Goal: Task Accomplishment & Management: Use online tool/utility

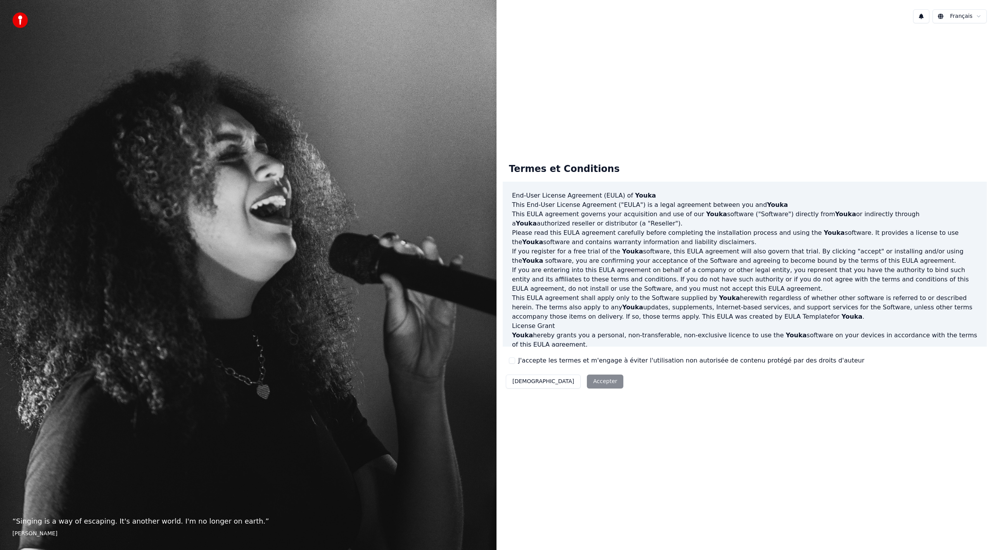
drag, startPoint x: 560, startPoint y: 380, endPoint x: 532, endPoint y: 372, distance: 29.4
click at [545, 376] on div "Décliner Accepter" at bounding box center [565, 381] width 124 height 20
click at [513, 361] on button "J'accepte les termes et m'engage à éviter l'utilisation non autorisée de conten…" at bounding box center [512, 360] width 6 height 6
click at [587, 379] on button "Accepter" at bounding box center [605, 381] width 36 height 14
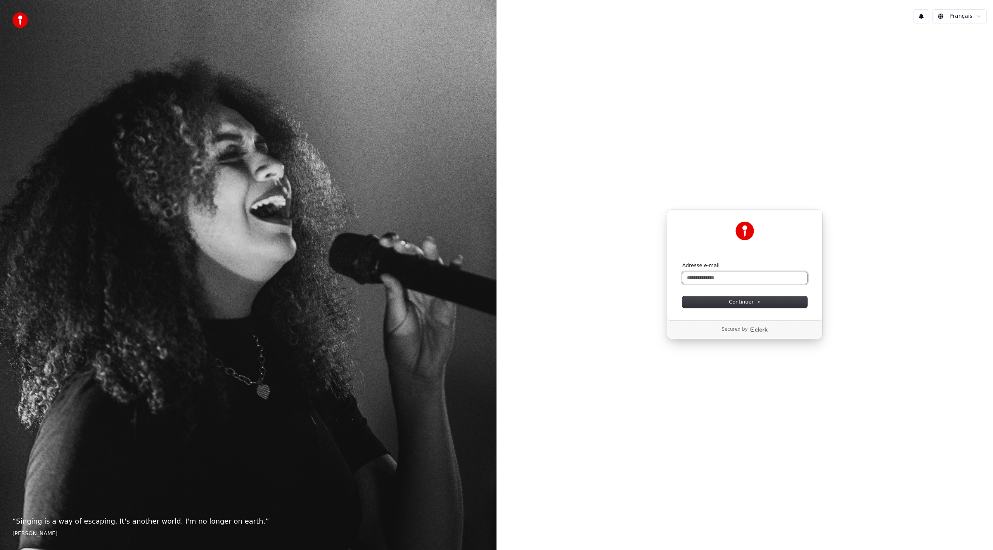
click at [740, 277] on input "Adresse e-mail" at bounding box center [745, 278] width 125 height 12
click at [745, 302] on span "Continuer" at bounding box center [745, 301] width 32 height 7
click at [749, 278] on input "Adresse e-mail" at bounding box center [745, 278] width 125 height 12
click at [683, 262] on button "submit" at bounding box center [683, 262] width 0 height 0
type input "**********"
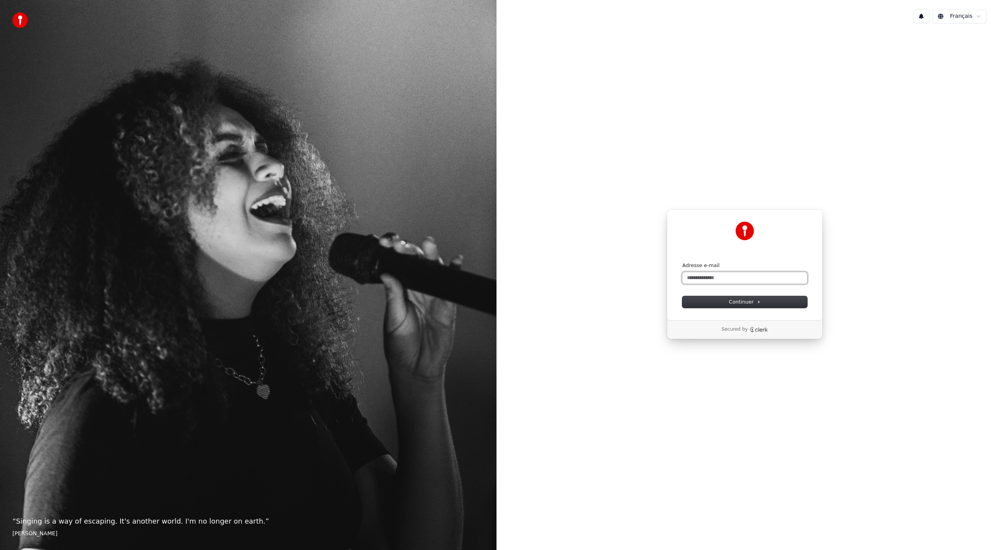
click at [722, 282] on input "Adresse e-mail" at bounding box center [745, 278] width 125 height 12
click at [683, 262] on button "submit" at bounding box center [683, 262] width 0 height 0
type input "**********"
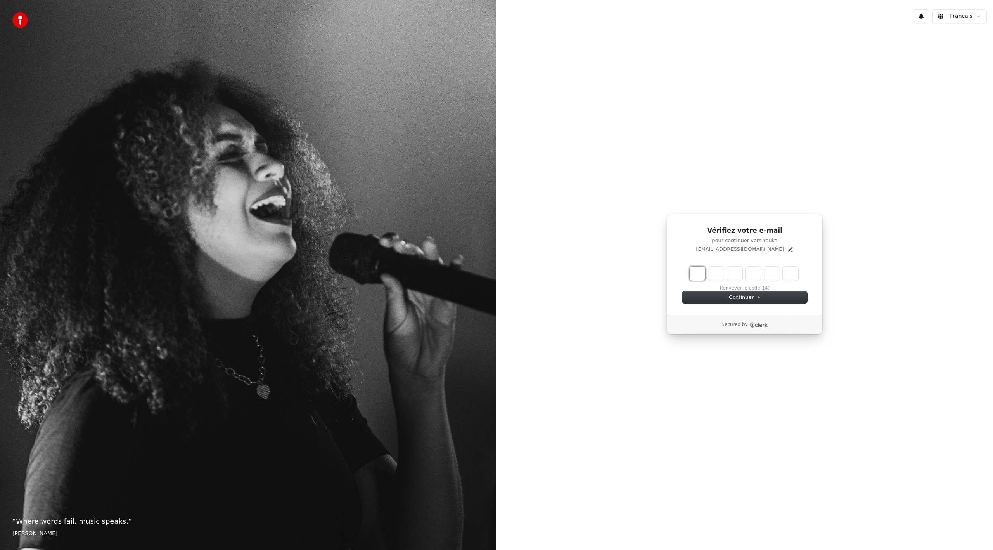
type input "*"
type input "**"
type input "*"
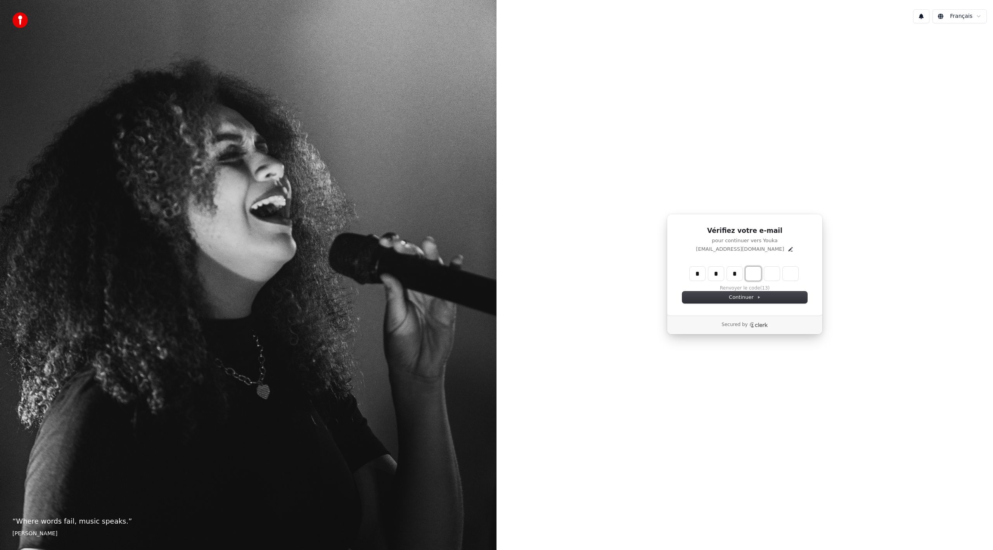
type input "***"
type input "*"
type input "****"
type input "*"
type input "******"
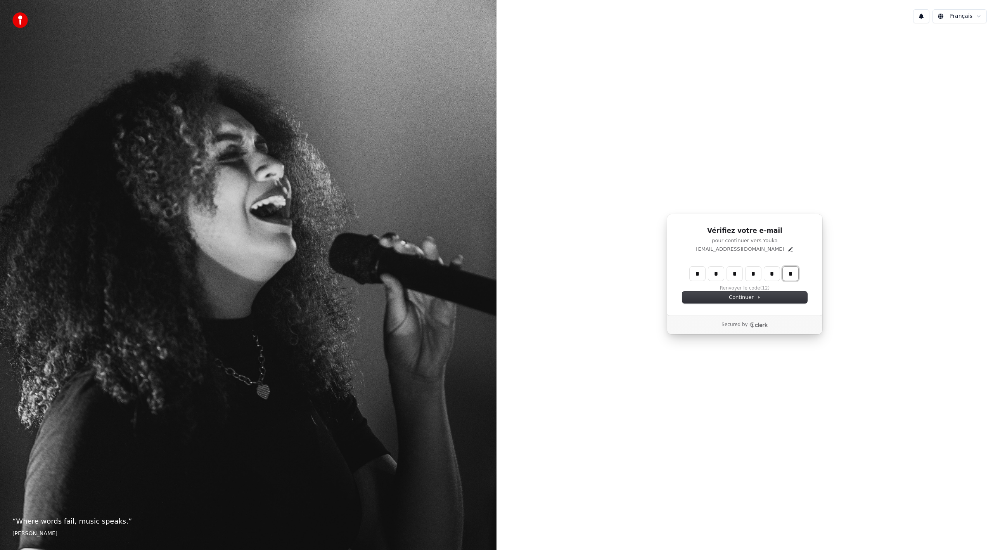
type input "*"
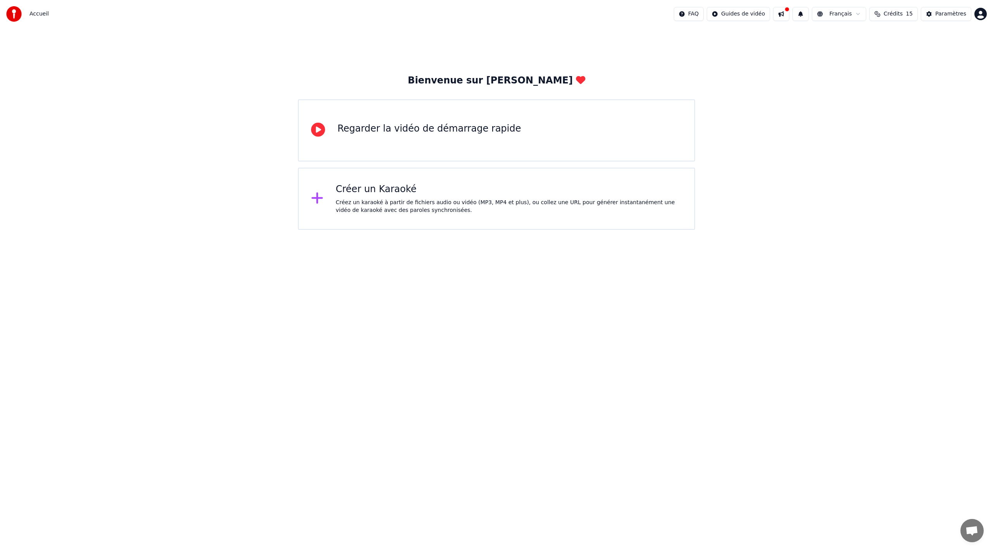
click at [495, 191] on div "Créer un Karaoké" at bounding box center [509, 189] width 347 height 12
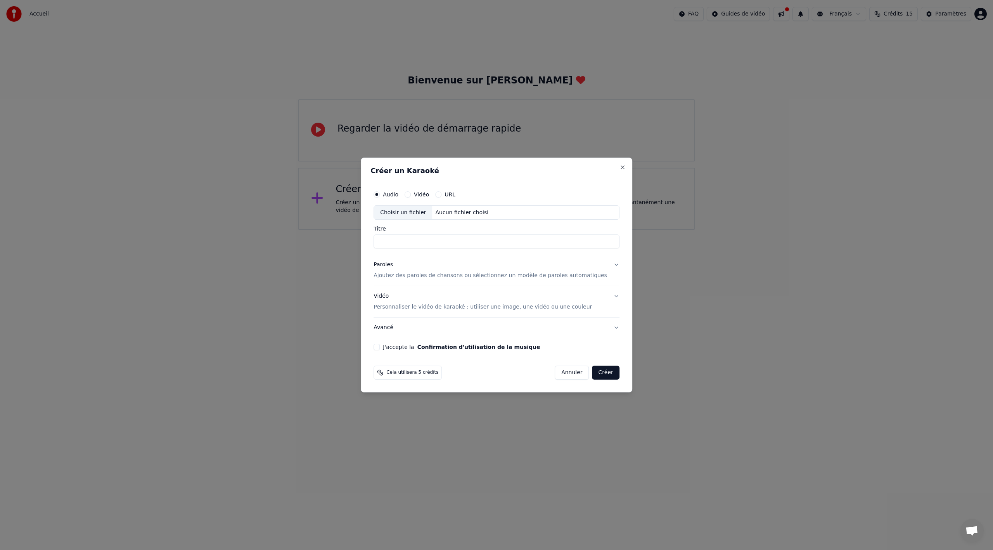
click at [429, 213] on div "Choisir un fichier" at bounding box center [403, 213] width 58 height 14
type input "**********"
click at [529, 274] on p "Ajoutez des paroles de chansons ou sélectionnez un modèle de paroles automatiqu…" at bounding box center [491, 276] width 234 height 8
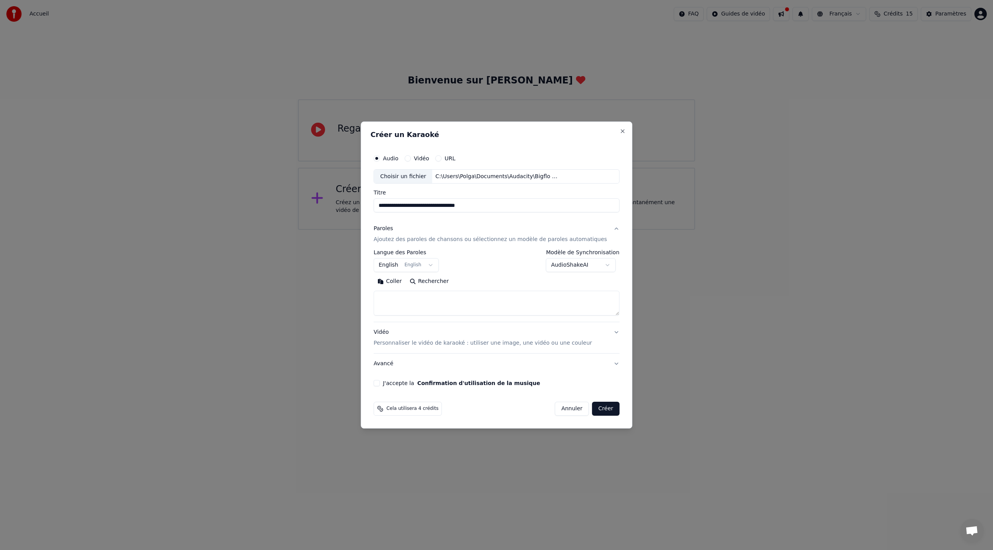
click at [452, 305] on textarea at bounding box center [497, 303] width 246 height 25
paste textarea "**********"
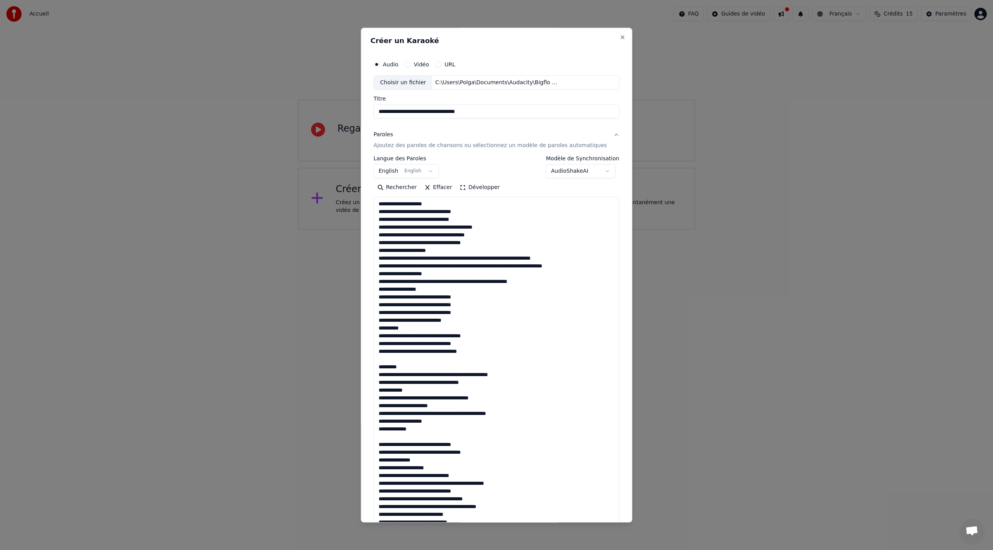
scroll to position [499, 0]
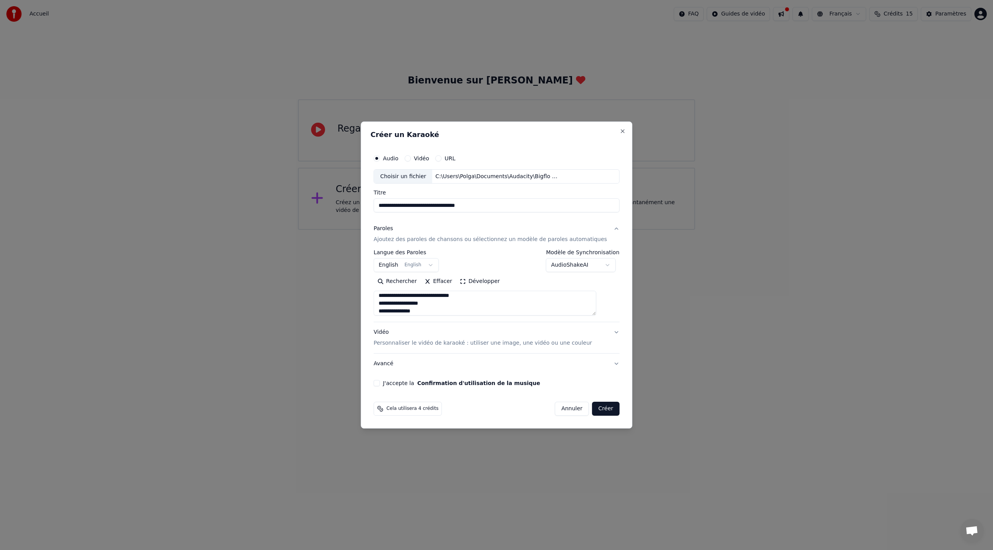
type textarea "**********"
click at [579, 230] on body "**********" at bounding box center [496, 115] width 993 height 230
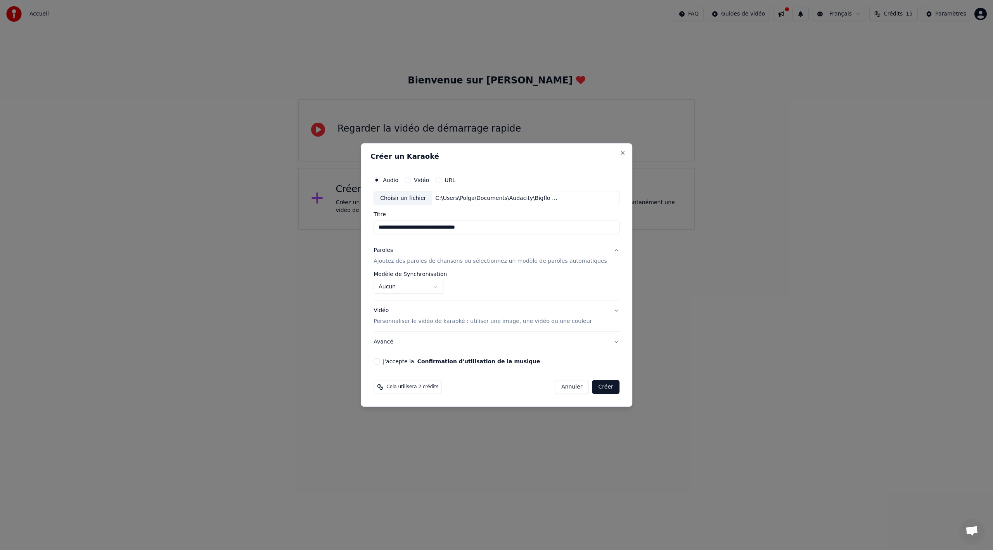
click at [429, 230] on body "**********" at bounding box center [496, 115] width 993 height 230
click at [485, 230] on body "**********" at bounding box center [496, 115] width 993 height 230
click at [422, 230] on body "**********" at bounding box center [496, 115] width 993 height 230
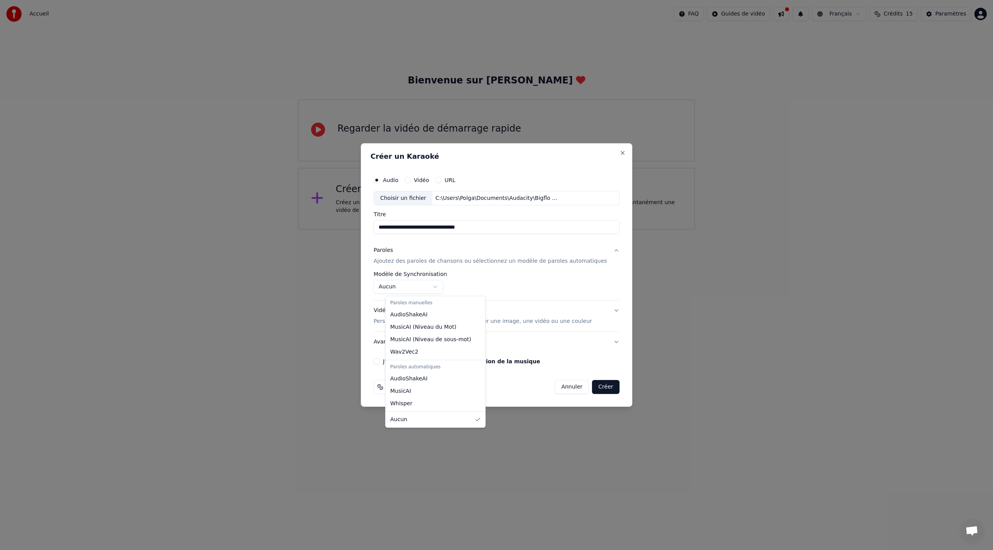
click at [422, 304] on div "Paroles manuelles" at bounding box center [435, 303] width 97 height 11
select select "**********"
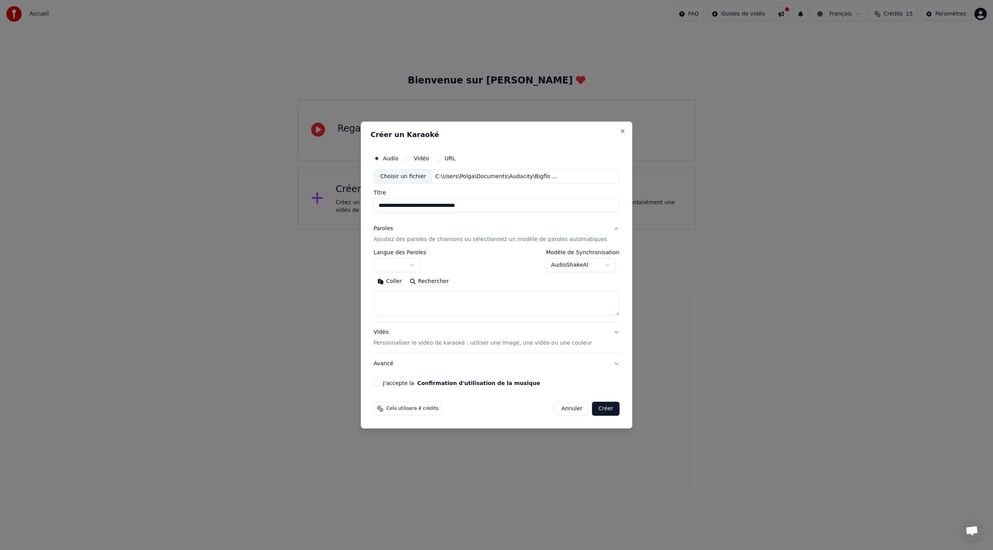
click at [421, 303] on textarea at bounding box center [497, 303] width 246 height 25
click at [411, 230] on body "**********" at bounding box center [496, 115] width 993 height 230
select select "**"
click at [451, 301] on textarea at bounding box center [497, 303] width 246 height 25
paste textarea "**********"
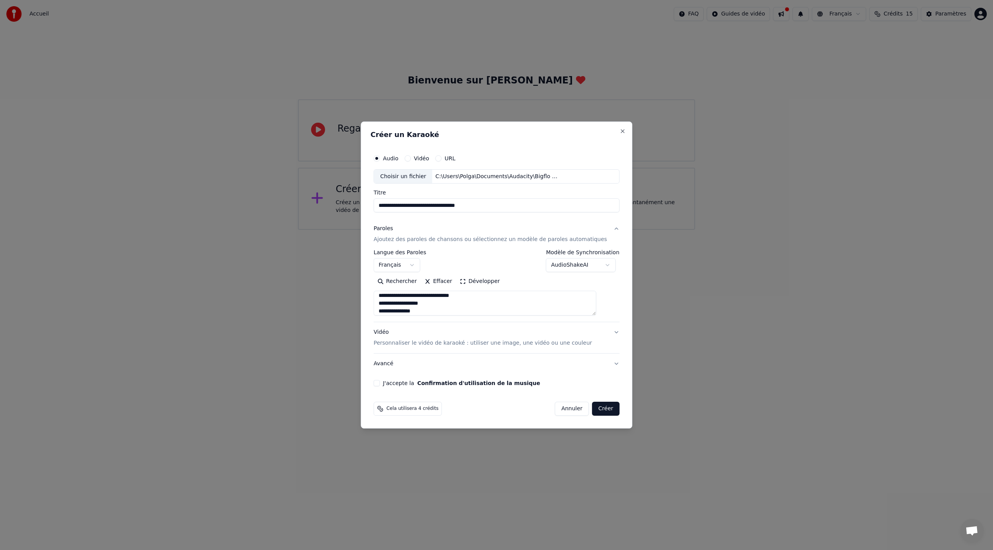
type textarea "**********"
click at [380, 385] on button "J'accepte la Confirmation d'utilisation de la musique" at bounding box center [377, 383] width 6 height 6
click at [593, 408] on button "Créer" at bounding box center [606, 409] width 27 height 14
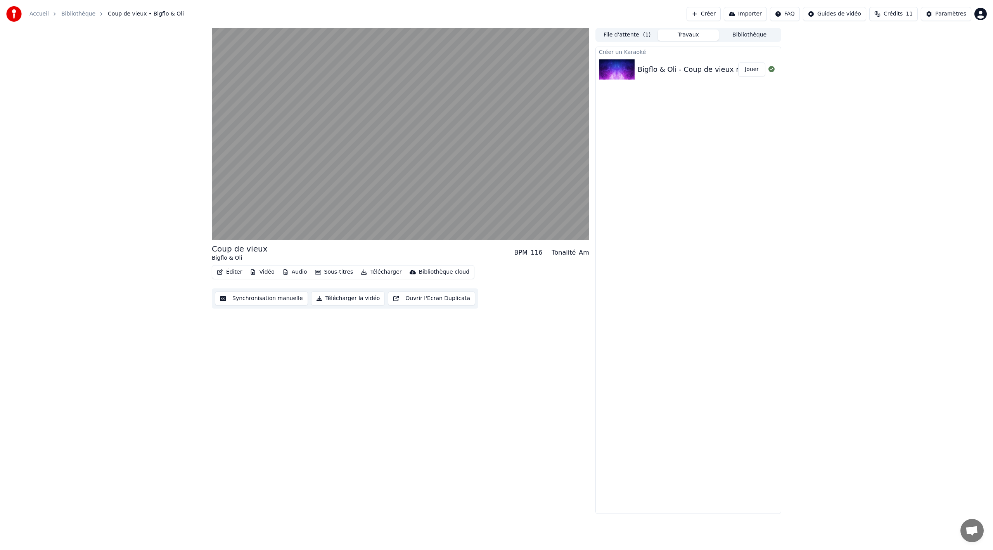
click at [258, 300] on button "Synchronisation manuelle" at bounding box center [261, 298] width 93 height 14
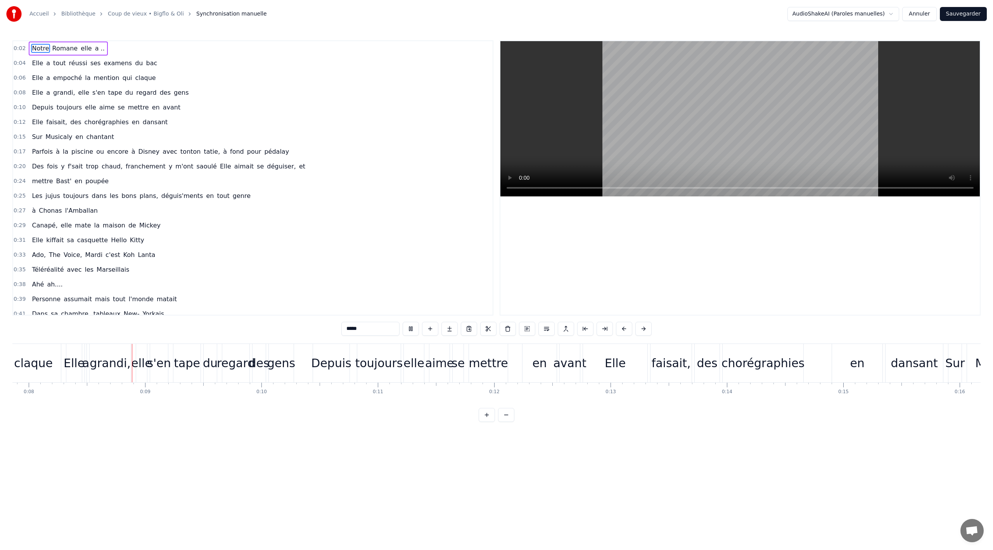
scroll to position [0, 919]
drag, startPoint x: 530, startPoint y: 361, endPoint x: 527, endPoint y: 356, distance: 5.3
click at [517, 361] on div "Depuis toujours elle aime se mettre en avant" at bounding box center [443, 363] width 269 height 38
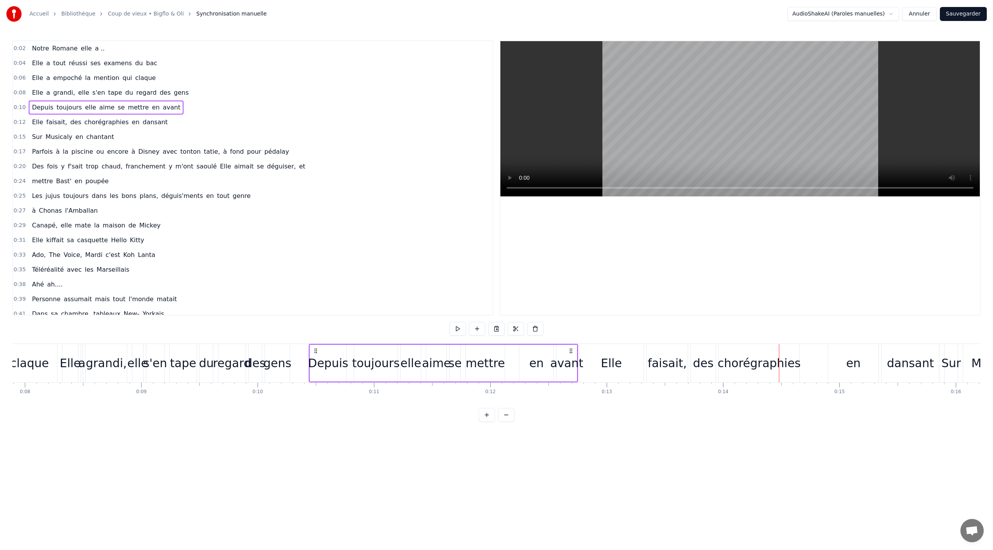
click at [539, 355] on div "en" at bounding box center [536, 362] width 14 height 17
drag, startPoint x: 534, startPoint y: 349, endPoint x: 524, endPoint y: 350, distance: 10.1
click at [524, 350] on div "en" at bounding box center [536, 362] width 33 height 35
click at [509, 419] on button at bounding box center [506, 415] width 16 height 14
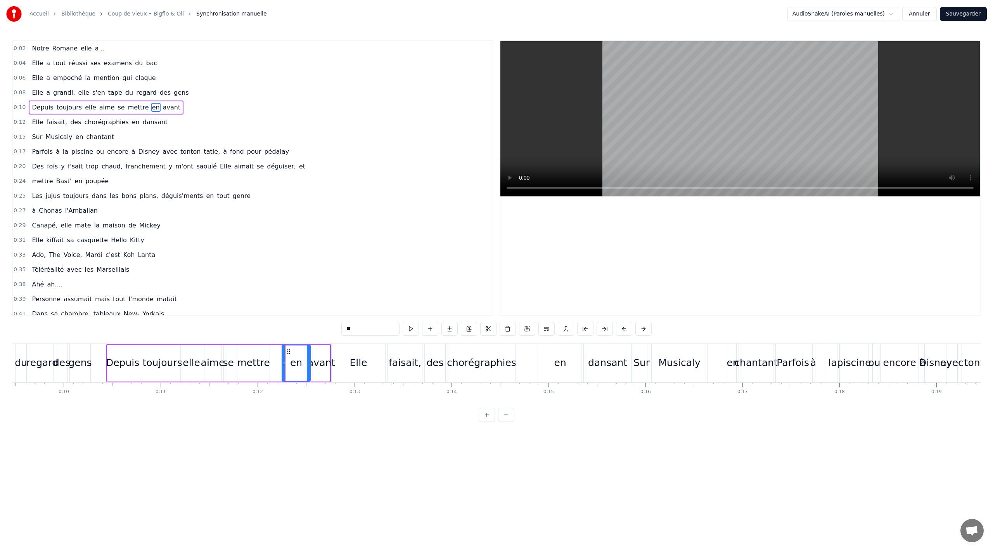
click at [488, 420] on button at bounding box center [487, 415] width 16 height 14
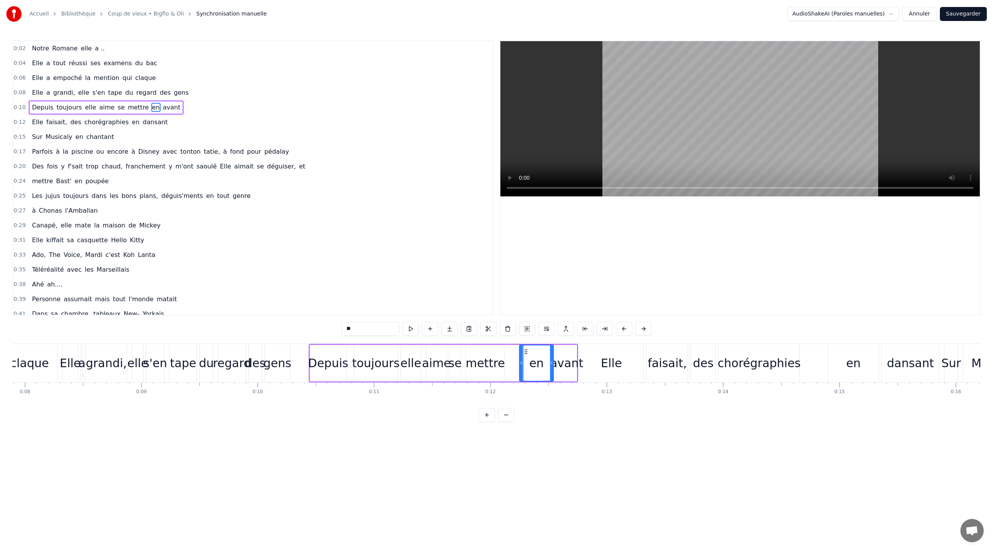
click at [506, 419] on button at bounding box center [506, 415] width 16 height 14
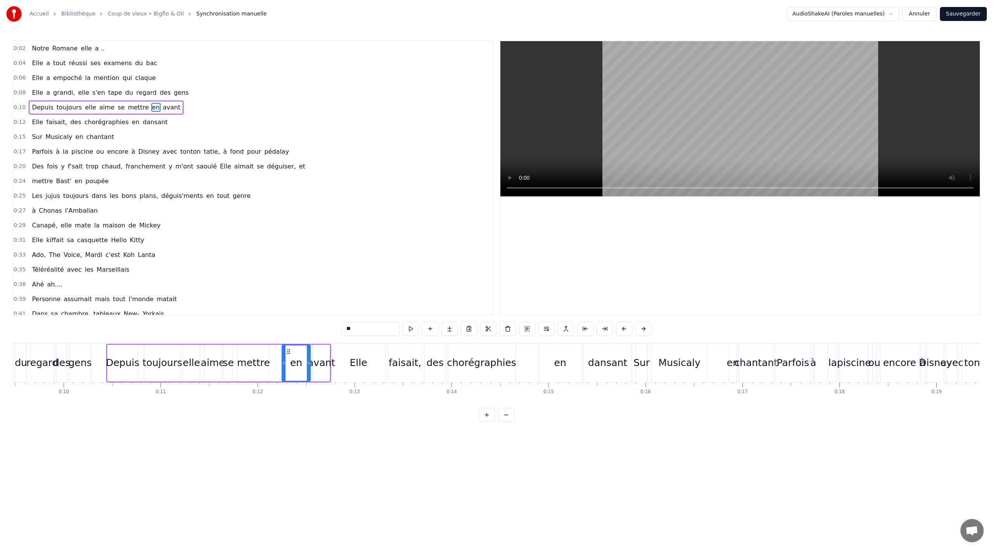
click at [488, 418] on button at bounding box center [487, 415] width 16 height 14
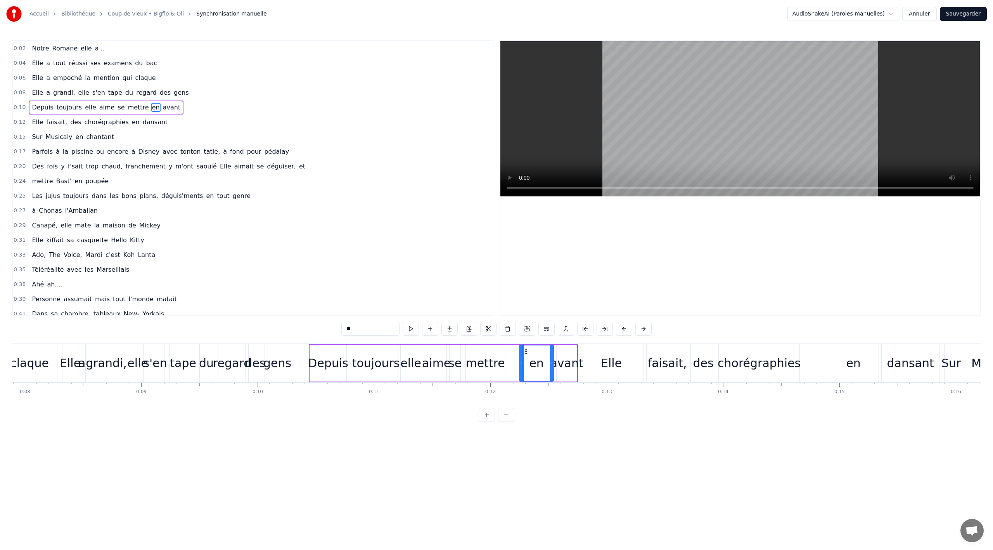
click at [489, 418] on button at bounding box center [487, 415] width 16 height 14
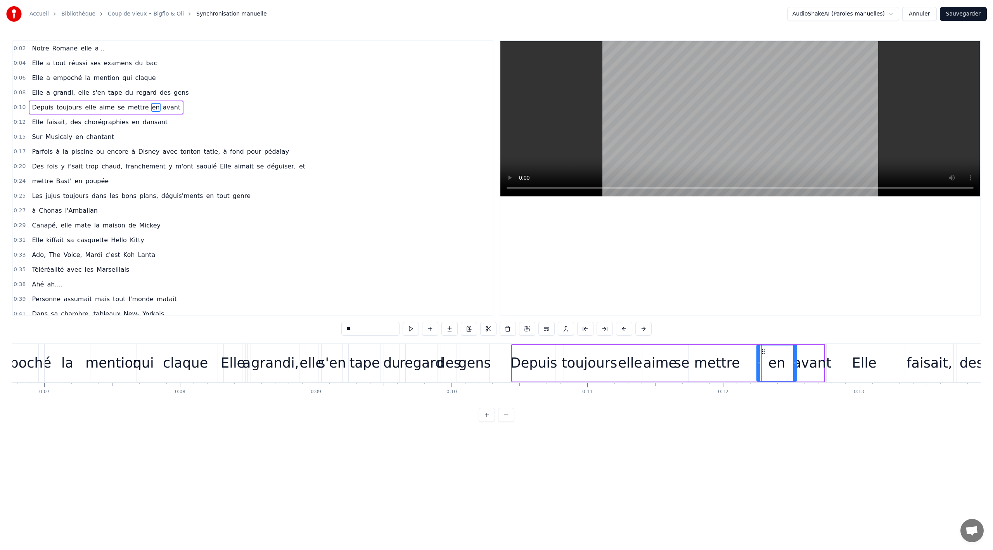
click at [746, 354] on div "Depuis toujours elle aime se mettre en avant" at bounding box center [668, 363] width 314 height 38
click at [749, 374] on div "Depuis toujours elle aime se mettre en avant" at bounding box center [668, 363] width 314 height 38
drag, startPoint x: 778, startPoint y: 356, endPoint x: 741, endPoint y: 363, distance: 37.2
click at [741, 363] on div "Depuis toujours elle aime se mettre en avant" at bounding box center [668, 363] width 314 height 38
click at [780, 351] on div "en" at bounding box center [777, 363] width 40 height 37
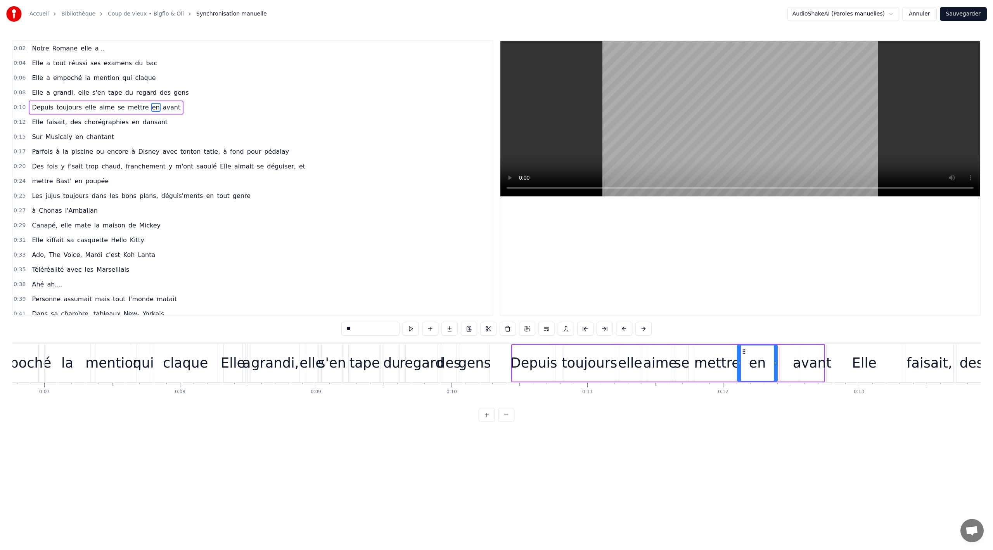
drag, startPoint x: 763, startPoint y: 351, endPoint x: 744, endPoint y: 354, distance: 19.6
click at [744, 354] on icon at bounding box center [744, 351] width 6 height 6
click at [803, 351] on div "avant" at bounding box center [813, 363] width 24 height 37
drag, startPoint x: 807, startPoint y: 350, endPoint x: 782, endPoint y: 350, distance: 24.8
click at [782, 350] on circle at bounding box center [781, 349] width 0 height 0
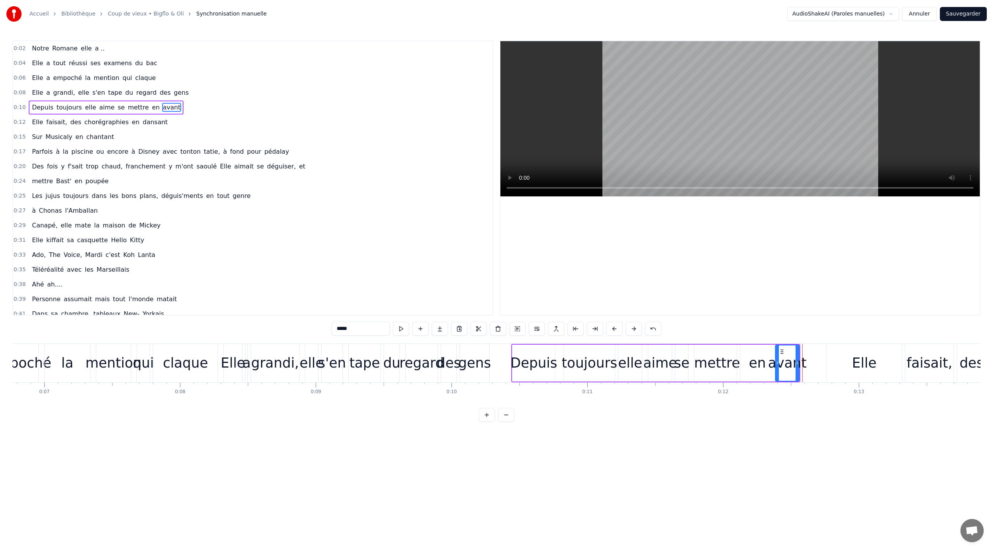
click at [763, 422] on div "0:02 Notre Romane elle a .. 0:04 Elle a tout réussi ses examens du bac 0:06 Ell…" at bounding box center [496, 230] width 969 height 381
click at [746, 434] on html "Accueil Bibliothèque Coup de vieux • Bigflo & Oli Synchronisation manuelle Audi…" at bounding box center [496, 217] width 993 height 434
click at [542, 372] on div "Depuis" at bounding box center [534, 363] width 47 height 21
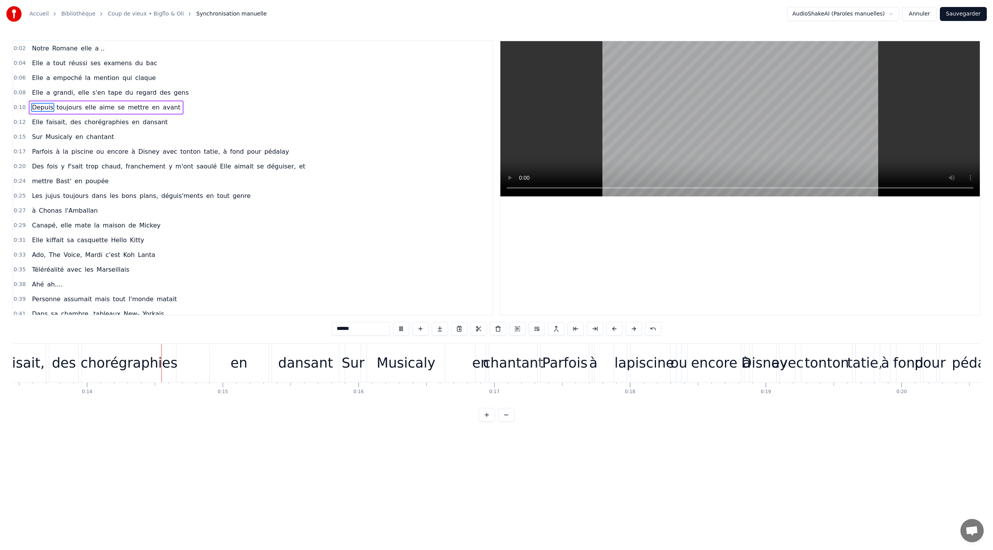
scroll to position [0, 1831]
click at [221, 363] on div "en" at bounding box center [234, 363] width 59 height 38
type input "**"
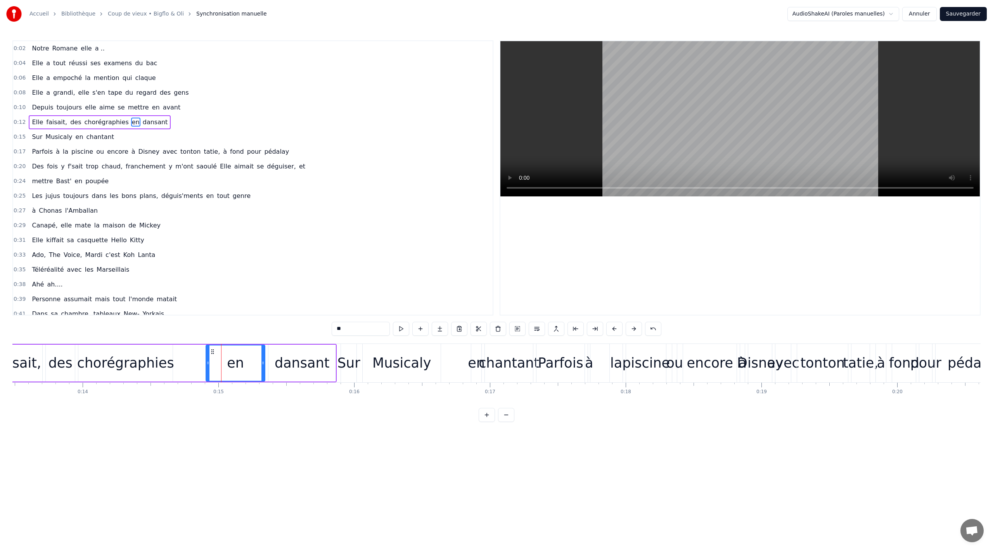
drag, startPoint x: 212, startPoint y: 348, endPoint x: 194, endPoint y: 345, distance: 18.1
click at [194, 345] on div "Elle faisait, des chorégraphies en dansant" at bounding box center [125, 363] width 423 height 38
click at [239, 352] on div "en" at bounding box center [235, 363] width 59 height 37
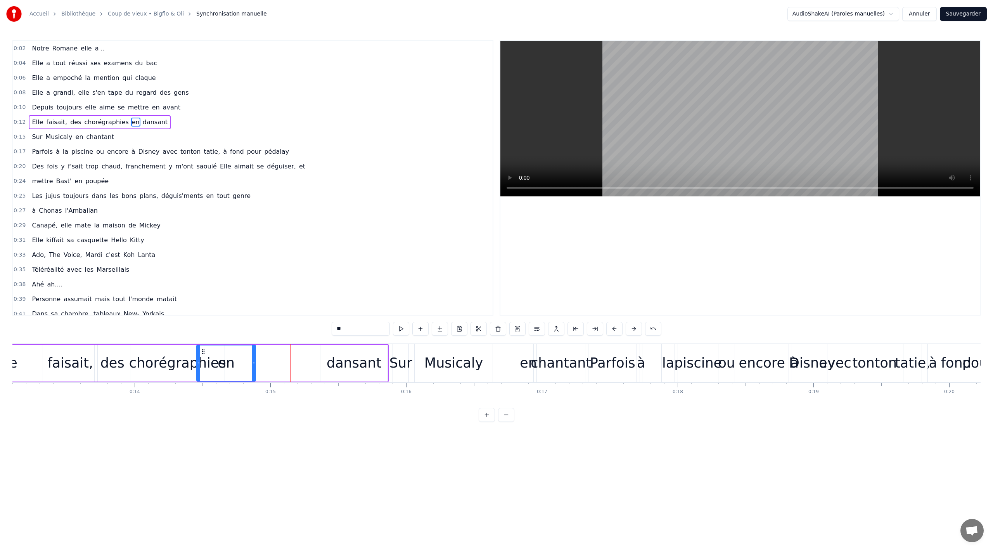
scroll to position [0, 1778]
drag, startPoint x: 215, startPoint y: 350, endPoint x: 230, endPoint y: 344, distance: 16.2
click at [230, 344] on div "Elle faisait, des chorégraphies en dansant" at bounding box center [178, 363] width 423 height 38
drag, startPoint x: 325, startPoint y: 350, endPoint x: 330, endPoint y: 350, distance: 5.4
click at [301, 351] on div "Elle faisait, des chorégraphies en dansant" at bounding box center [178, 363] width 423 height 38
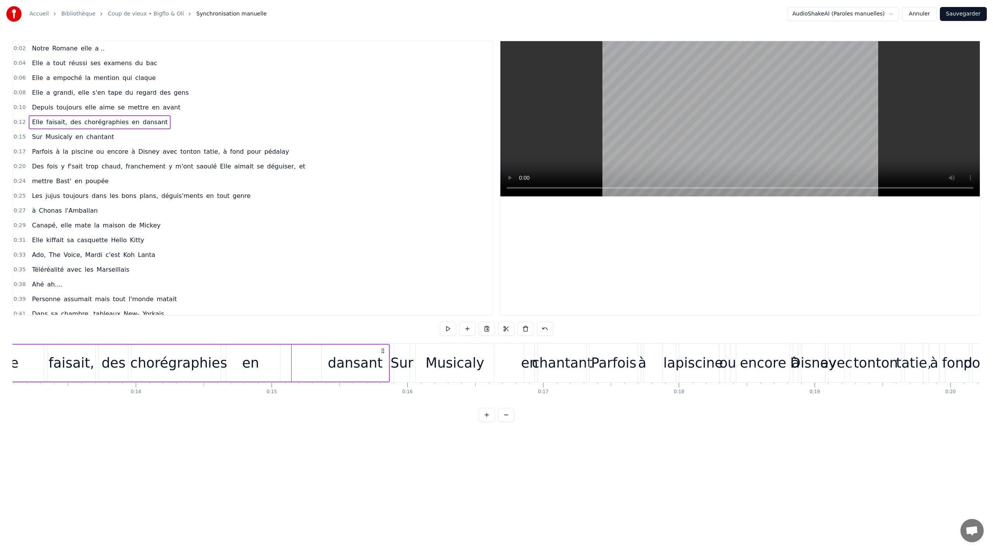
click at [341, 353] on div "dansant" at bounding box center [355, 363] width 55 height 21
drag, startPoint x: 329, startPoint y: 351, endPoint x: 307, endPoint y: 342, distance: 24.6
click at [263, 345] on div "dansant" at bounding box center [288, 362] width 66 height 35
click at [399, 348] on div "Sur" at bounding box center [402, 363] width 16 height 38
type input "***"
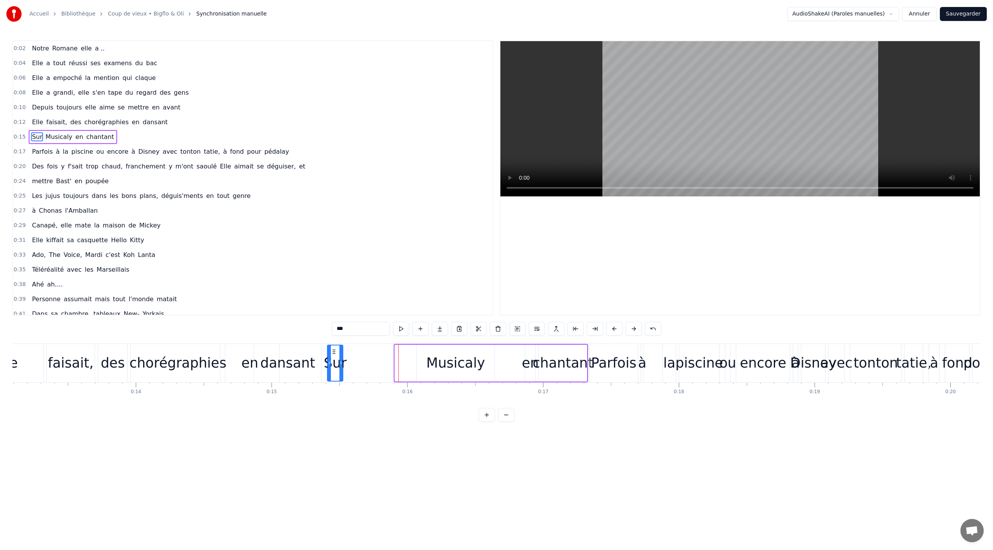
drag, startPoint x: 400, startPoint y: 351, endPoint x: 355, endPoint y: 348, distance: 45.1
click at [332, 350] on icon at bounding box center [334, 351] width 6 height 6
drag, startPoint x: 427, startPoint y: 347, endPoint x: 416, endPoint y: 348, distance: 11.4
click at [413, 349] on div "Sur Musicaly en chantant" at bounding box center [457, 363] width 262 height 38
click at [458, 353] on div "Musicaly" at bounding box center [455, 363] width 59 height 21
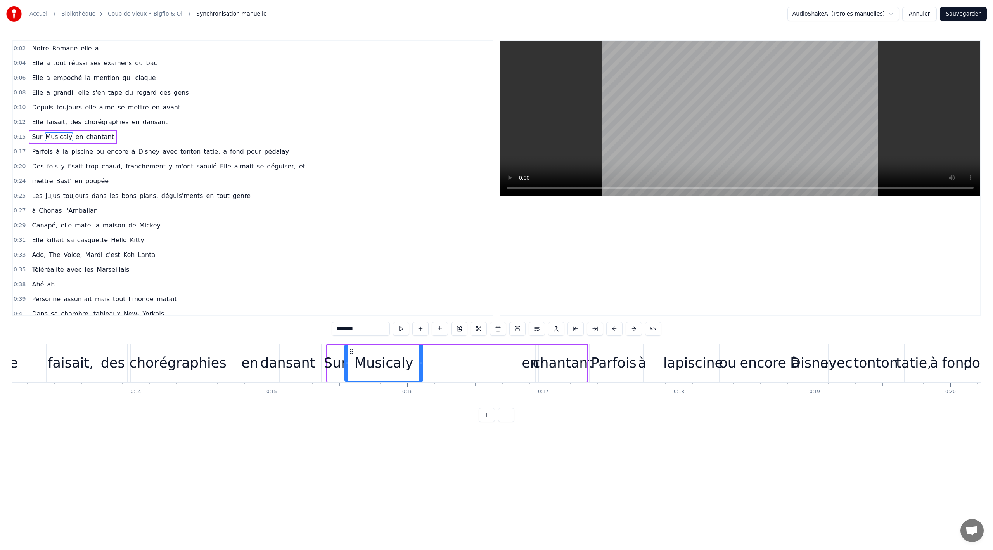
drag, startPoint x: 421, startPoint y: 348, endPoint x: 349, endPoint y: 345, distance: 71.9
click at [349, 345] on div "Musicaly" at bounding box center [383, 362] width 77 height 35
click at [520, 356] on div "Sur Musicaly en chantant" at bounding box center [457, 363] width 262 height 38
click at [532, 356] on div "en" at bounding box center [530, 363] width 17 height 21
drag, startPoint x: 526, startPoint y: 351, endPoint x: 509, endPoint y: 353, distance: 17.1
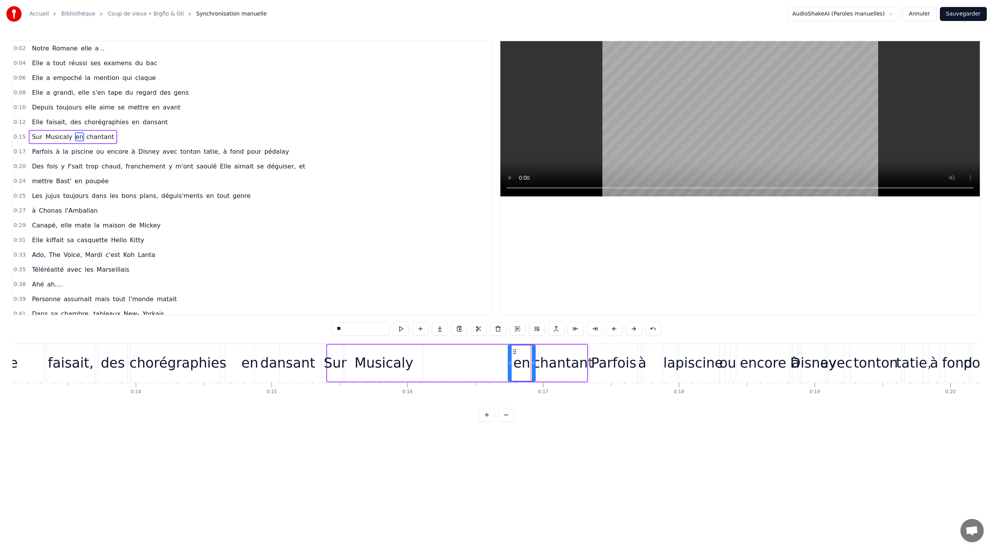
click at [509, 353] on div at bounding box center [510, 362] width 3 height 35
drag, startPoint x: 514, startPoint y: 350, endPoint x: 420, endPoint y: 347, distance: 94.0
click at [420, 347] on div "en" at bounding box center [427, 362] width 26 height 35
click at [553, 355] on div "chantant" at bounding box center [563, 363] width 61 height 21
type input "********"
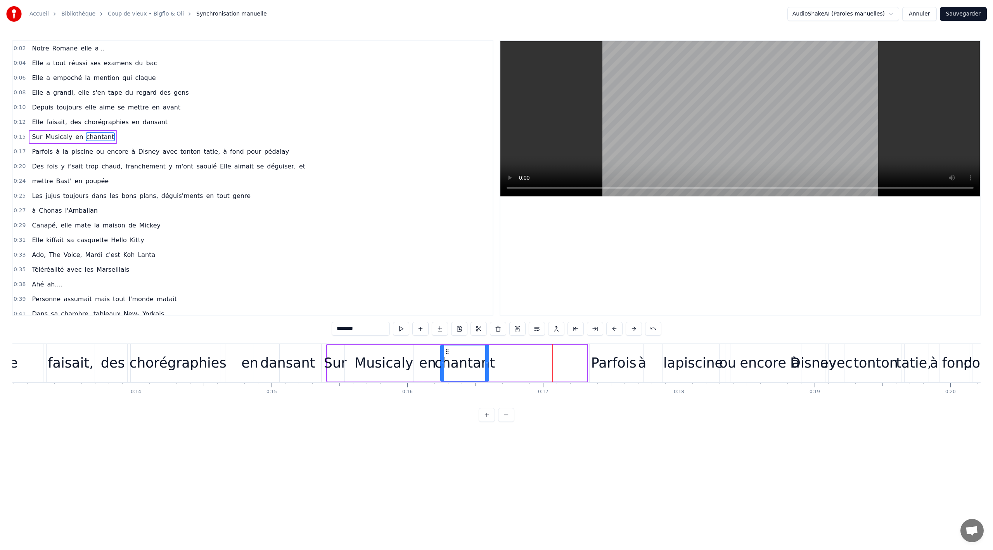
drag, startPoint x: 545, startPoint y: 351, endPoint x: 458, endPoint y: 347, distance: 87.4
click at [447, 351] on icon at bounding box center [447, 351] width 6 height 6
click at [560, 427] on html "Accueil Bibliothèque Coup de vieux • Bigflo & Oli Synchronisation manuelle Audi…" at bounding box center [496, 217] width 993 height 434
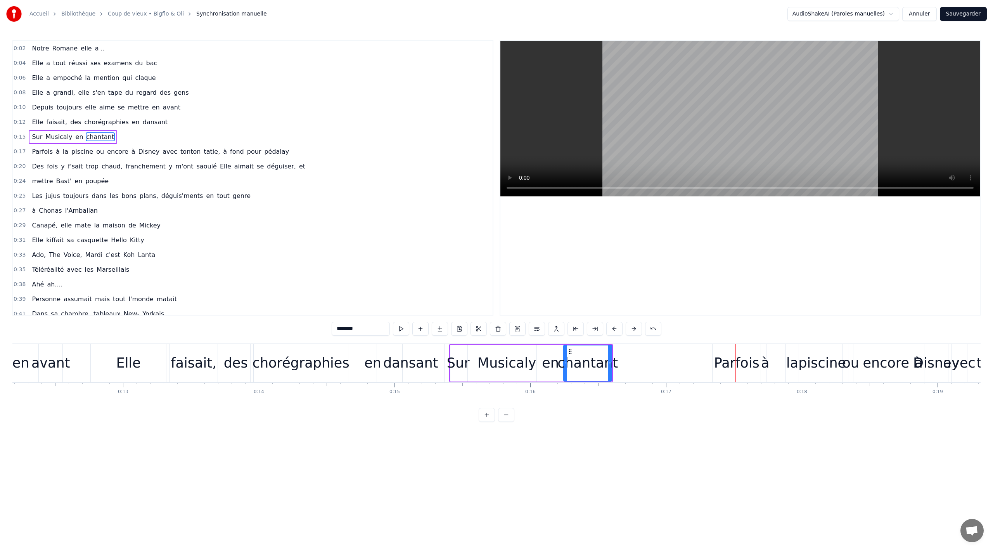
scroll to position [0, 1578]
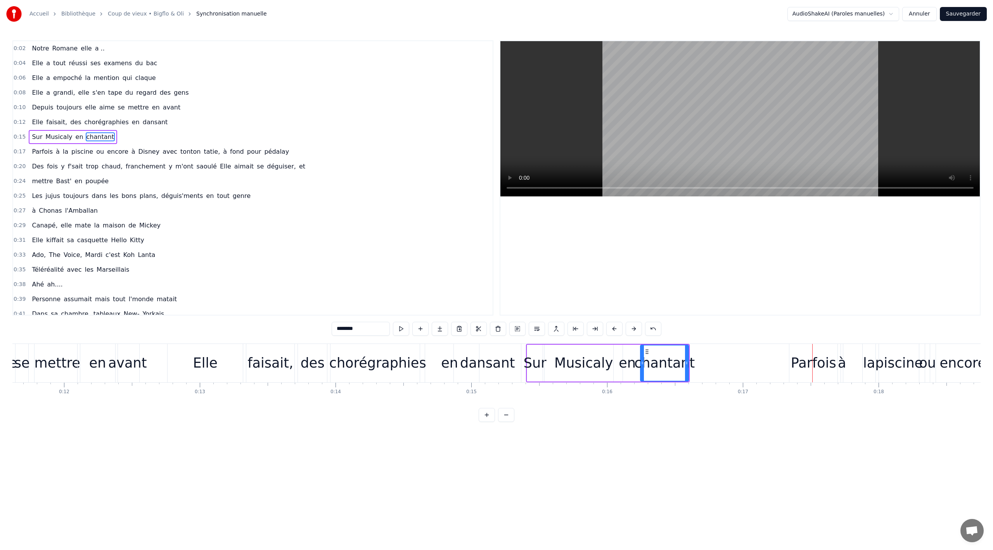
drag, startPoint x: 447, startPoint y: 364, endPoint x: 439, endPoint y: 366, distance: 8.1
click at [439, 366] on div "en" at bounding box center [449, 363] width 59 height 38
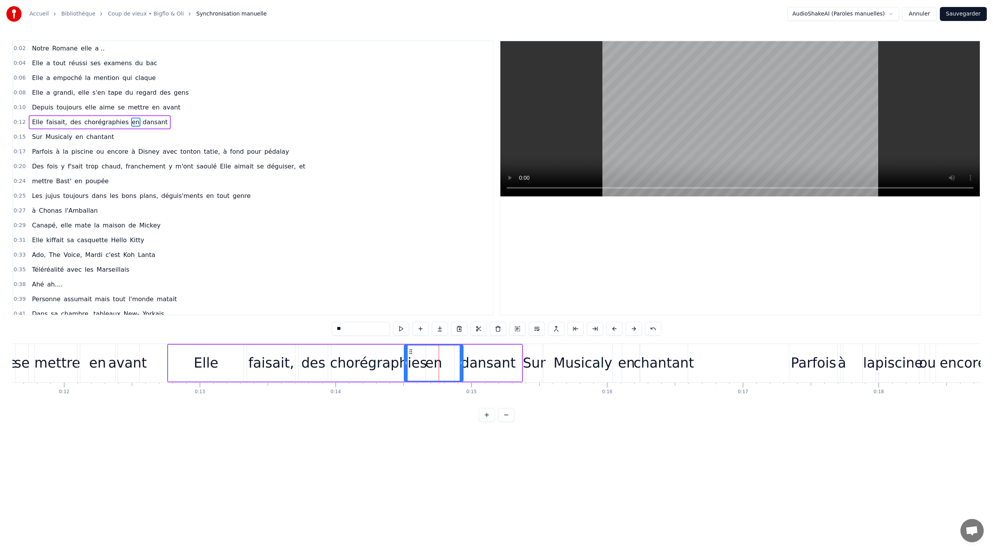
drag, startPoint x: 426, startPoint y: 350, endPoint x: 409, endPoint y: 352, distance: 16.8
click at [409, 352] on icon at bounding box center [411, 351] width 6 height 6
click at [498, 359] on div "dansant" at bounding box center [488, 363] width 55 height 21
drag, startPoint x: 461, startPoint y: 350, endPoint x: 439, endPoint y: 350, distance: 22.1
click at [439, 350] on circle at bounding box center [438, 349] width 0 height 0
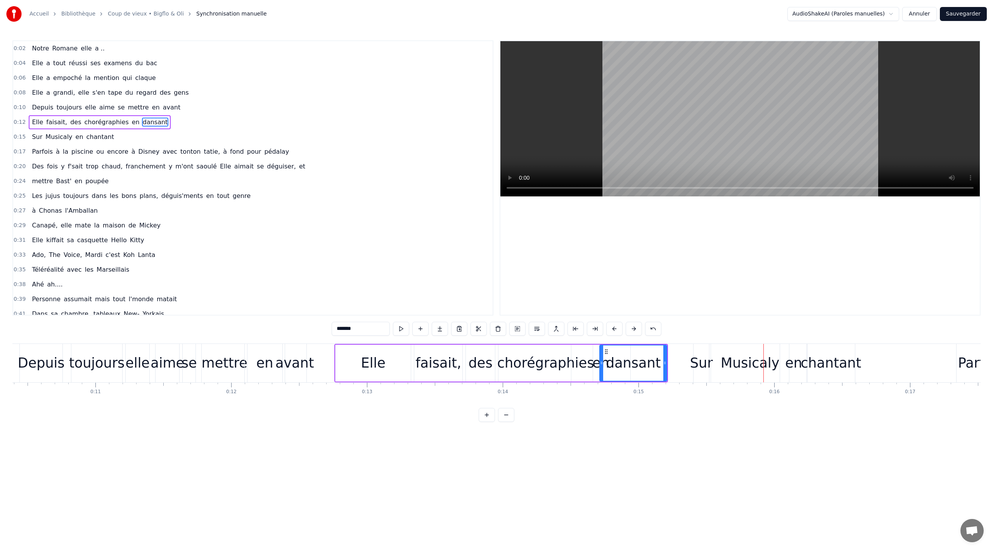
scroll to position [0, 1424]
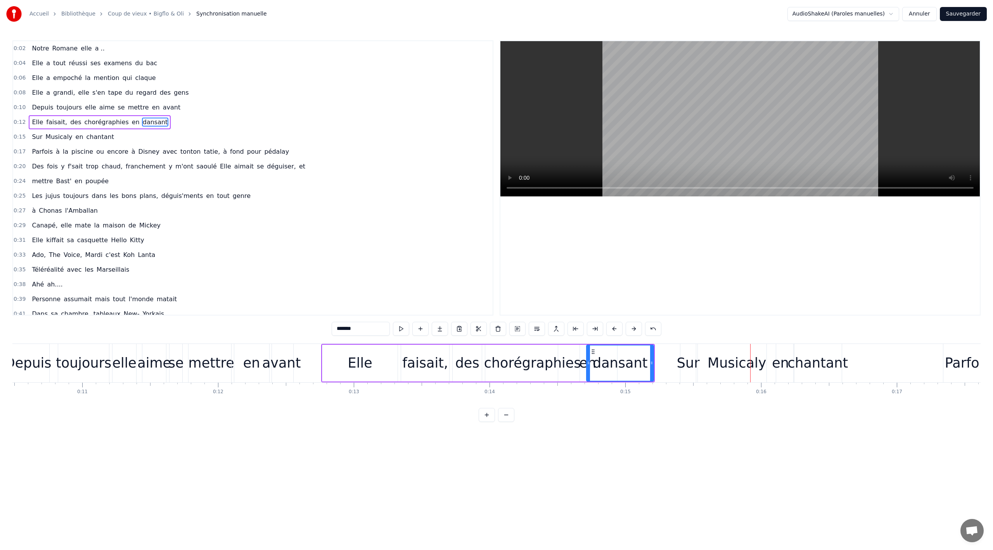
drag, startPoint x: 367, startPoint y: 357, endPoint x: 357, endPoint y: 359, distance: 10.2
click at [357, 359] on div "Elle" at bounding box center [360, 363] width 24 height 21
click at [518, 359] on div "chorégraphies" at bounding box center [532, 363] width 97 height 21
drag, startPoint x: 493, startPoint y: 350, endPoint x: 484, endPoint y: 349, distance: 9.0
click at [484, 349] on icon at bounding box center [483, 351] width 6 height 6
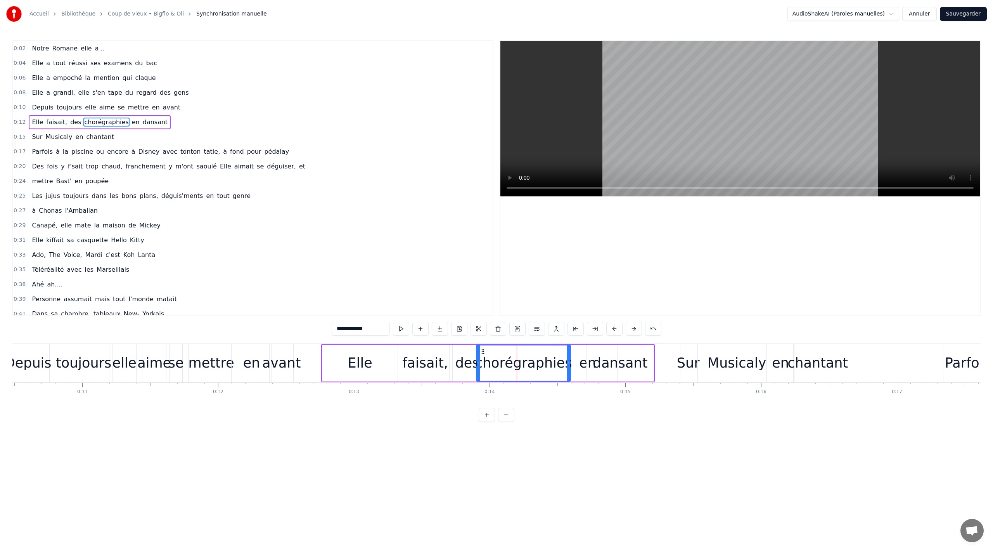
click at [589, 350] on div "dansant" at bounding box center [620, 363] width 67 height 37
click at [577, 350] on div "en" at bounding box center [587, 363] width 59 height 37
drag, startPoint x: 565, startPoint y: 352, endPoint x: 552, endPoint y: 350, distance: 12.5
click at [552, 350] on icon at bounding box center [552, 351] width 6 height 6
click at [633, 359] on div "dansant" at bounding box center [620, 363] width 55 height 21
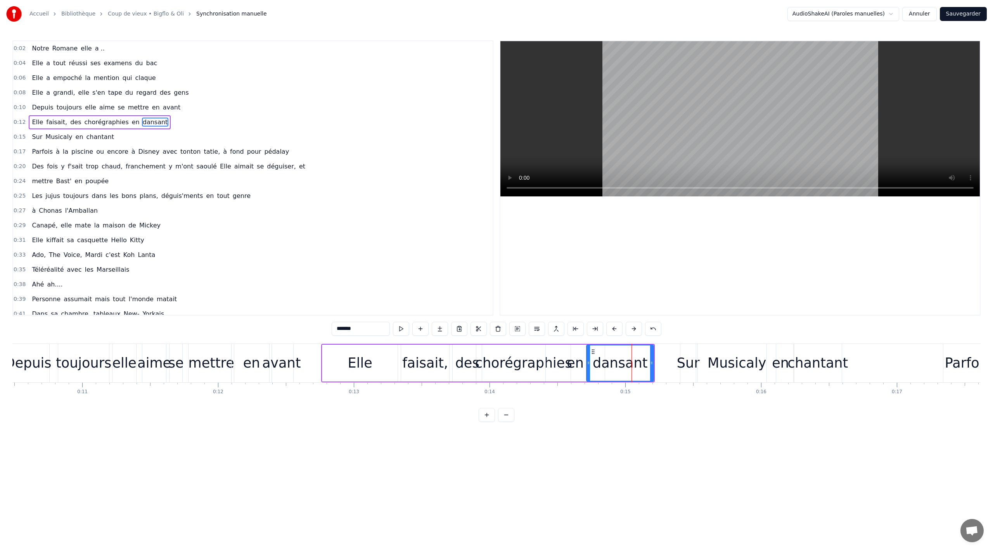
click at [589, 349] on div at bounding box center [588, 362] width 3 height 35
drag, startPoint x: 594, startPoint y: 349, endPoint x: 583, endPoint y: 348, distance: 10.9
click at [583, 348] on icon at bounding box center [582, 351] width 6 height 6
click at [339, 364] on div "Elle" at bounding box center [359, 363] width 75 height 37
click at [397, 331] on button at bounding box center [401, 329] width 16 height 14
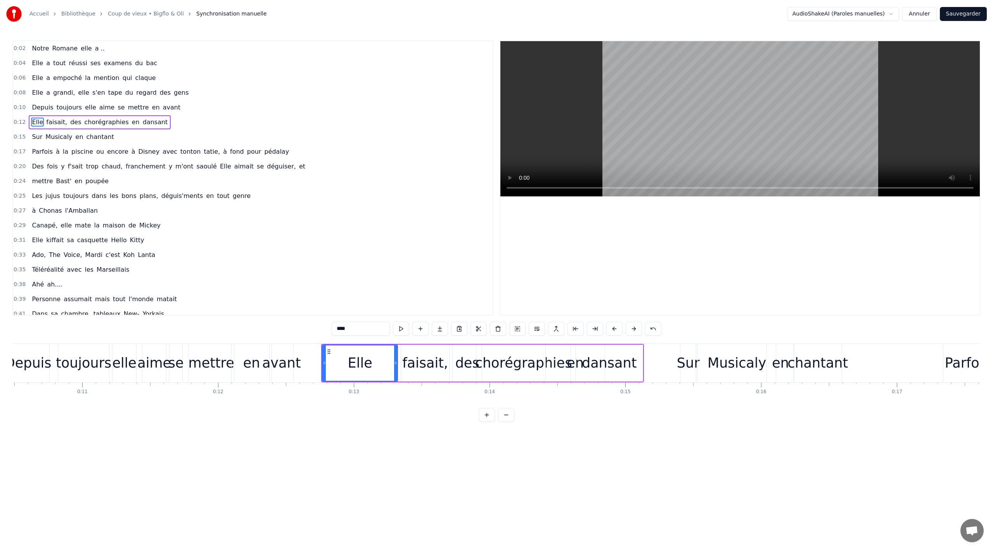
click at [268, 365] on div "avant" at bounding box center [281, 363] width 39 height 21
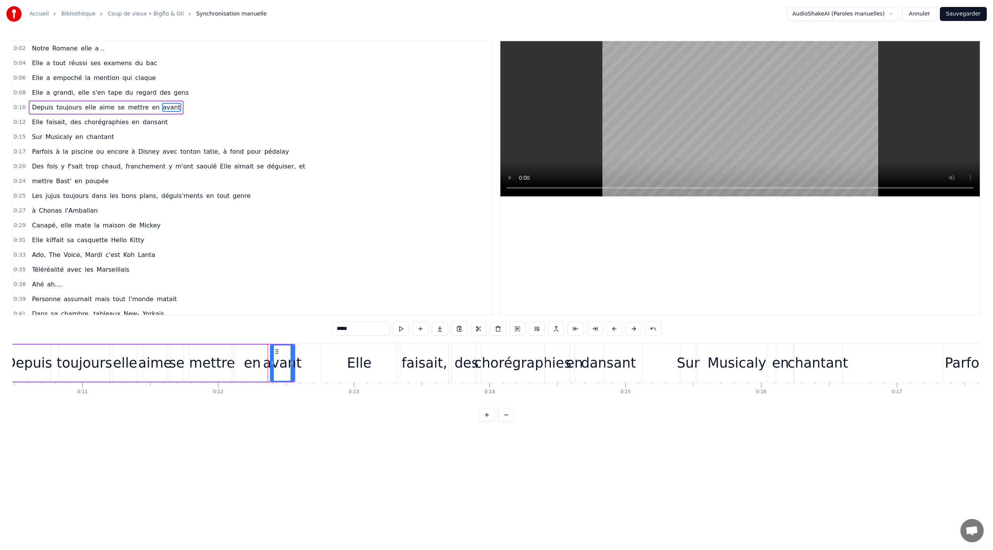
click at [279, 421] on div "0:02 Notre Romane elle a .. 0:04 Elle a tout réussi ses examens du bac 0:06 Ell…" at bounding box center [496, 230] width 969 height 381
click at [307, 397] on div "Notre Romane elle a .. Elle a tout réussi ses examens du bac Elle a empoché la …" at bounding box center [496, 372] width 969 height 58
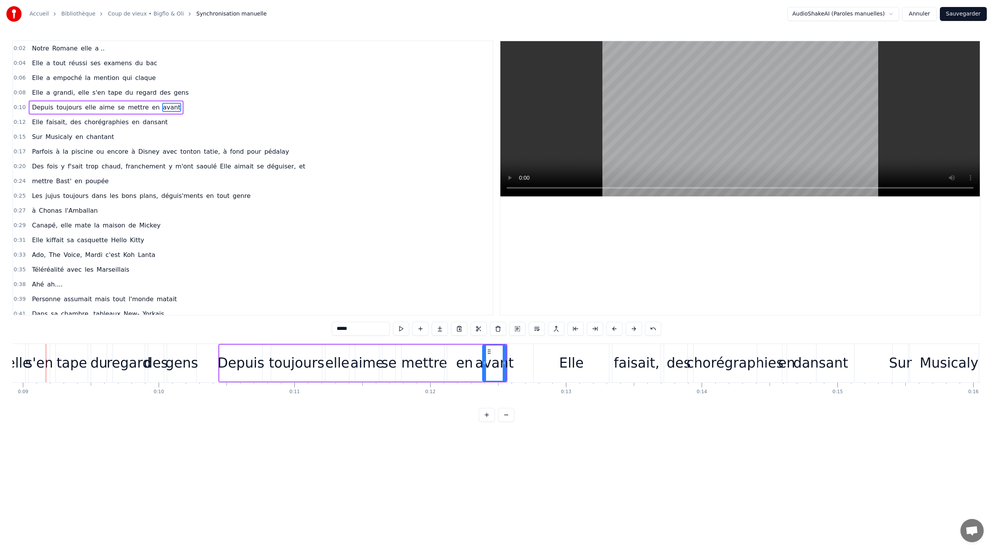
scroll to position [0, 1206]
click at [465, 359] on div "en" at bounding box center [470, 363] width 17 height 21
type input "**"
drag, startPoint x: 457, startPoint y: 348, endPoint x: 448, endPoint y: 348, distance: 8.9
click at [448, 348] on div "Depuis toujours elle aime se mettre en avant" at bounding box center [368, 363] width 289 height 38
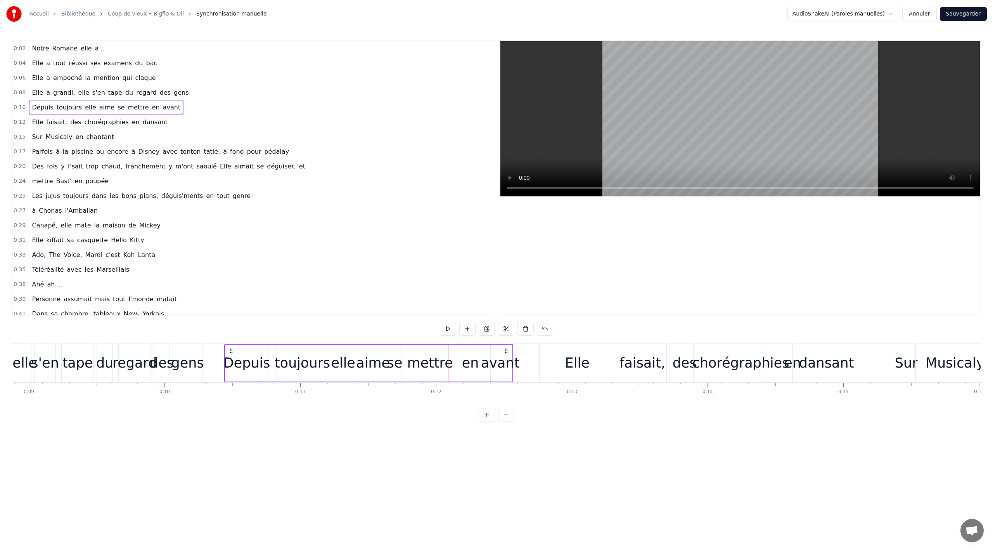
click at [457, 352] on div "en" at bounding box center [471, 363] width 40 height 37
drag, startPoint x: 458, startPoint y: 352, endPoint x: 450, endPoint y: 351, distance: 7.8
click at [450, 351] on icon at bounding box center [449, 351] width 6 height 6
click at [495, 364] on div "avant" at bounding box center [500, 363] width 39 height 21
type input "*****"
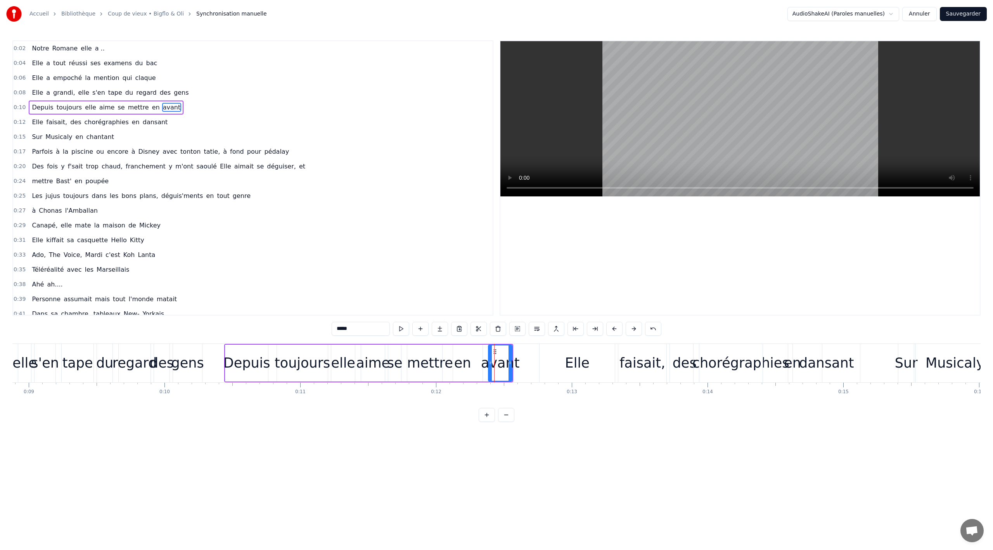
click at [480, 348] on div "Depuis toujours elle aime se mettre en avant" at bounding box center [368, 363] width 289 height 38
click at [499, 358] on div "avant" at bounding box center [500, 363] width 39 height 21
drag, startPoint x: 496, startPoint y: 352, endPoint x: 484, endPoint y: 351, distance: 12.1
click at [484, 351] on icon at bounding box center [483, 351] width 6 height 6
click at [222, 414] on div "0:02 Notre Romane elle a .. 0:04 Elle a tout réussi ses examens du bac 0:06 Ell…" at bounding box center [496, 230] width 969 height 381
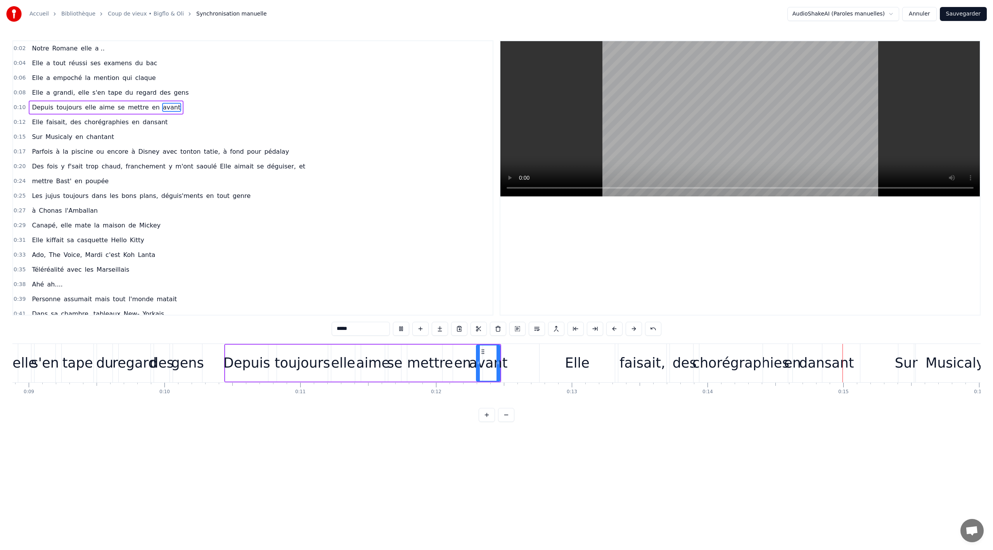
click at [225, 375] on div "Depuis" at bounding box center [246, 363] width 43 height 37
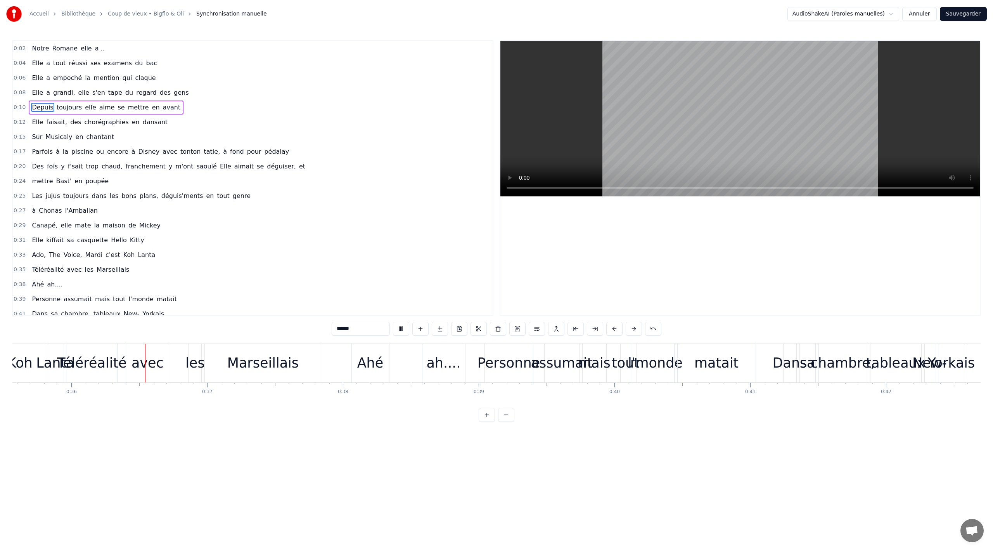
scroll to position [0, 4835]
click at [109, 363] on div "Téléréalité" at bounding box center [88, 363] width 70 height 21
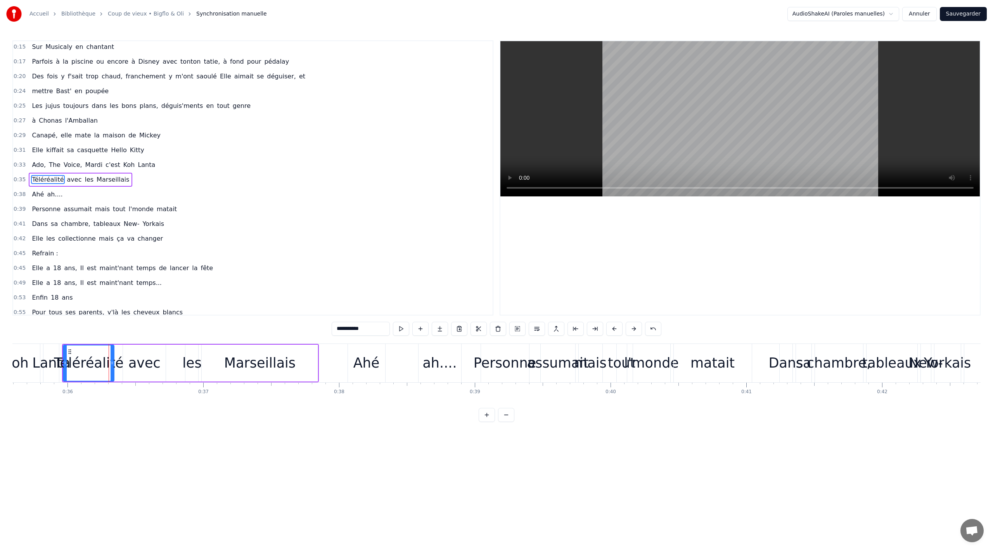
scroll to position [92, 0]
drag, startPoint x: 87, startPoint y: 351, endPoint x: 104, endPoint y: 350, distance: 17.1
click at [104, 350] on div "Téléréalité" at bounding box center [89, 362] width 50 height 35
click at [145, 359] on div "avec" at bounding box center [144, 363] width 32 height 21
drag, startPoint x: 132, startPoint y: 352, endPoint x: 149, endPoint y: 351, distance: 17.1
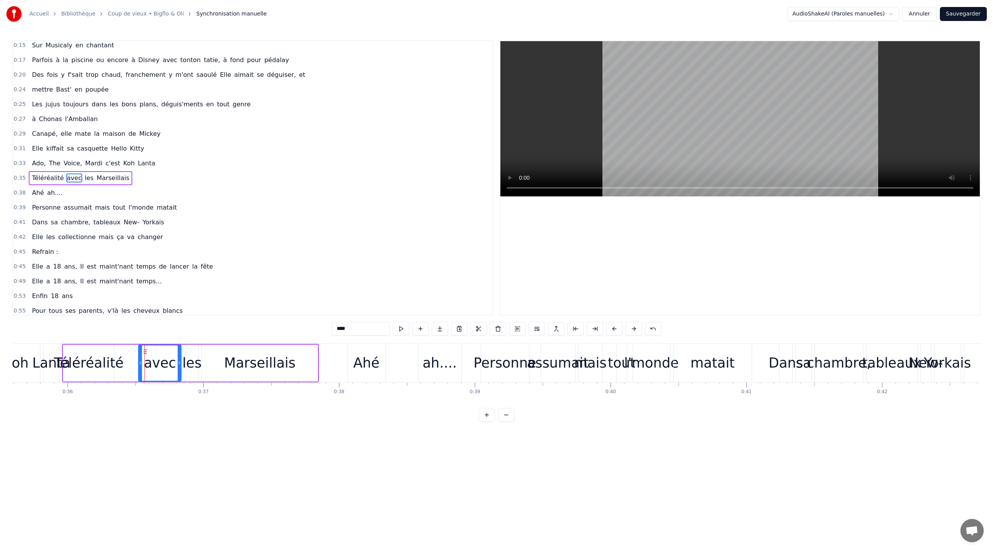
click at [148, 351] on icon at bounding box center [145, 351] width 6 height 6
click at [195, 360] on div "les" at bounding box center [191, 363] width 19 height 21
click at [95, 355] on div "Téléréalité" at bounding box center [89, 363] width 70 height 21
drag, startPoint x: 68, startPoint y: 351, endPoint x: 97, endPoint y: 348, distance: 28.8
click at [97, 348] on icon at bounding box center [98, 351] width 6 height 6
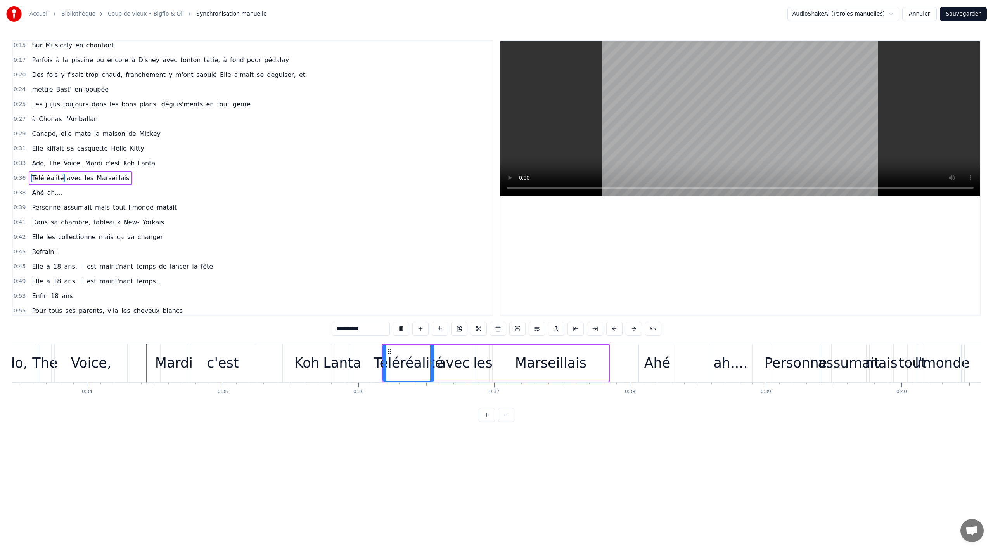
scroll to position [0, 4544]
click at [187, 361] on div "Mardi" at bounding box center [173, 363] width 38 height 21
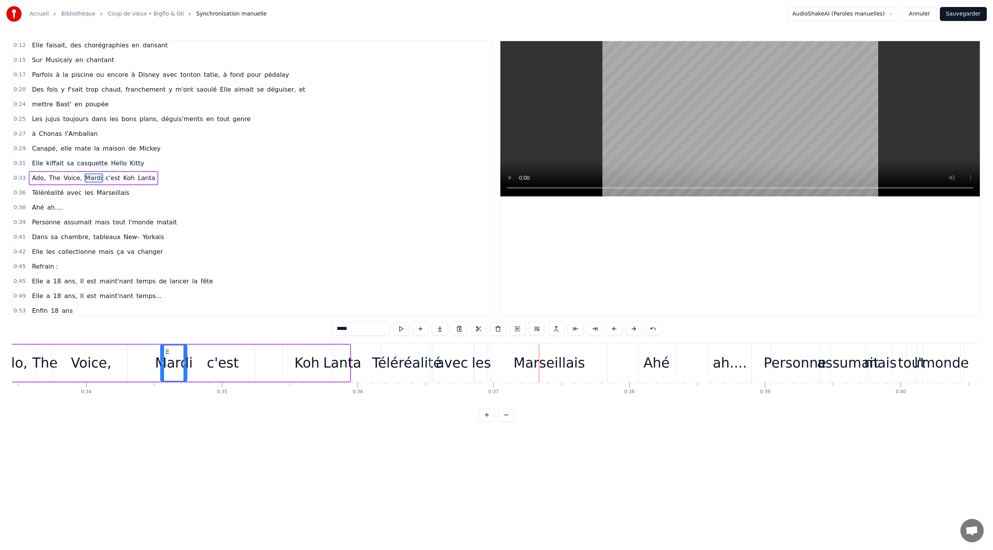
click at [305, 359] on div "Koh" at bounding box center [307, 363] width 25 height 21
type input "***"
drag, startPoint x: 290, startPoint y: 349, endPoint x: 260, endPoint y: 346, distance: 29.7
click at [254, 350] on icon at bounding box center [257, 351] width 6 height 6
click at [322, 350] on div "Ado, The Voice, [PERSON_NAME] c'est [PERSON_NAME]" at bounding box center [169, 363] width 363 height 38
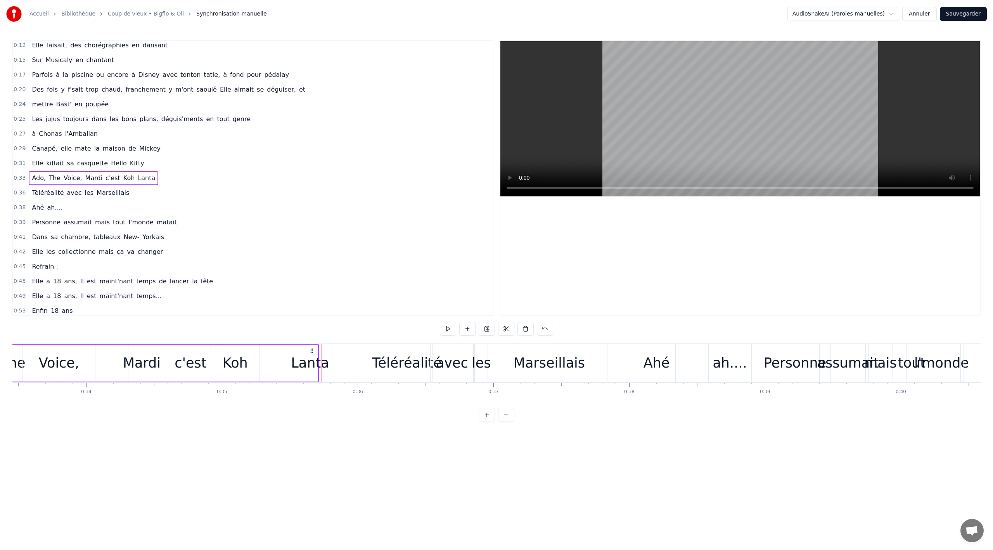
drag, startPoint x: 343, startPoint y: 350, endPoint x: 315, endPoint y: 347, distance: 28.2
click at [313, 350] on icon at bounding box center [312, 351] width 6 height 6
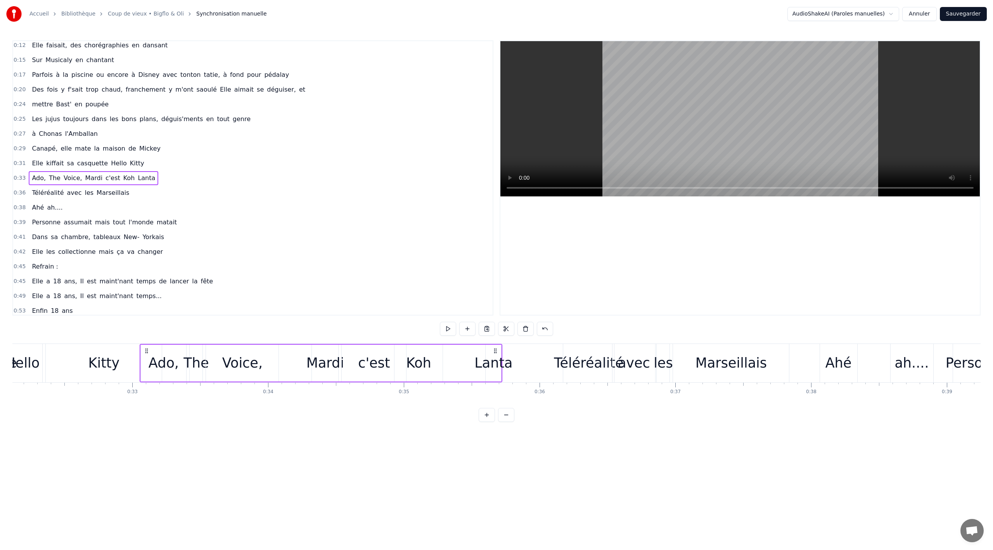
scroll to position [0, 3849]
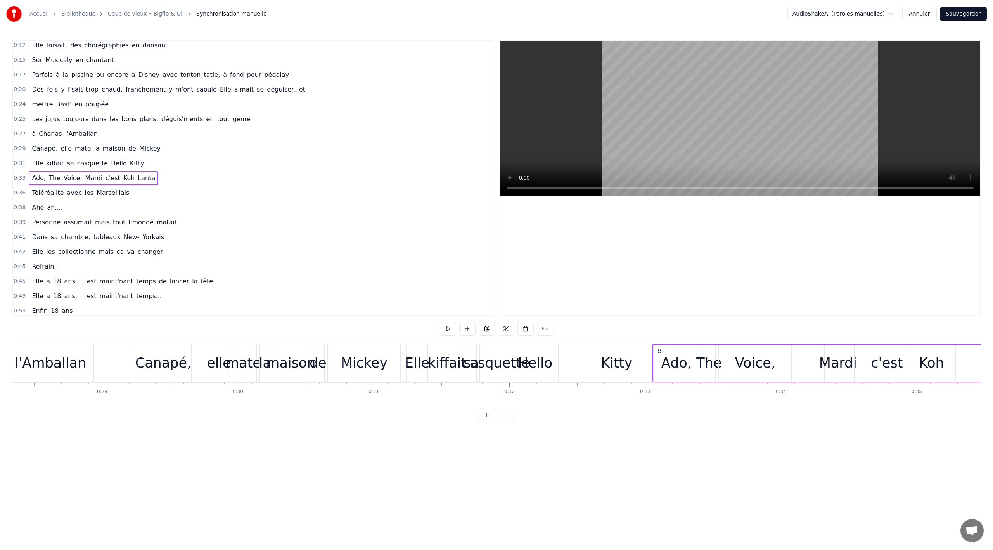
click at [225, 365] on div "elle" at bounding box center [219, 363] width 24 height 21
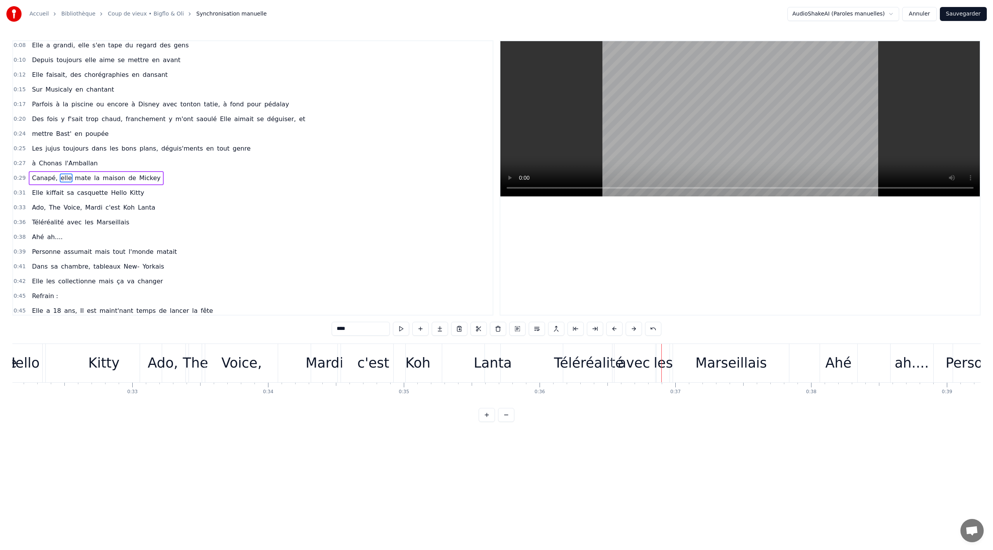
scroll to position [0, 4285]
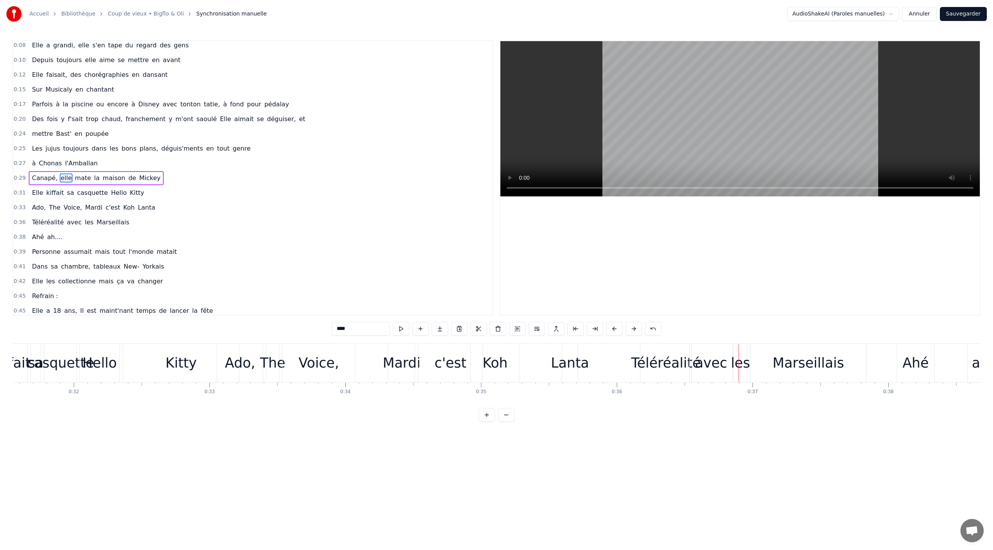
click at [573, 359] on div "Lanta" at bounding box center [570, 363] width 38 height 21
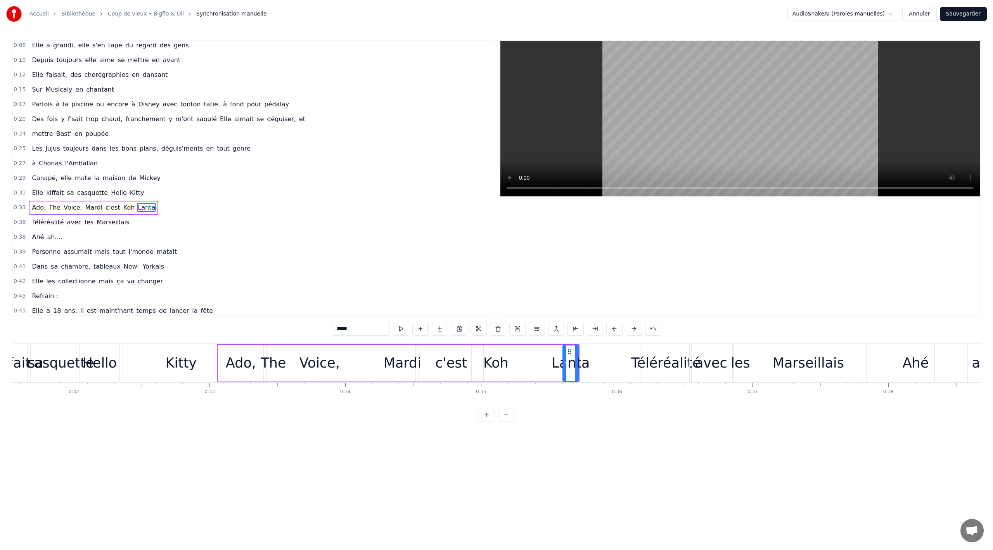
scroll to position [77, 0]
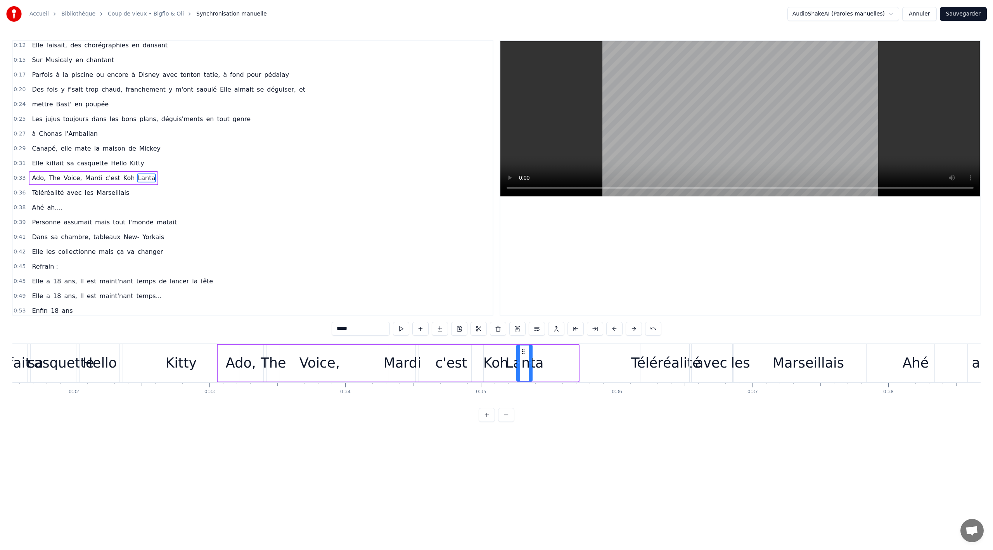
drag, startPoint x: 570, startPoint y: 348, endPoint x: 523, endPoint y: 349, distance: 46.2
click at [523, 349] on icon at bounding box center [523, 351] width 6 height 6
click at [527, 347] on div "Lanta" at bounding box center [524, 362] width 15 height 35
click at [659, 356] on div "Téléréalité" at bounding box center [666, 363] width 70 height 21
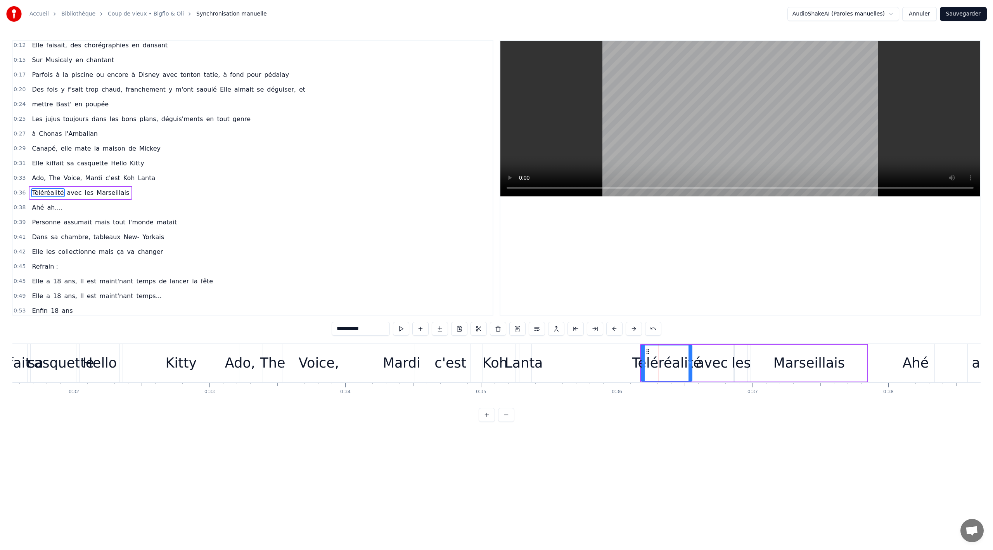
scroll to position [92, 0]
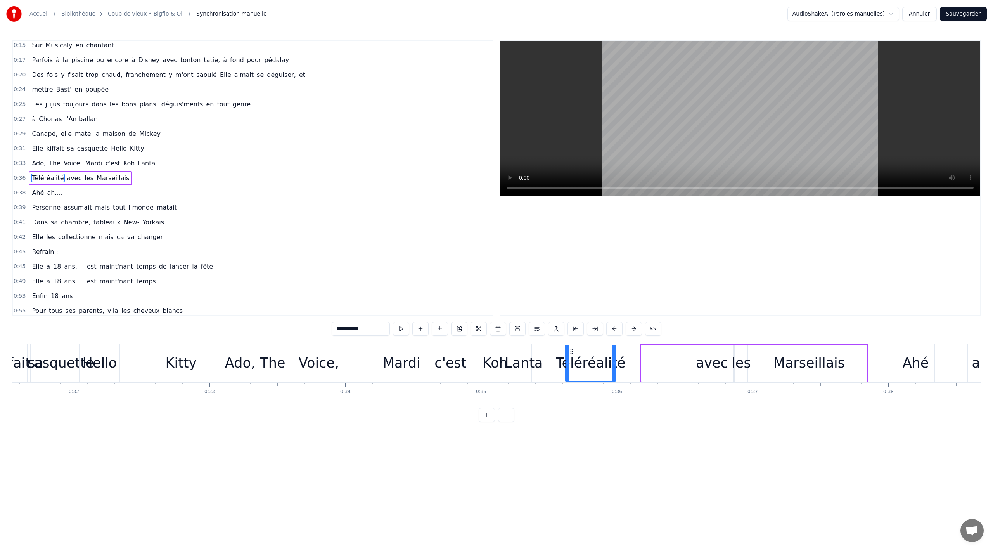
drag, startPoint x: 648, startPoint y: 350, endPoint x: 572, endPoint y: 348, distance: 76.1
click at [572, 348] on div "Téléréalité" at bounding box center [591, 362] width 50 height 35
click at [183, 355] on div "Kitty" at bounding box center [180, 363] width 31 height 21
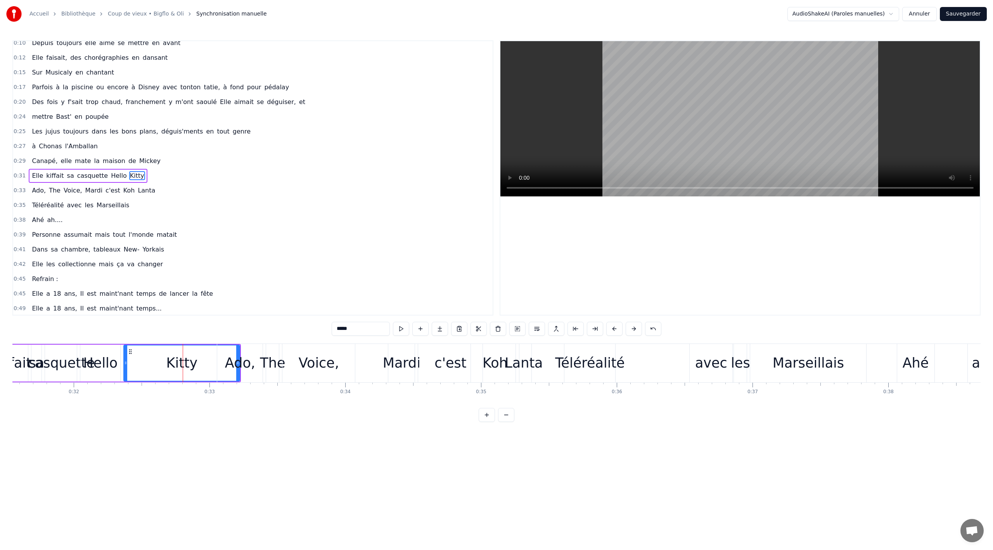
scroll to position [62, 0]
click at [493, 354] on div "Koh" at bounding box center [495, 363] width 25 height 21
type input "***"
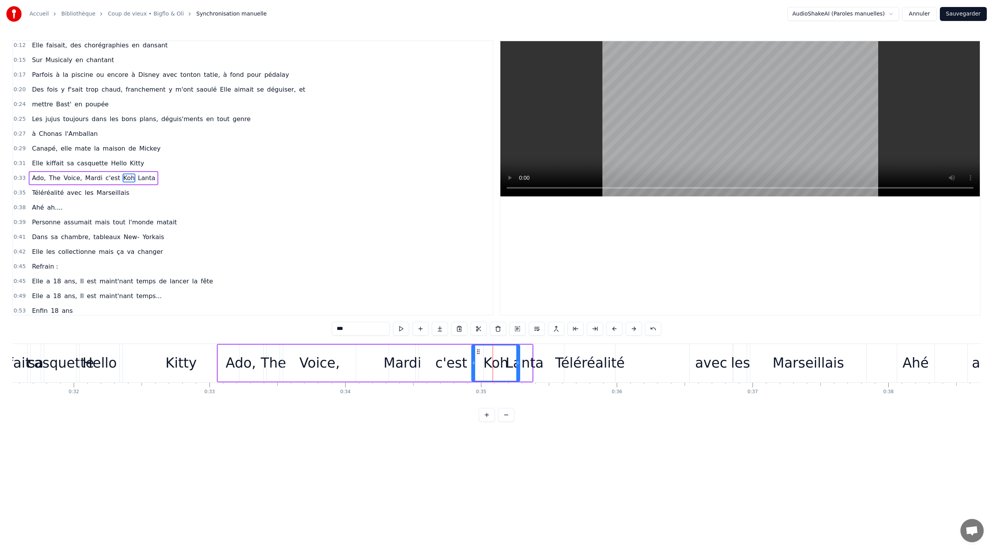
drag, startPoint x: 487, startPoint y: 350, endPoint x: 478, endPoint y: 348, distance: 9.8
click at [478, 348] on div "Koh" at bounding box center [495, 362] width 47 height 35
drag, startPoint x: 476, startPoint y: 348, endPoint x: 467, endPoint y: 349, distance: 8.7
click at [467, 349] on div "Ado, The Voice, [PERSON_NAME] c'est [PERSON_NAME]" at bounding box center [375, 363] width 317 height 38
click at [482, 350] on div "Koh" at bounding box center [496, 363] width 48 height 37
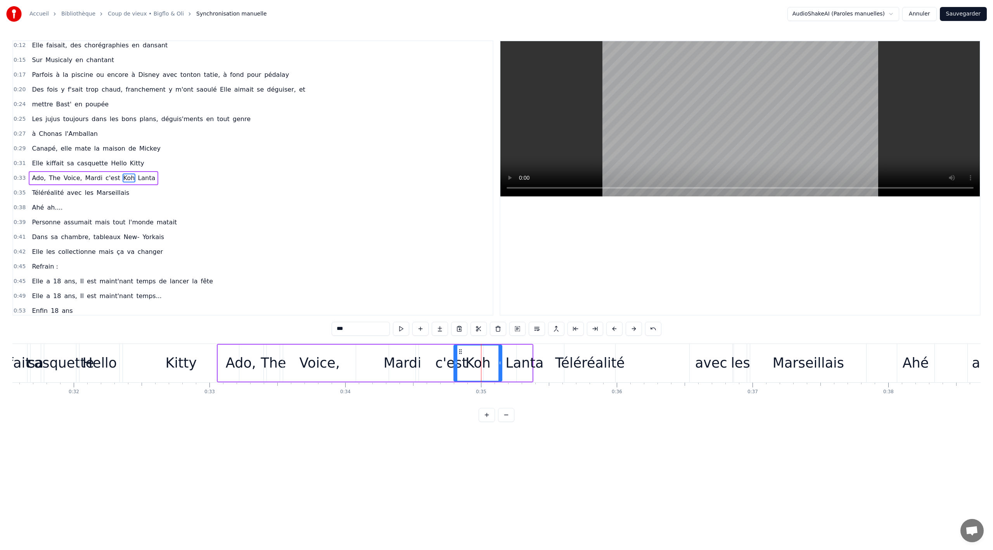
drag, startPoint x: 479, startPoint y: 351, endPoint x: 461, endPoint y: 351, distance: 17.9
click at [461, 351] on icon at bounding box center [461, 351] width 6 height 6
click at [441, 357] on div "c'est" at bounding box center [451, 363] width 32 height 21
drag, startPoint x: 426, startPoint y: 350, endPoint x: 411, endPoint y: 350, distance: 15.5
click at [411, 350] on icon at bounding box center [410, 351] width 6 height 6
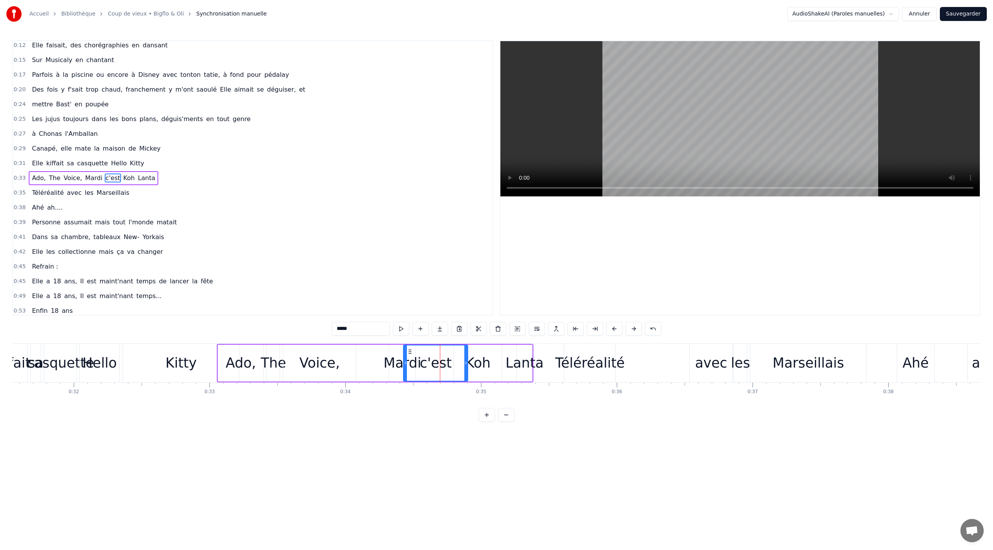
click at [486, 355] on div "Koh" at bounding box center [478, 363] width 25 height 21
drag, startPoint x: 460, startPoint y: 350, endPoint x: 449, endPoint y: 350, distance: 11.6
click at [449, 350] on circle at bounding box center [448, 349] width 0 height 0
click at [516, 354] on div "Lanta" at bounding box center [525, 363] width 38 height 21
type input "*****"
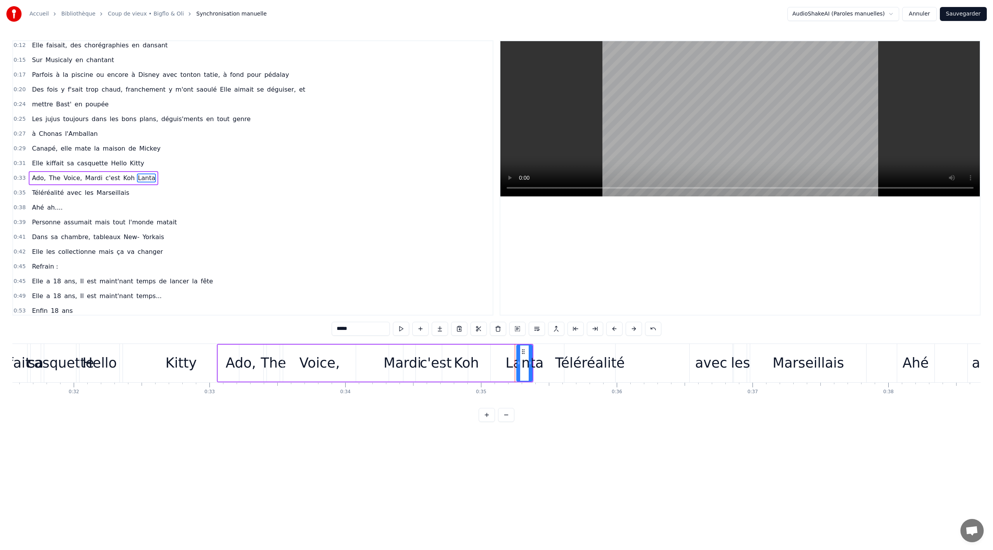
drag, startPoint x: 523, startPoint y: 347, endPoint x: 504, endPoint y: 348, distance: 18.7
click at [504, 348] on div "Ado, The Voice, [PERSON_NAME] c'est [PERSON_NAME]" at bounding box center [375, 363] width 317 height 38
drag, startPoint x: 527, startPoint y: 352, endPoint x: 522, endPoint y: 351, distance: 5.9
click at [522, 351] on icon at bounding box center [521, 351] width 6 height 6
drag, startPoint x: 514, startPoint y: 448, endPoint x: 472, endPoint y: 451, distance: 42.1
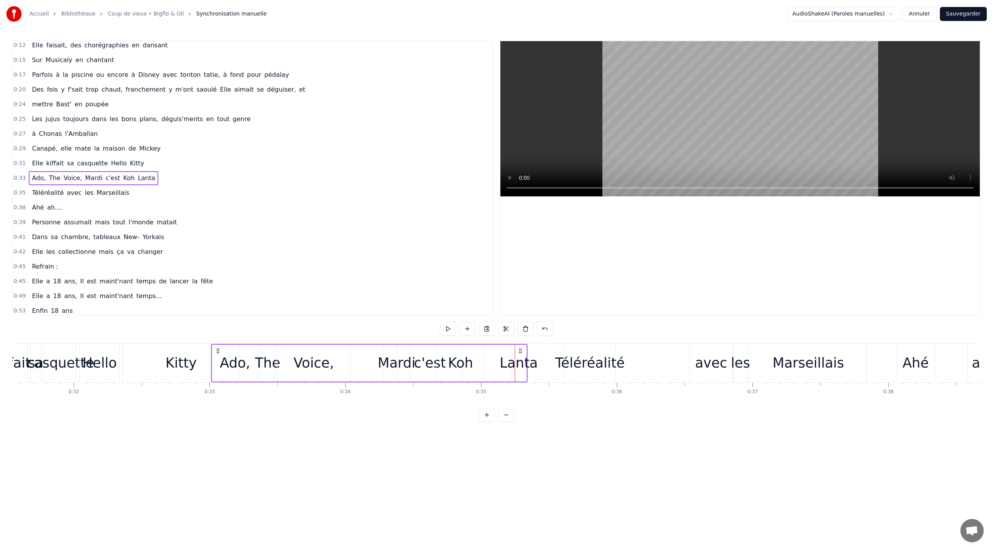
click at [515, 434] on html "Accueil Bibliothèque Coup de vieux • Bigflo & Oli Synchronisation manuelle Audi…" at bounding box center [496, 217] width 993 height 434
click at [134, 369] on div "Kitty" at bounding box center [181, 363] width 116 height 38
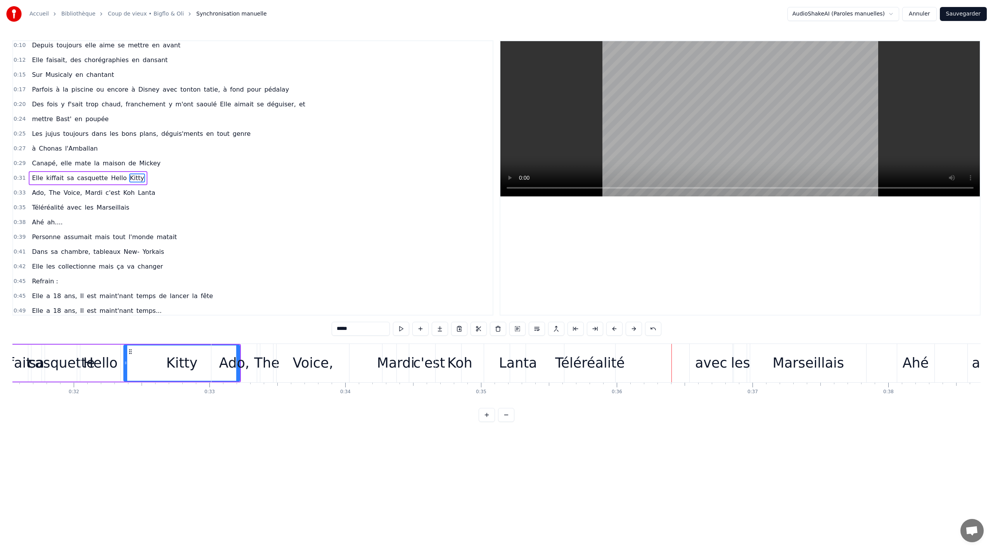
click at [518, 373] on div "Lanta" at bounding box center [518, 363] width 16 height 38
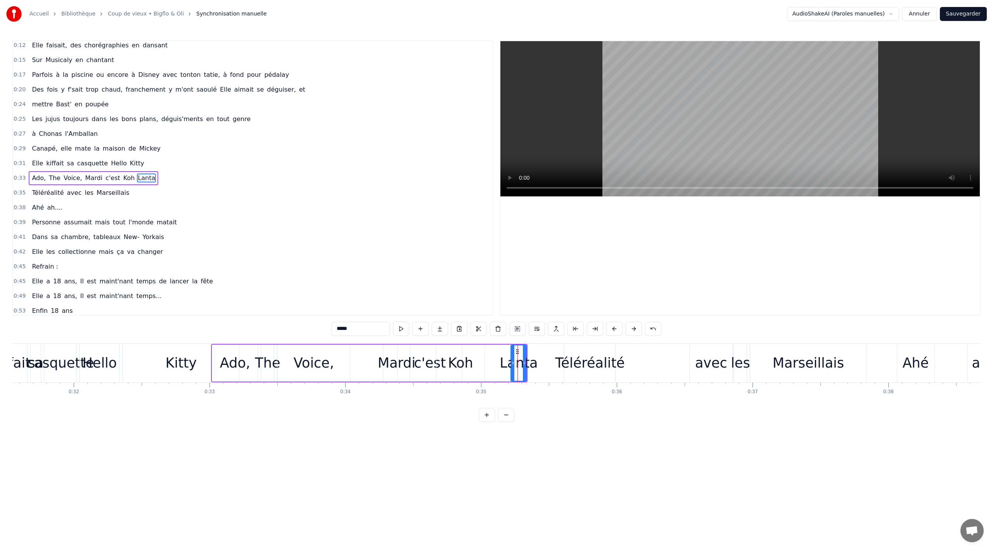
drag, startPoint x: 520, startPoint y: 371, endPoint x: 515, endPoint y: 371, distance: 5.8
click at [515, 371] on div "Lanta" at bounding box center [518, 362] width 15 height 35
drag, startPoint x: 517, startPoint y: 351, endPoint x: 489, endPoint y: 350, distance: 28.3
click at [489, 350] on icon at bounding box center [489, 351] width 6 height 6
click at [594, 364] on div "Téléréalité" at bounding box center [590, 363] width 70 height 21
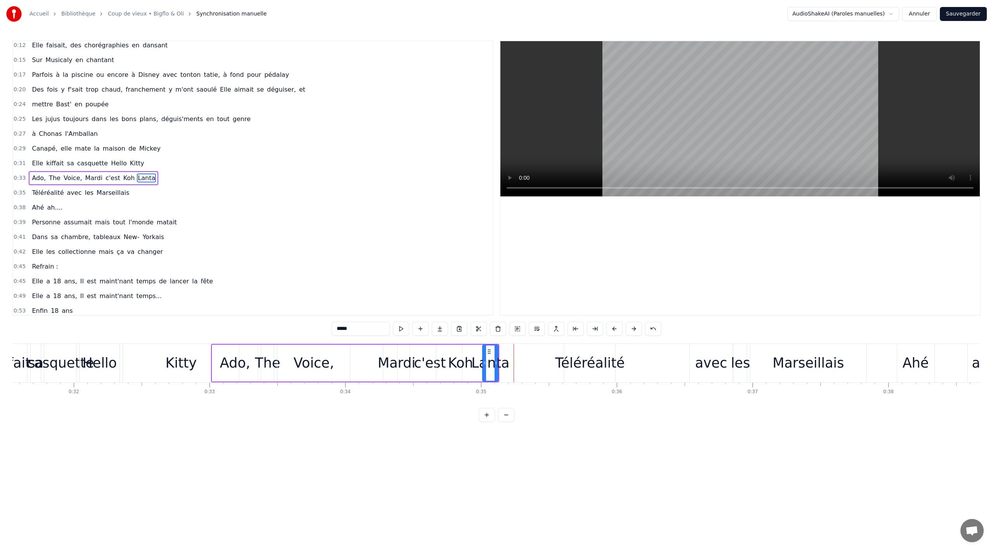
type input "**********"
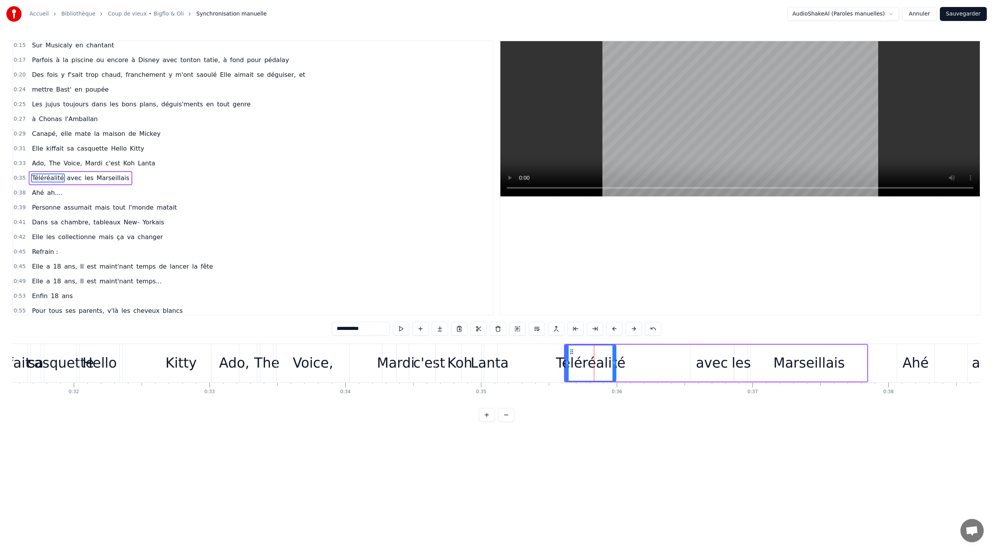
drag, startPoint x: 584, startPoint y: 347, endPoint x: 572, endPoint y: 346, distance: 11.6
click at [572, 346] on div "Téléréalité" at bounding box center [591, 362] width 50 height 35
drag, startPoint x: 570, startPoint y: 348, endPoint x: 570, endPoint y: 343, distance: 5.0
click at [636, 348] on div "Téléréalité avec les Marseillais" at bounding box center [716, 363] width 304 height 38
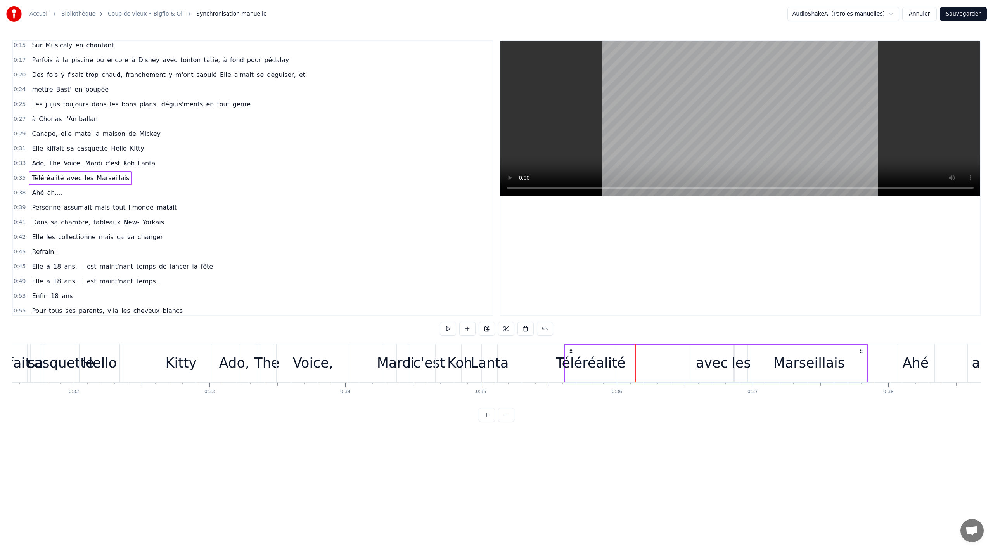
drag, startPoint x: 647, startPoint y: 348, endPoint x: 605, endPoint y: 344, distance: 41.7
click at [605, 344] on div "Téléréalité avec les Marseillais" at bounding box center [716, 363] width 304 height 38
drag, startPoint x: 664, startPoint y: 345, endPoint x: 629, endPoint y: 345, distance: 34.9
click at [629, 345] on div "Téléréalité avec les Marseillais" at bounding box center [716, 363] width 304 height 38
drag, startPoint x: 862, startPoint y: 349, endPoint x: 836, endPoint y: 348, distance: 26.4
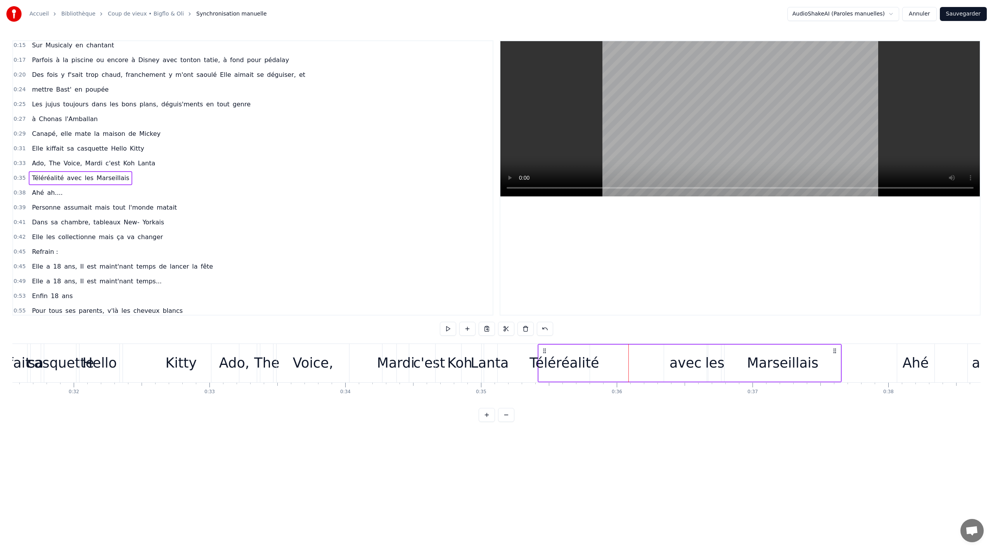
click at [836, 348] on icon at bounding box center [835, 351] width 6 height 6
click at [184, 354] on div "Kitty" at bounding box center [180, 363] width 31 height 21
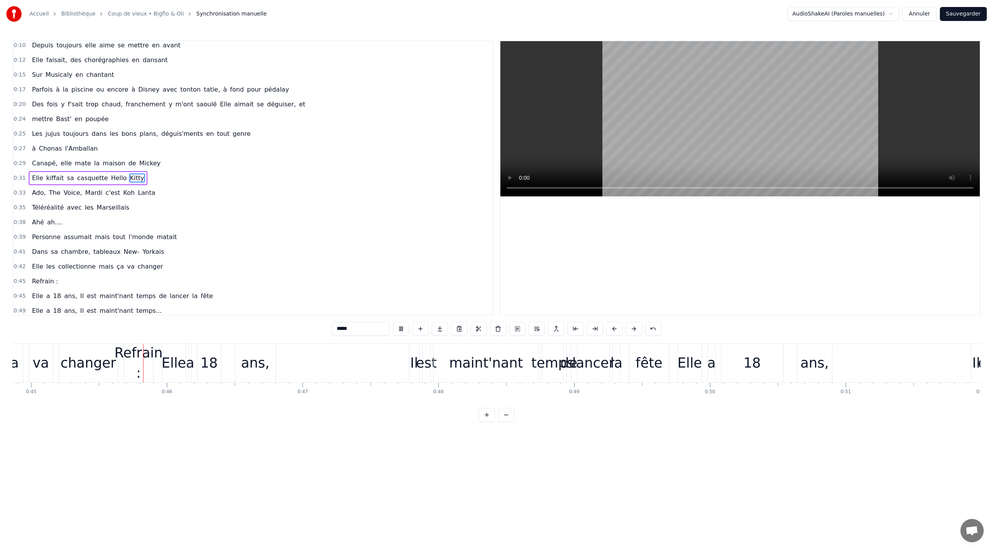
scroll to position [0, 6097]
click at [129, 357] on div "Refrain :" at bounding box center [135, 363] width 48 height 41
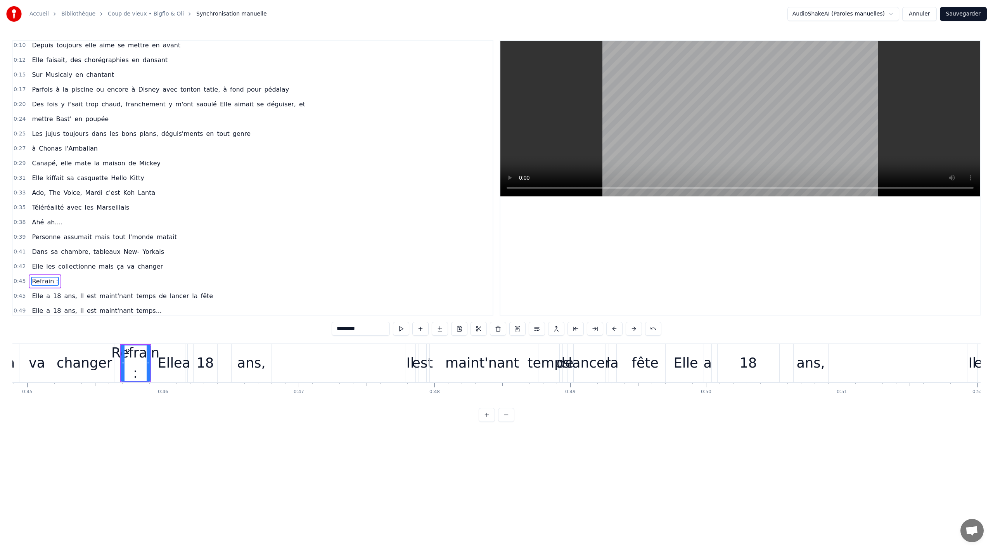
type input "*********"
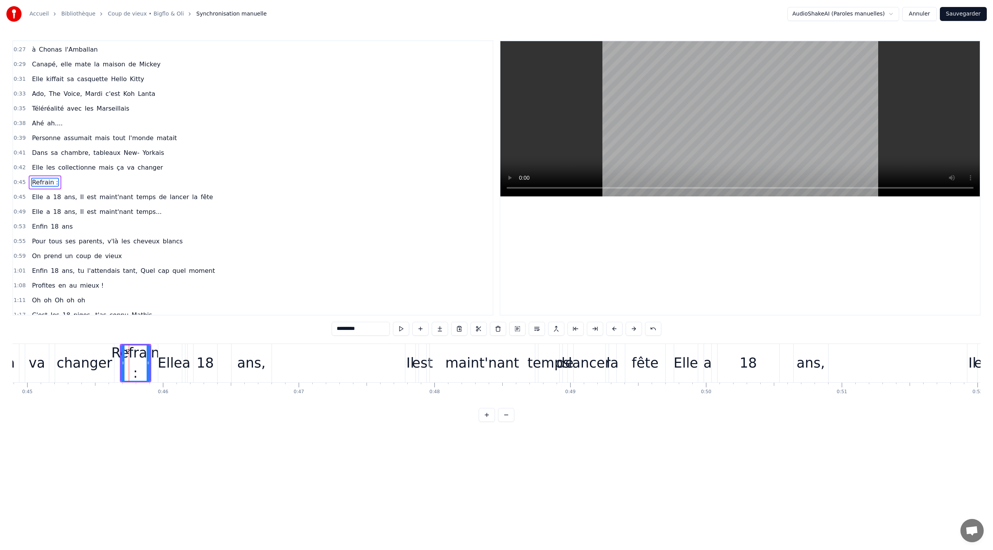
scroll to position [165, 0]
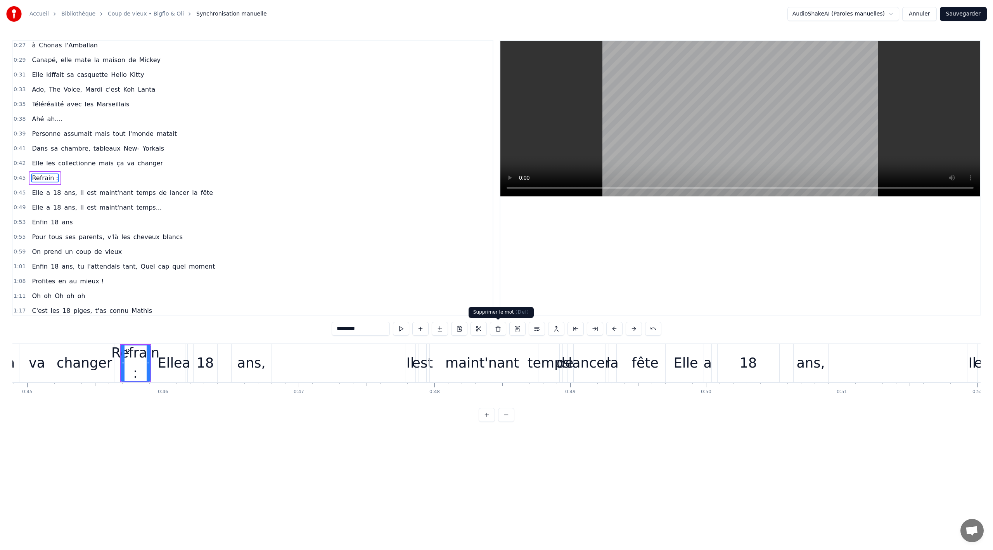
click at [499, 330] on button at bounding box center [498, 329] width 16 height 14
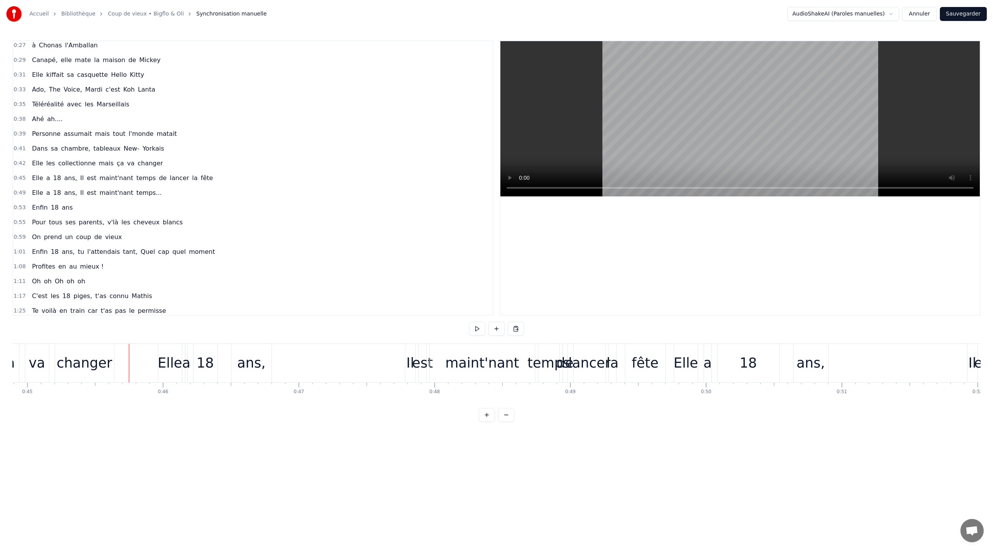
click at [168, 362] on div "Elle" at bounding box center [170, 363] width 24 height 21
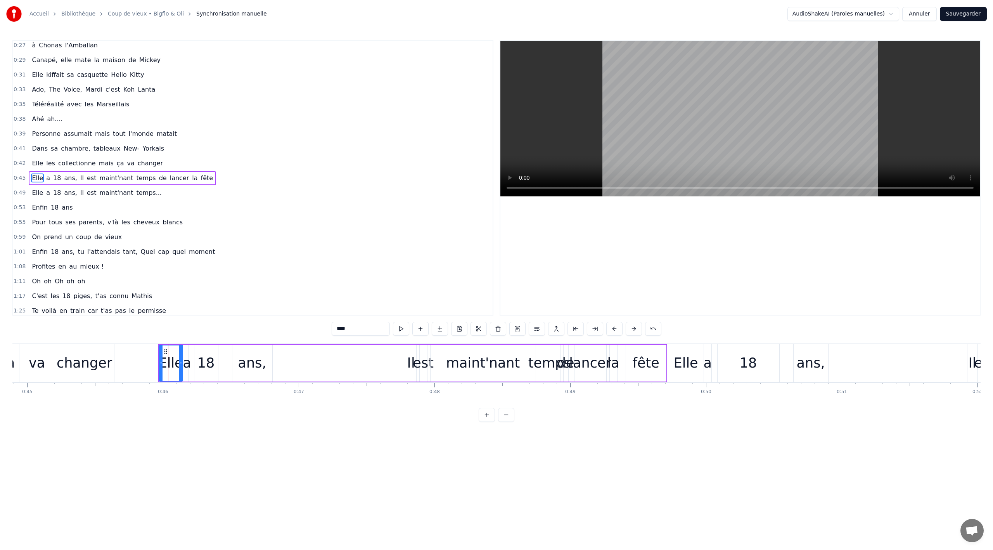
click at [68, 364] on div "changer" at bounding box center [84, 363] width 55 height 21
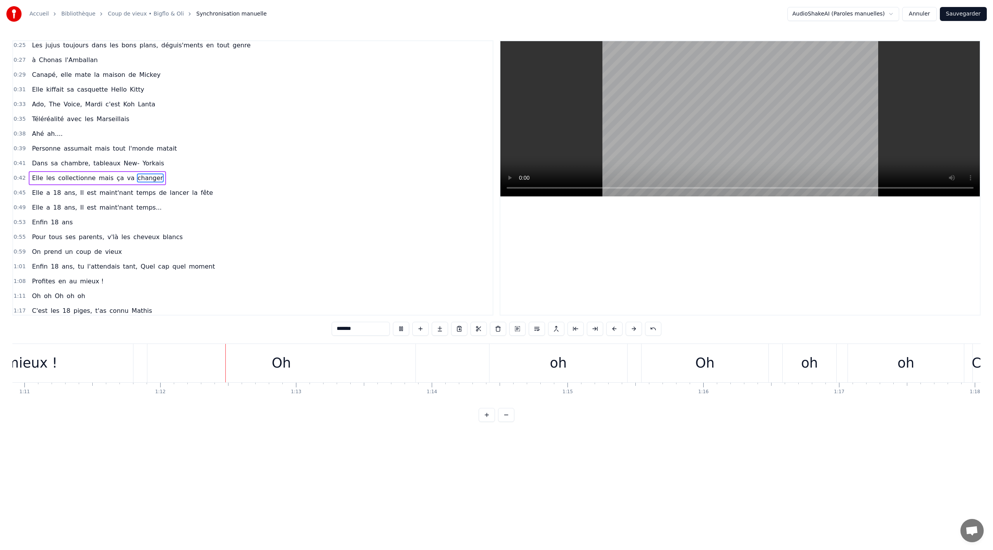
scroll to position [0, 9716]
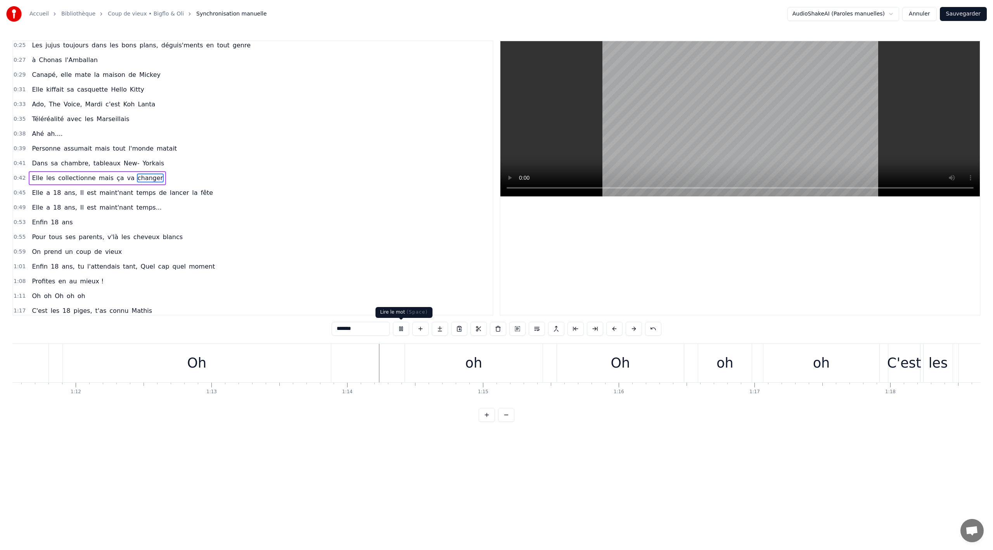
click at [404, 327] on button at bounding box center [401, 329] width 16 height 14
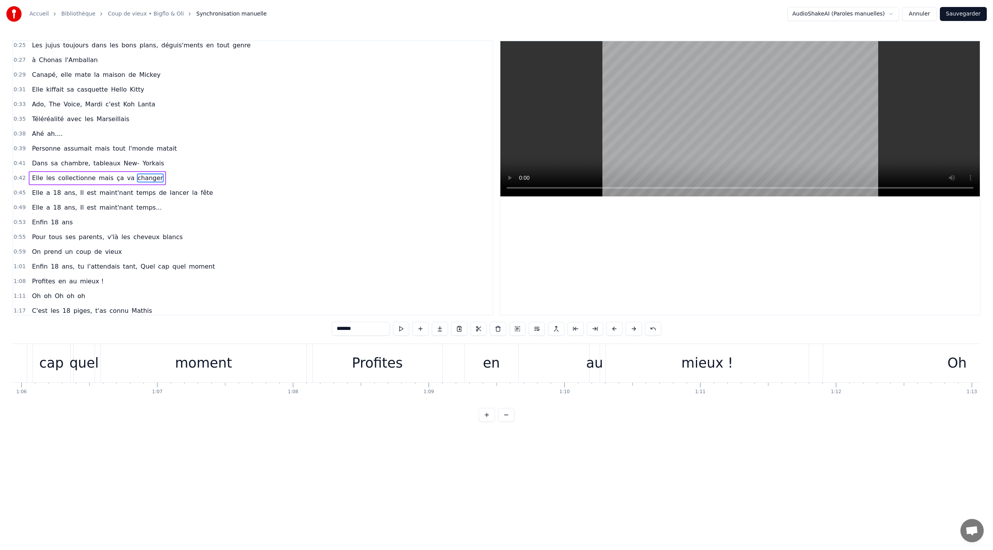
scroll to position [0, 8724]
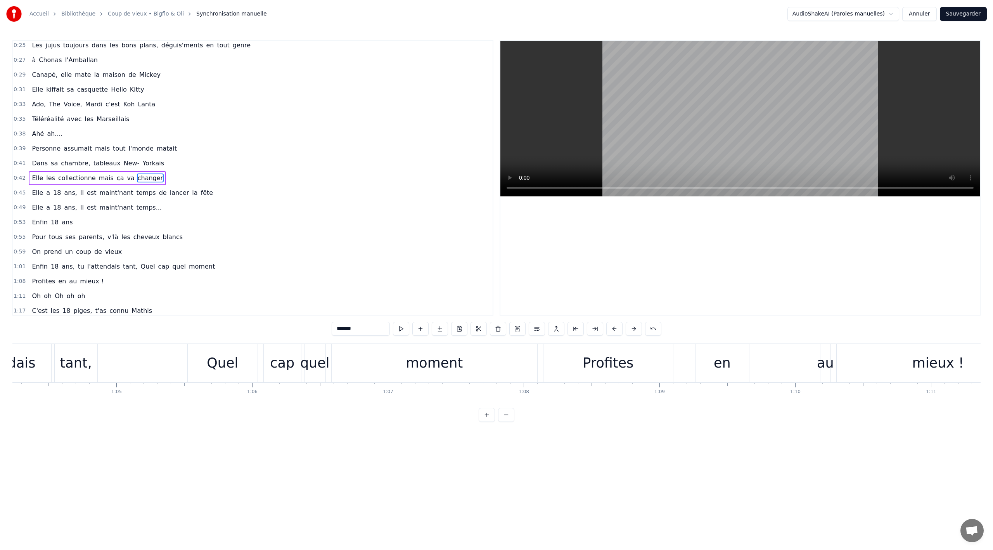
click at [570, 360] on div "Profites" at bounding box center [609, 363] width 130 height 38
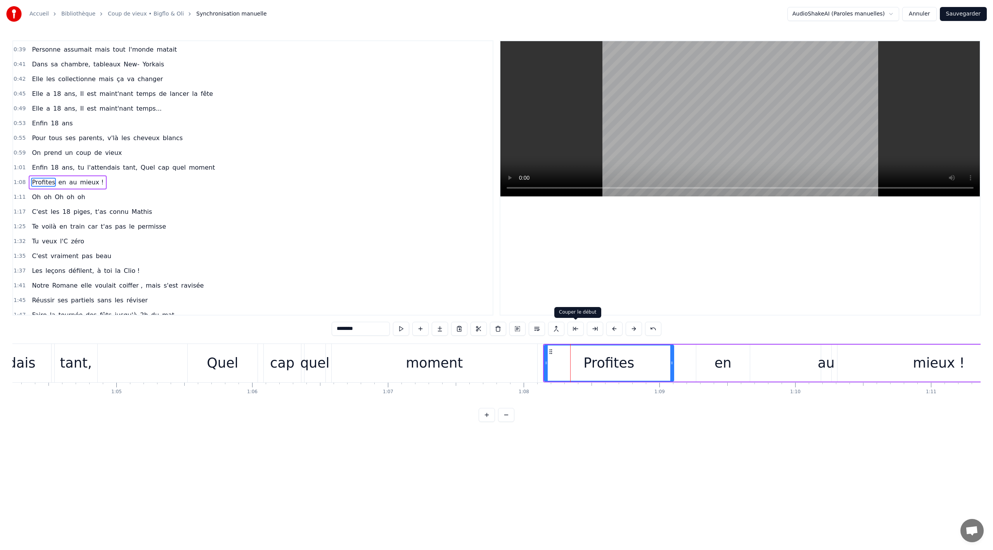
scroll to position [254, 0]
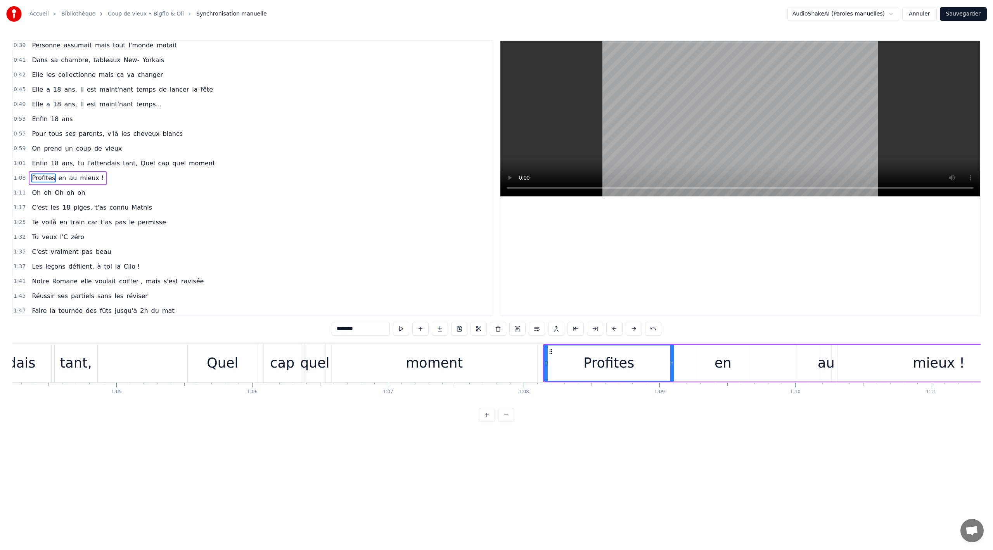
click at [847, 368] on div "mieux !" at bounding box center [939, 363] width 203 height 37
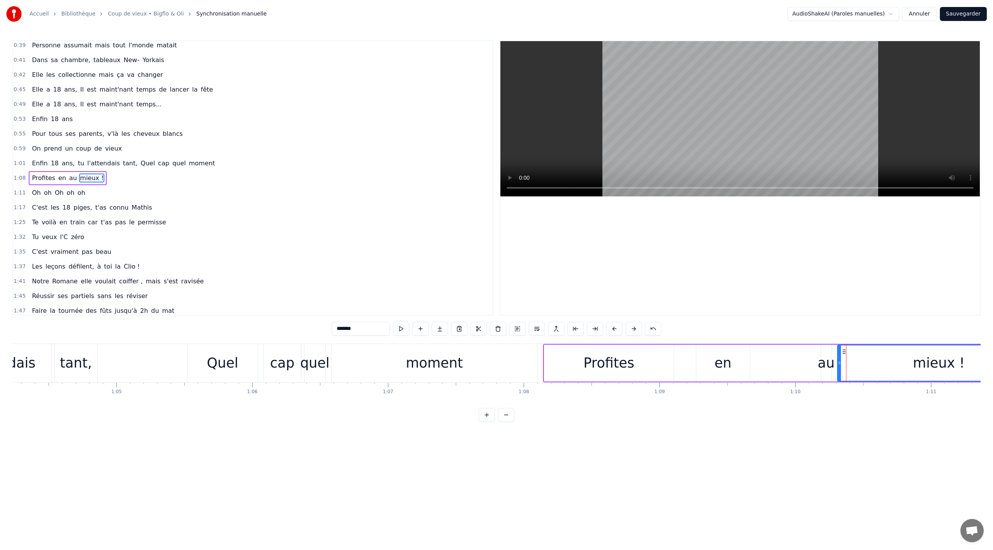
click at [727, 367] on div "en" at bounding box center [723, 363] width 17 height 21
drag, startPoint x: 703, startPoint y: 350, endPoint x: 644, endPoint y: 351, distance: 59.4
click at [644, 351] on icon at bounding box center [644, 351] width 6 height 6
click at [828, 361] on div "au" at bounding box center [826, 363] width 17 height 21
drag, startPoint x: 824, startPoint y: 362, endPoint x: 799, endPoint y: 360, distance: 25.3
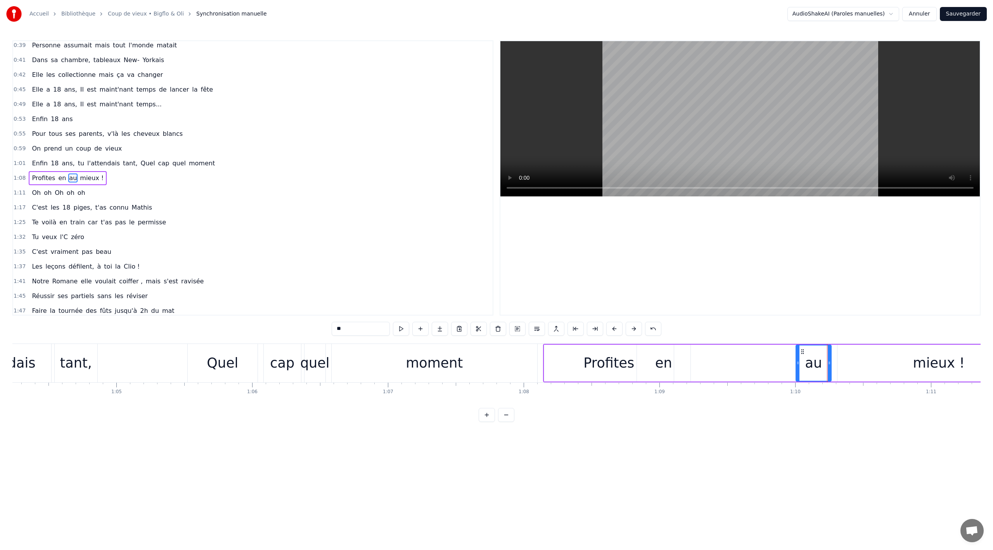
click at [799, 360] on icon at bounding box center [798, 363] width 3 height 6
drag, startPoint x: 816, startPoint y: 349, endPoint x: 802, endPoint y: 351, distance: 14.1
click at [802, 351] on div "au" at bounding box center [814, 362] width 35 height 35
drag, startPoint x: 802, startPoint y: 351, endPoint x: 679, endPoint y: 352, distance: 123.0
click at [679, 352] on icon at bounding box center [680, 351] width 6 height 6
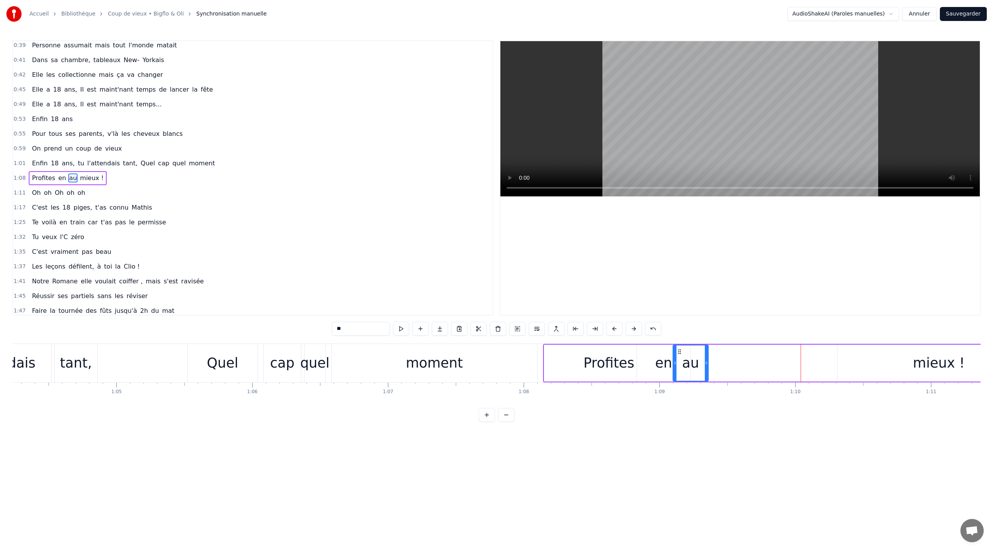
click at [659, 368] on div "en" at bounding box center [663, 363] width 17 height 21
drag, startPoint x: 646, startPoint y: 349, endPoint x: 630, endPoint y: 349, distance: 15.9
click at [630, 349] on icon at bounding box center [628, 351] width 6 height 6
click at [693, 359] on div "au" at bounding box center [690, 363] width 17 height 21
drag, startPoint x: 678, startPoint y: 351, endPoint x: 656, endPoint y: 352, distance: 21.4
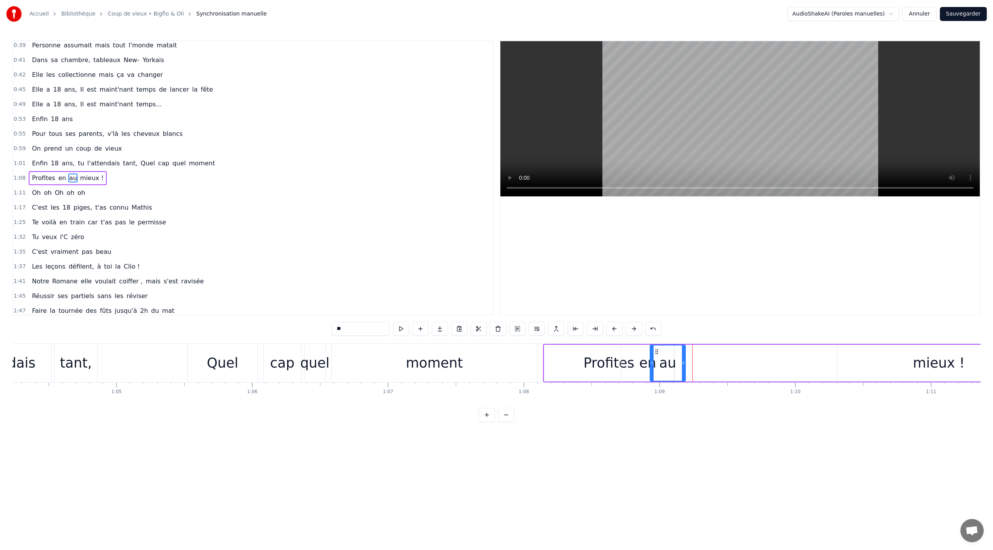
click at [656, 352] on icon at bounding box center [657, 351] width 6 height 6
click at [934, 363] on div "mieux !" at bounding box center [940, 363] width 52 height 21
click at [943, 367] on div "mieux !" at bounding box center [940, 363] width 52 height 21
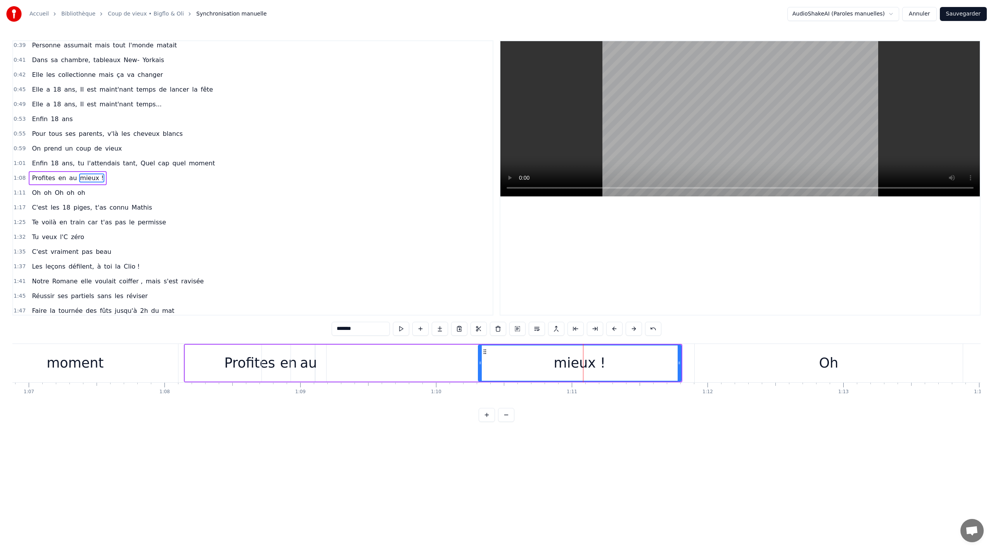
scroll to position [0, 9058]
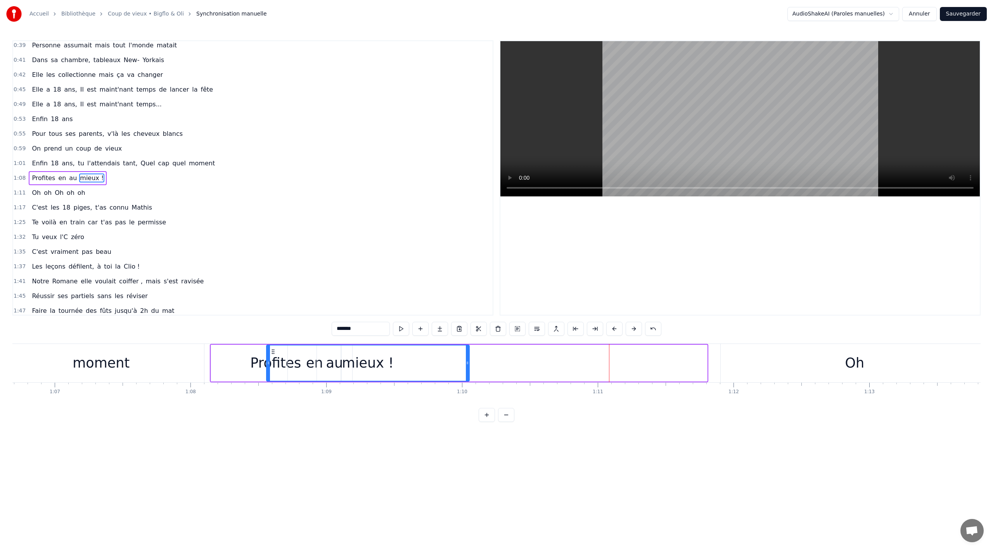
drag, startPoint x: 509, startPoint y: 350, endPoint x: 271, endPoint y: 351, distance: 237.9
click at [271, 351] on icon at bounding box center [273, 351] width 6 height 6
click at [225, 362] on div "Profites" at bounding box center [276, 363] width 130 height 37
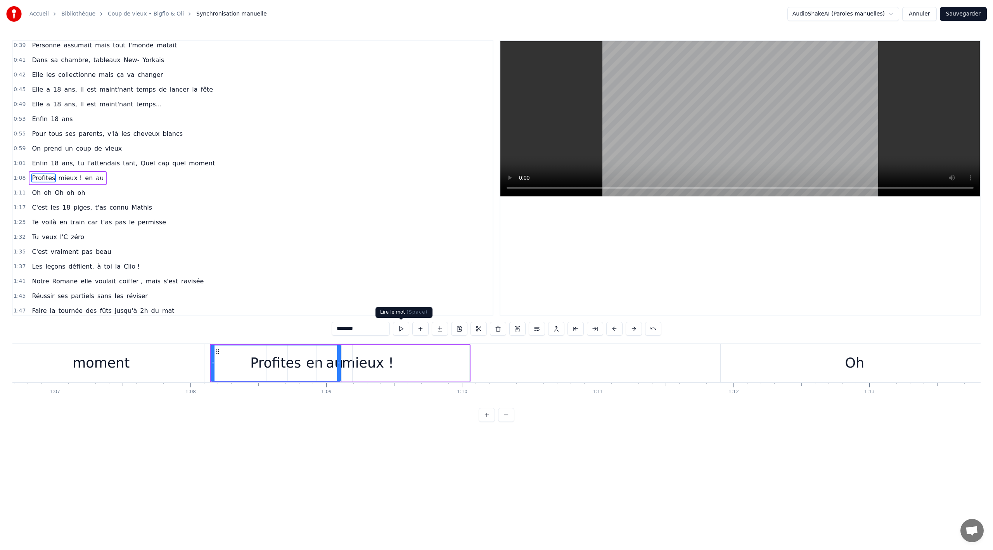
click at [370, 363] on div "mieux !" at bounding box center [368, 363] width 52 height 21
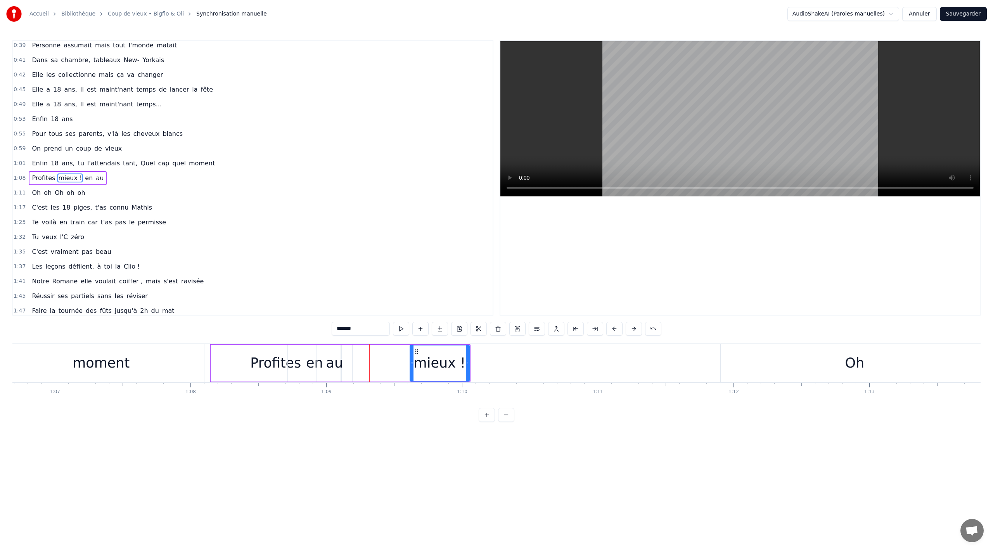
drag, startPoint x: 269, startPoint y: 346, endPoint x: 413, endPoint y: 344, distance: 144.0
drag, startPoint x: 444, startPoint y: 349, endPoint x: 410, endPoint y: 350, distance: 34.2
click at [410, 350] on div "mieux !" at bounding box center [440, 363] width 60 height 37
drag, startPoint x: 415, startPoint y: 349, endPoint x: 357, endPoint y: 347, distance: 58.3
click at [357, 347] on div "mieux !" at bounding box center [382, 362] width 58 height 35
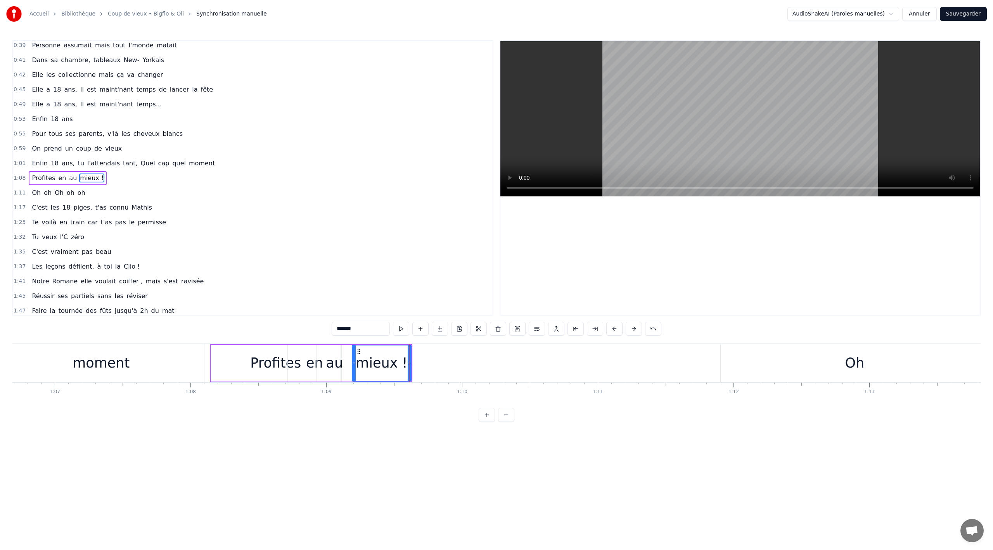
click at [180, 361] on div "moment" at bounding box center [101, 363] width 206 height 38
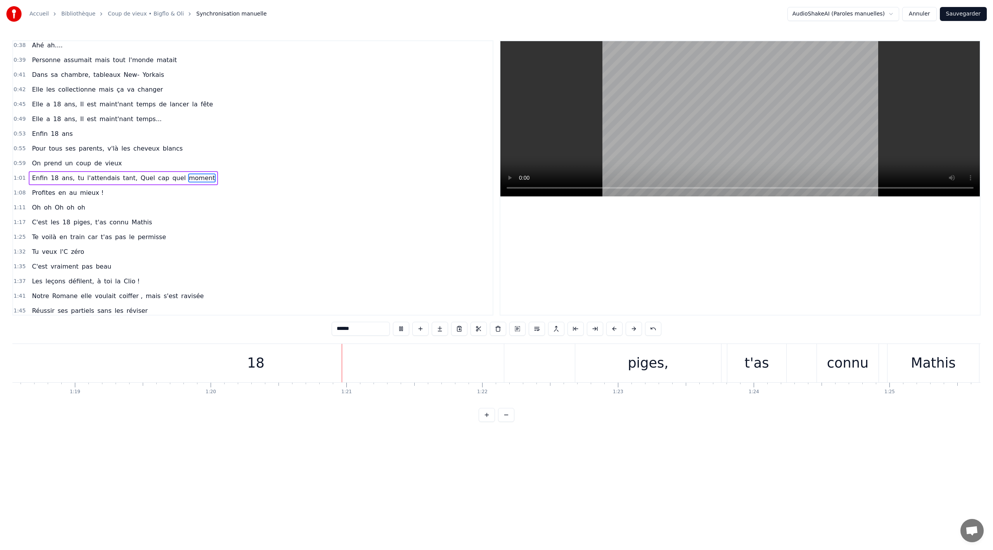
scroll to position [0, 10877]
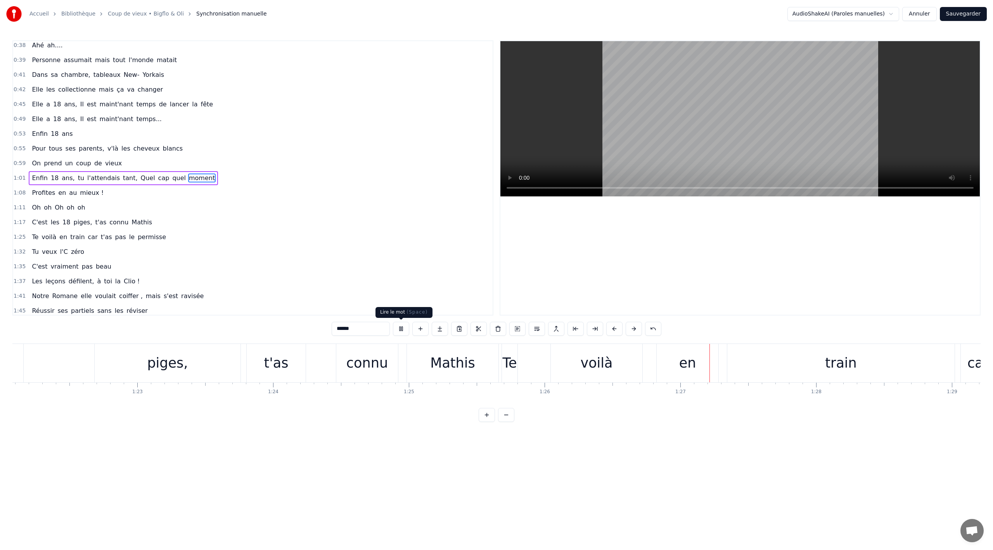
click at [400, 327] on button at bounding box center [401, 329] width 16 height 14
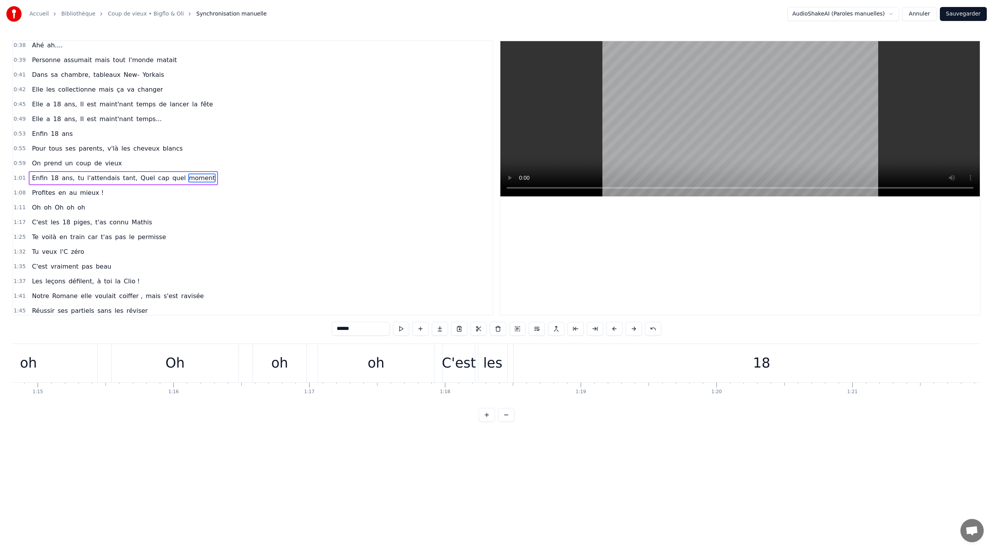
scroll to position [0, 10149]
click at [457, 356] on div "C'est" at bounding box center [472, 363] width 34 height 21
type input "*****"
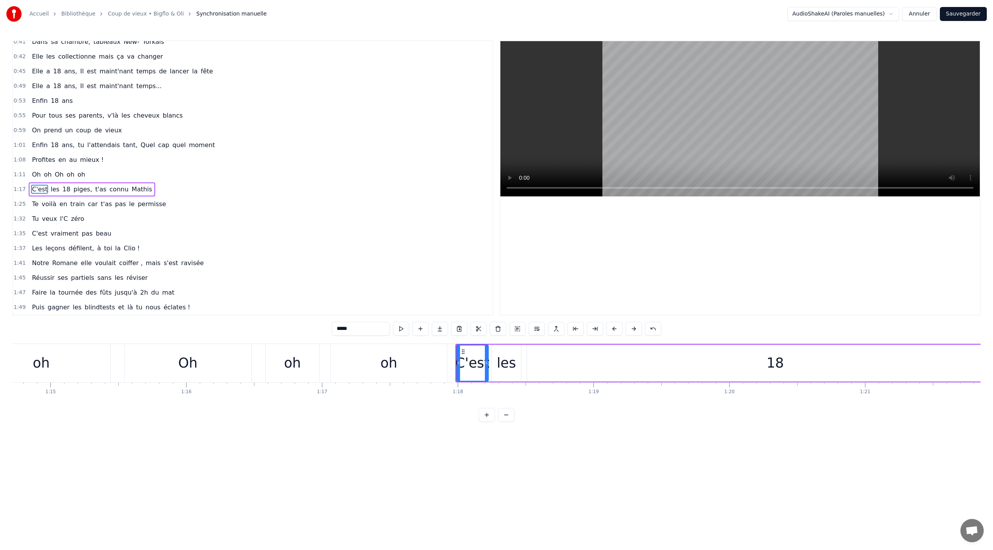
scroll to position [283, 0]
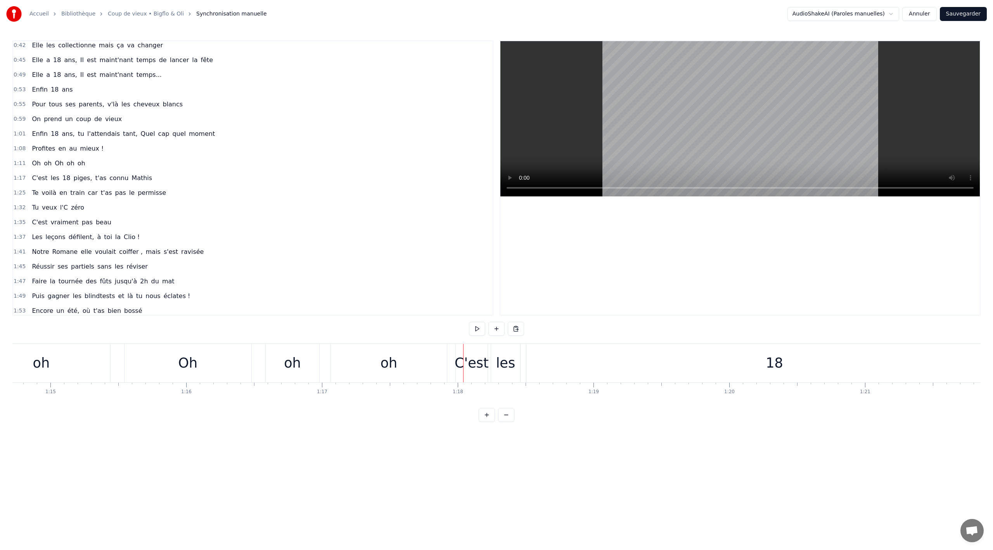
click at [462, 348] on div "C'est" at bounding box center [472, 363] width 32 height 38
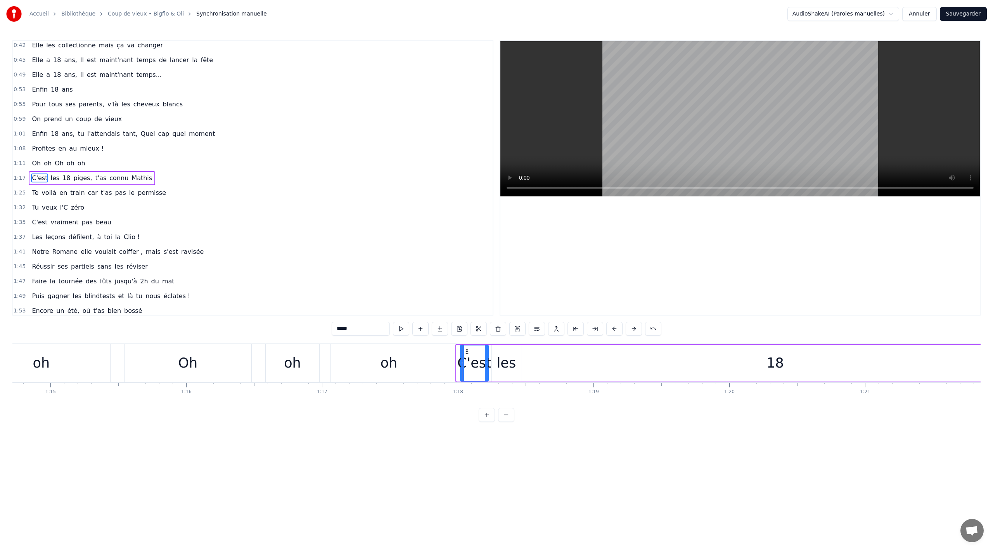
drag, startPoint x: 460, startPoint y: 350, endPoint x: 462, endPoint y: 354, distance: 4.2
click at [462, 354] on div at bounding box center [462, 362] width 3 height 35
click at [82, 164] on div "Oh oh Oh oh oh" at bounding box center [58, 163] width 59 height 14
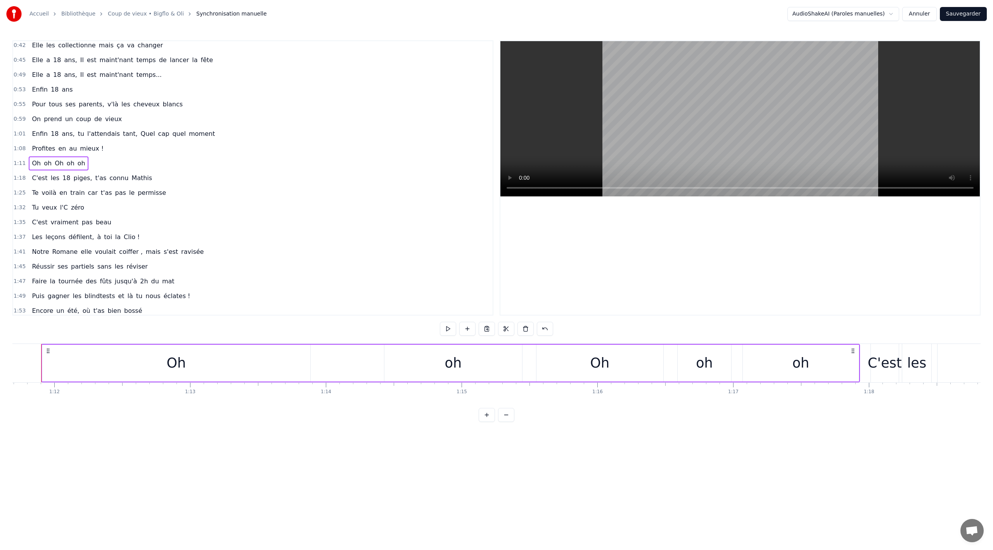
scroll to position [0, 9727]
click at [141, 14] on link "Coup de vieux • Bigflo & Oli" at bounding box center [146, 14] width 76 height 8
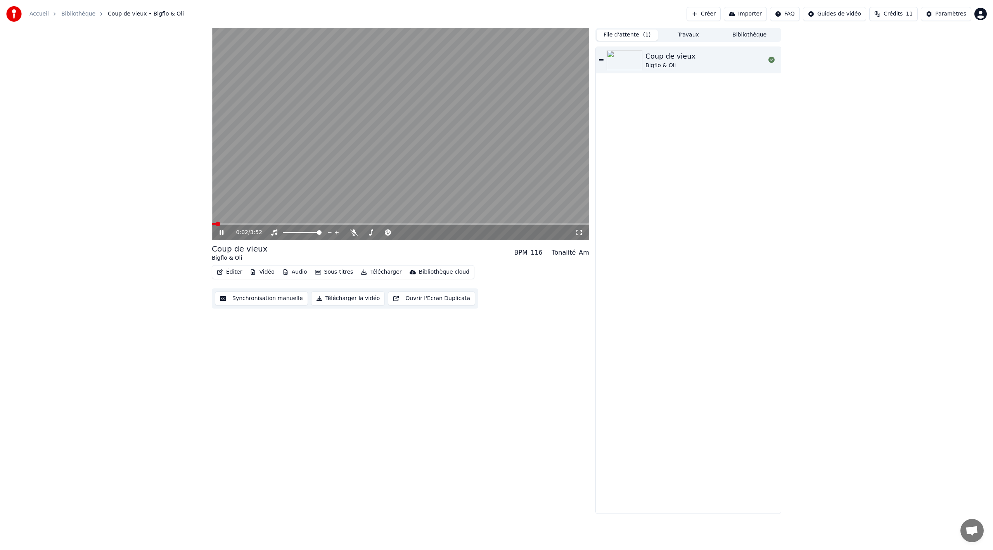
click at [639, 33] on button "File d'attente ( 1 )" at bounding box center [627, 34] width 61 height 11
click at [721, 13] on button "Créer" at bounding box center [704, 14] width 34 height 14
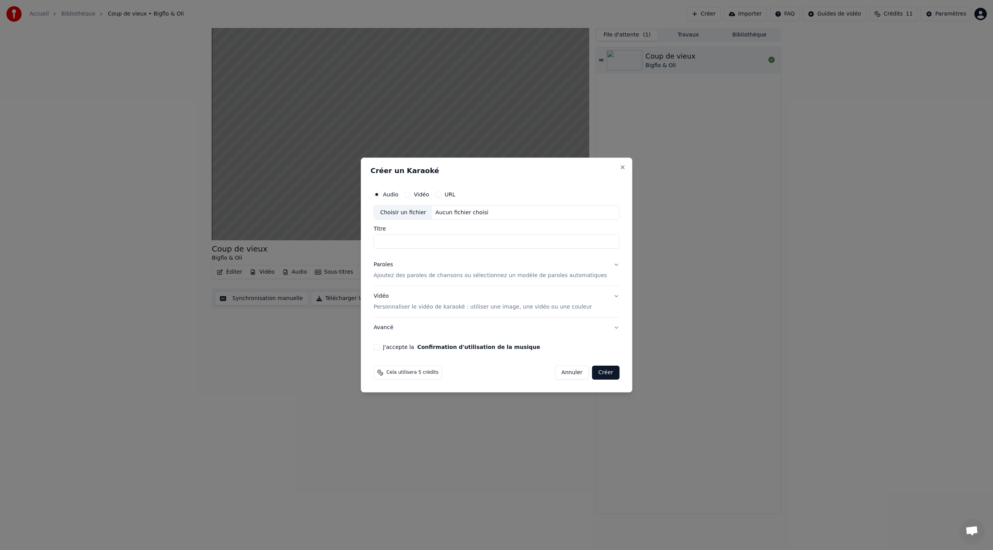
click at [418, 211] on div "Choisir un fichier" at bounding box center [403, 213] width 58 height 14
type input "**********"
click at [447, 278] on p "Ajoutez des paroles de chansons ou sélectionnez un modèle de paroles automatiqu…" at bounding box center [491, 276] width 234 height 8
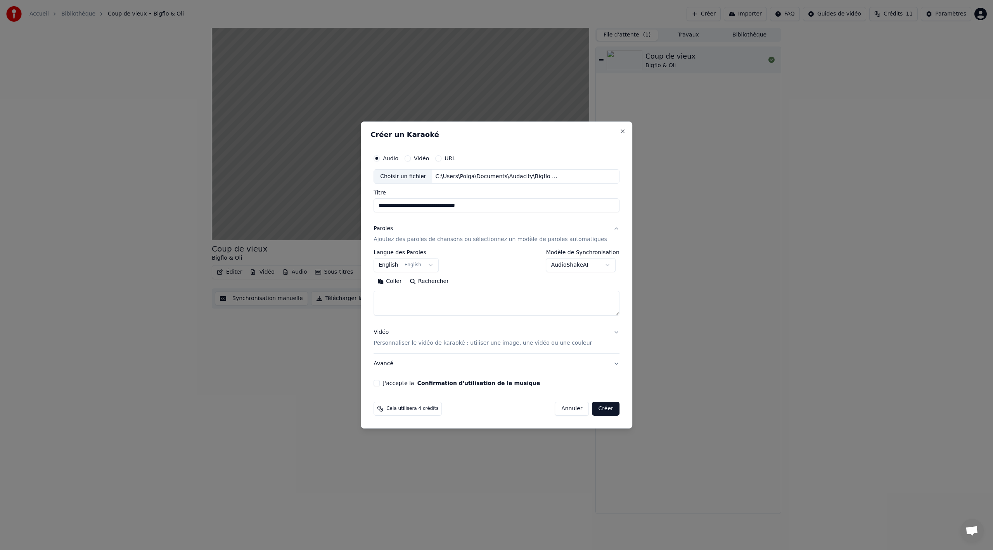
click at [426, 303] on textarea at bounding box center [497, 303] width 246 height 25
paste textarea "**********"
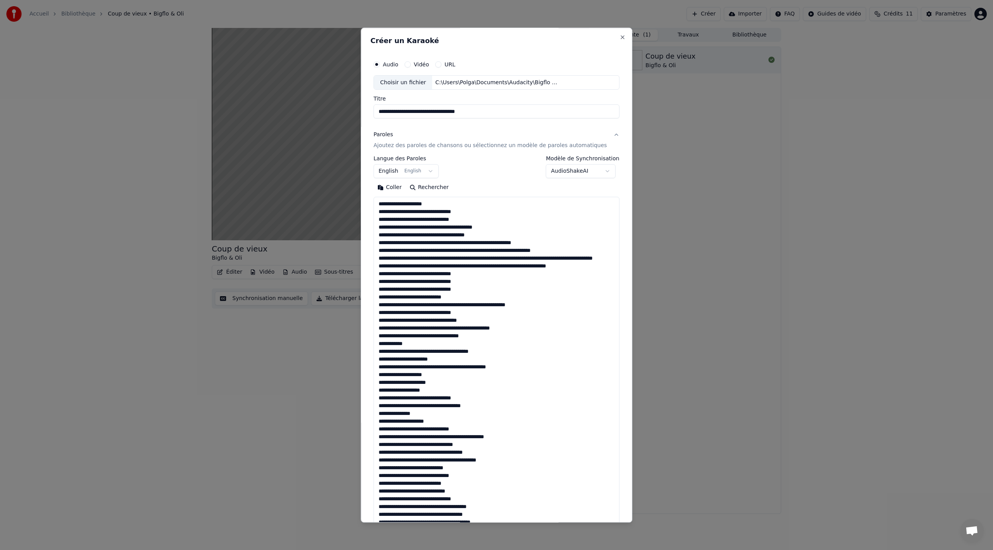
scroll to position [452, 0]
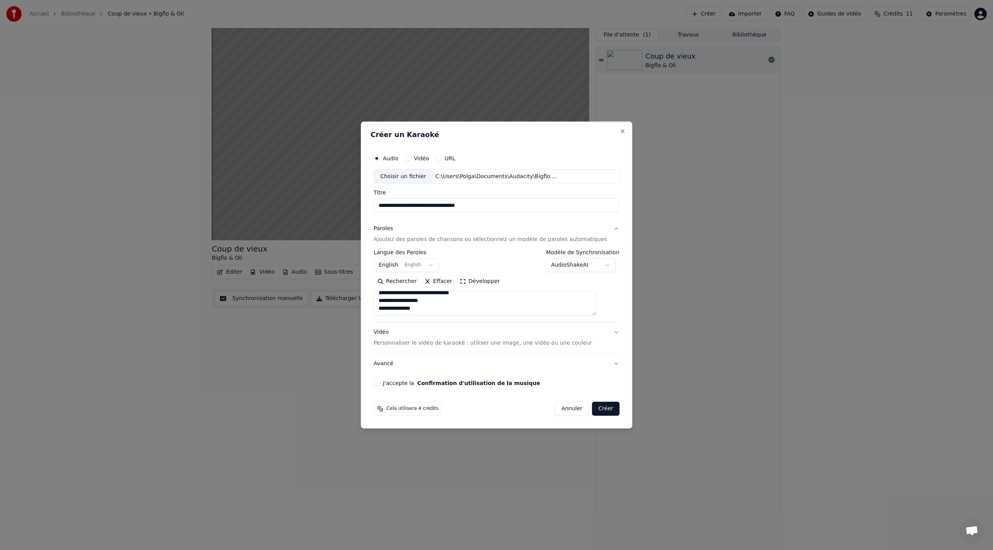
type textarea "**********"
click at [409, 268] on body "**********" at bounding box center [496, 275] width 993 height 550
select select "**"
click at [564, 265] on body "**********" at bounding box center [496, 275] width 993 height 550
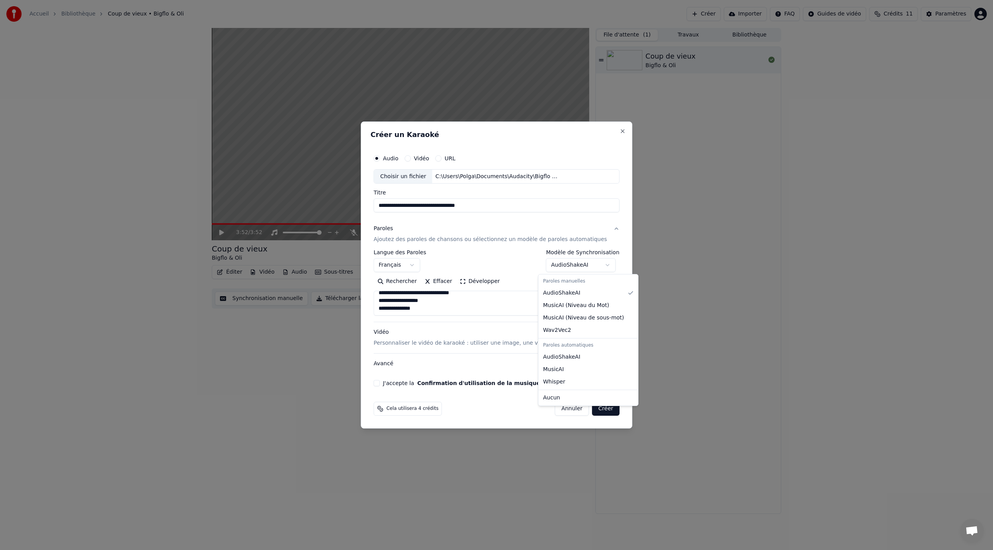
click at [577, 263] on body "**********" at bounding box center [496, 275] width 993 height 550
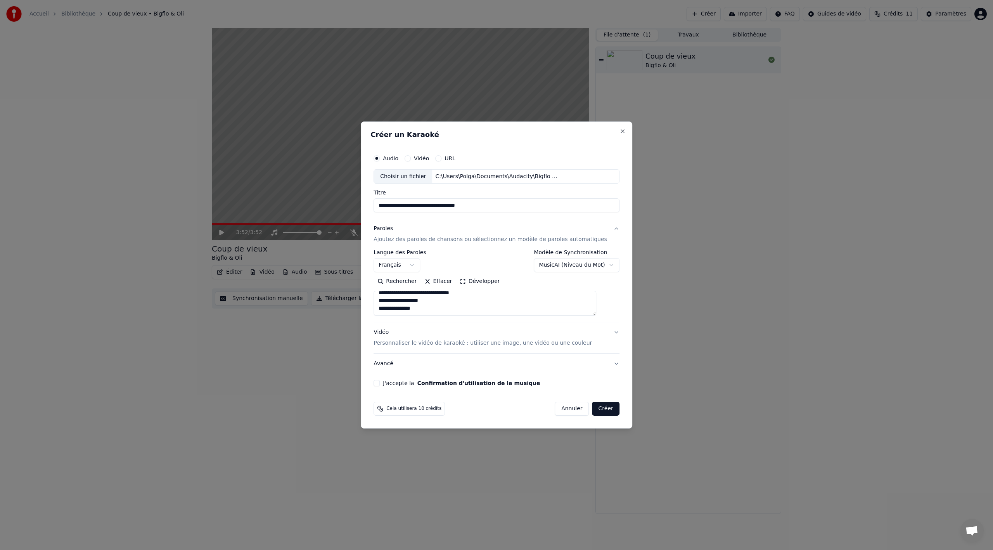
click at [380, 385] on button "J'accepte la Confirmation d'utilisation de la musique" at bounding box center [377, 383] width 6 height 6
click at [402, 411] on span "Cela utilisera 10 crédits" at bounding box center [414, 409] width 55 height 6
click at [383, 410] on icon at bounding box center [380, 409] width 6 height 6
click at [595, 408] on button "Créer" at bounding box center [606, 409] width 27 height 14
select select "**********"
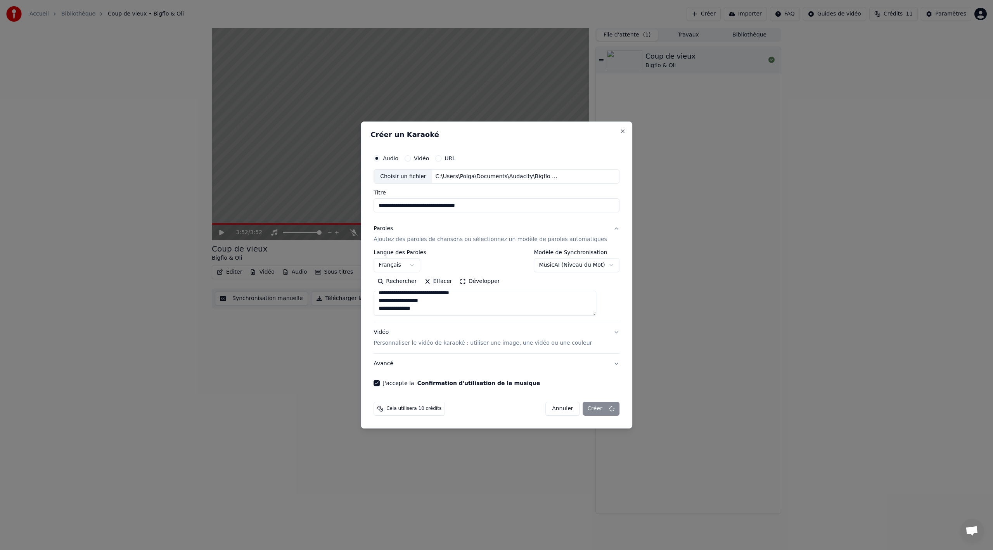
select select
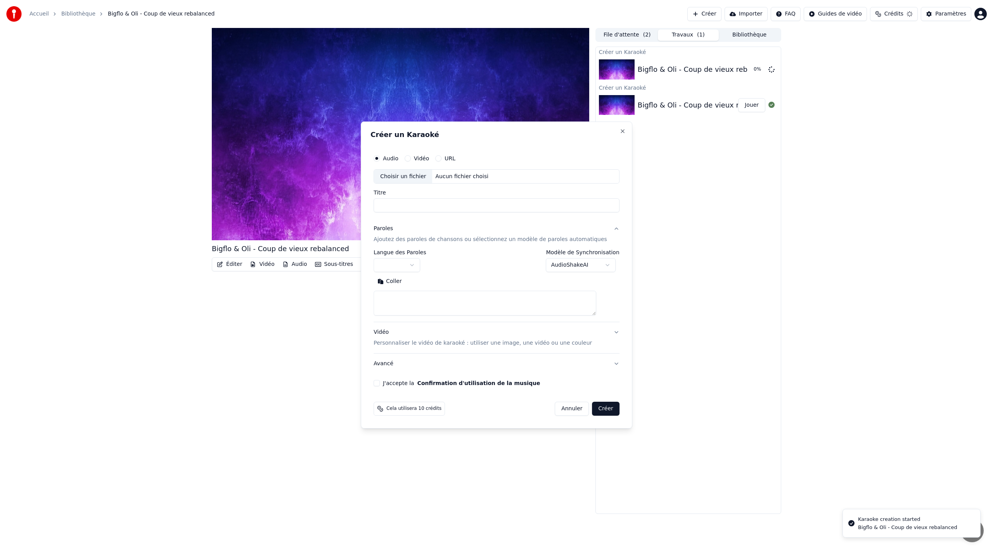
scroll to position [0, 0]
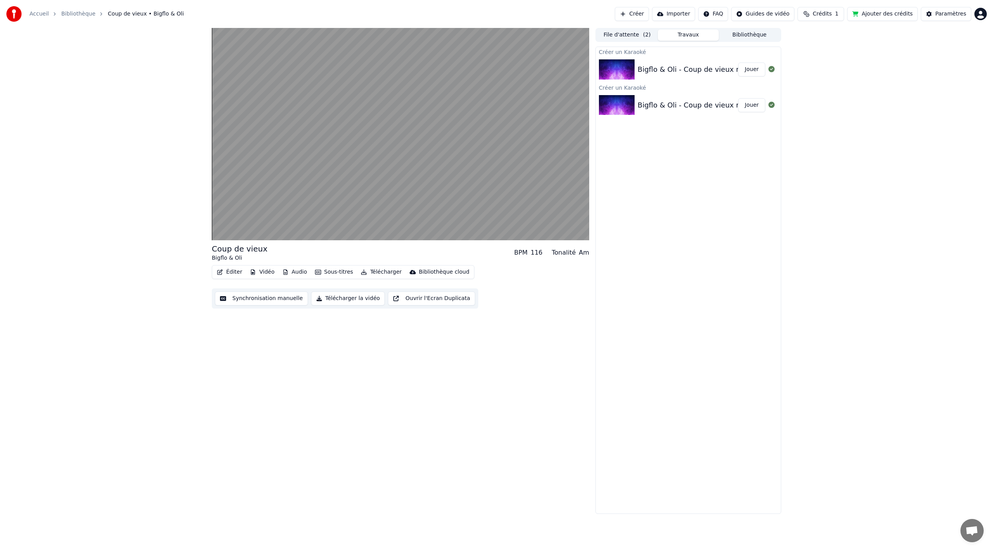
click at [757, 104] on button "Jouer" at bounding box center [751, 105] width 27 height 14
click at [749, 36] on button "Bibliothèque" at bounding box center [749, 34] width 61 height 11
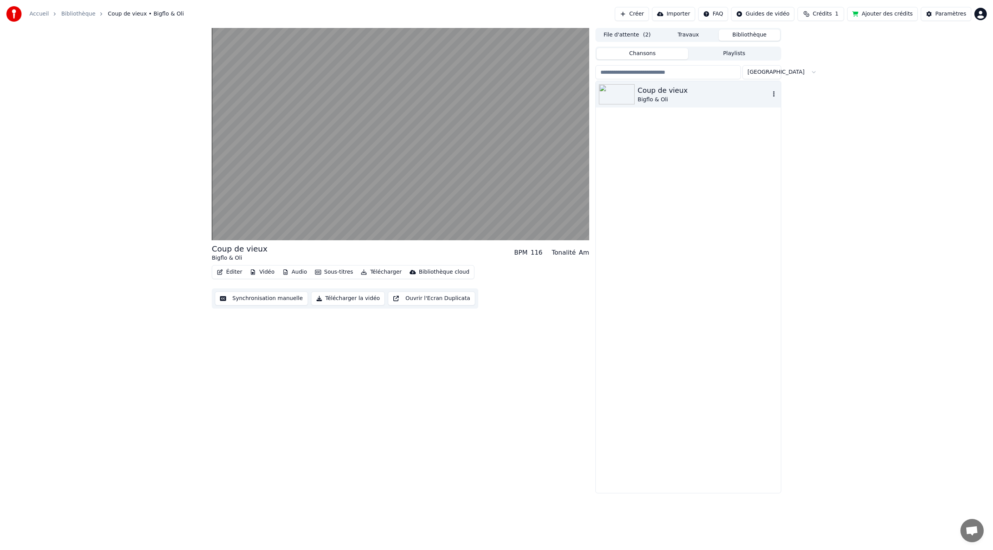
click at [725, 100] on div "Bigflo & Oli" at bounding box center [704, 100] width 132 height 8
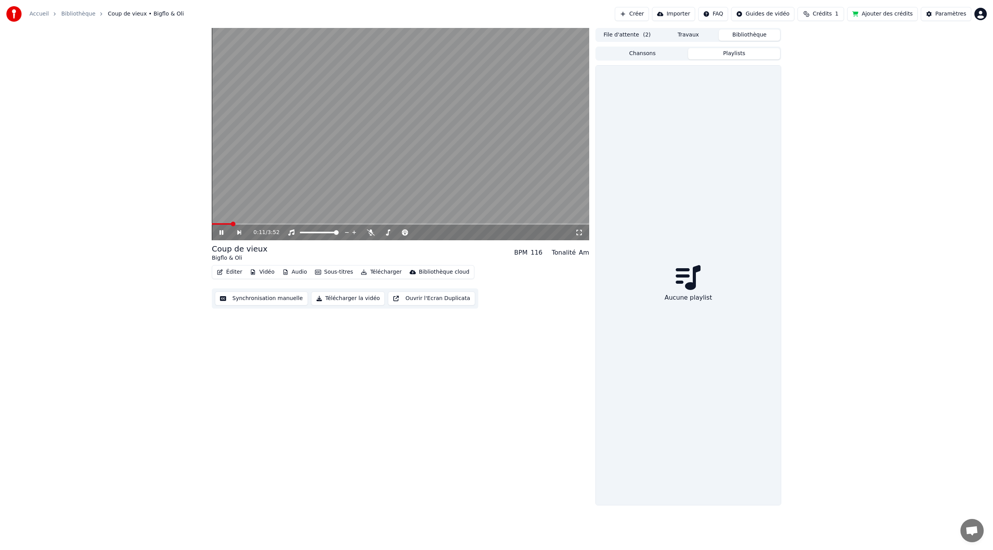
click at [723, 57] on button "Playlists" at bounding box center [734, 53] width 92 height 11
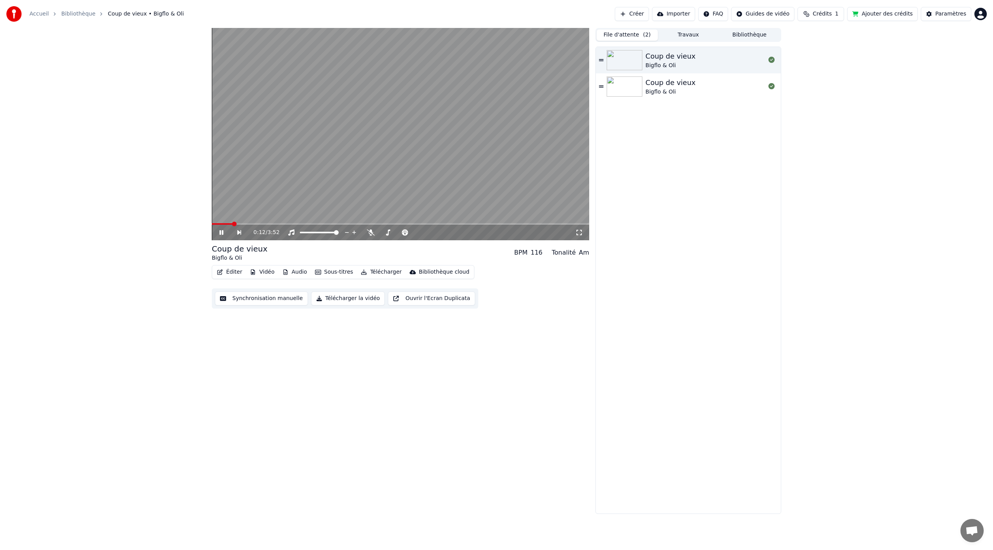
click at [623, 33] on button "File d'attente ( 2 )" at bounding box center [627, 34] width 61 height 11
click at [664, 81] on div "Coup de vieux" at bounding box center [671, 82] width 50 height 11
click at [291, 270] on button "Audio" at bounding box center [294, 272] width 31 height 11
click at [688, 37] on button "Travaux" at bounding box center [688, 34] width 61 height 11
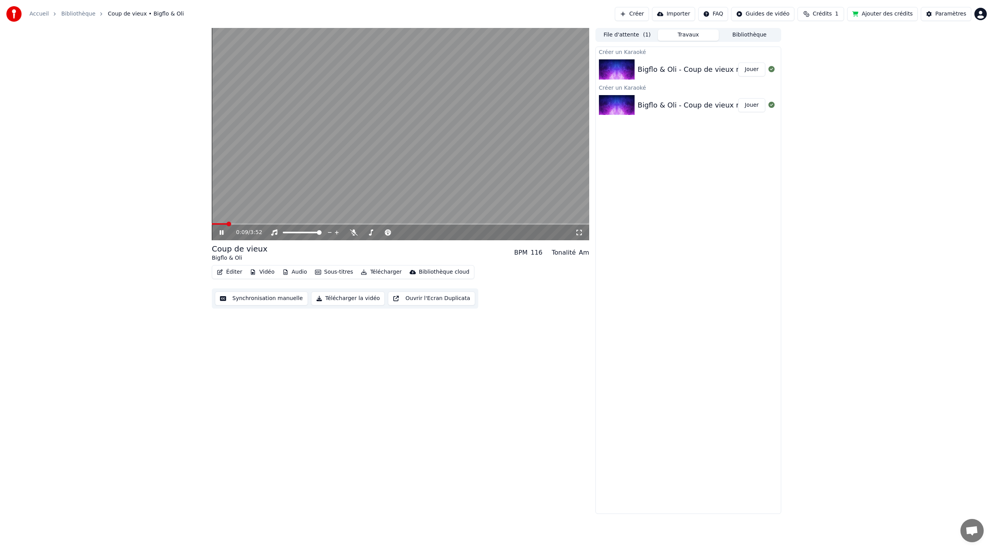
click at [668, 65] on div "Bigflo & Oli - Coup de vieux rebalanced" at bounding box center [706, 69] width 137 height 11
click at [749, 68] on button "Jouer" at bounding box center [751, 69] width 27 height 14
click at [352, 233] on icon at bounding box center [354, 232] width 8 height 6
click at [350, 237] on div "0:04 / 3:52" at bounding box center [401, 233] width 378 height 16
drag, startPoint x: 220, startPoint y: 233, endPoint x: 352, endPoint y: 213, distance: 133.4
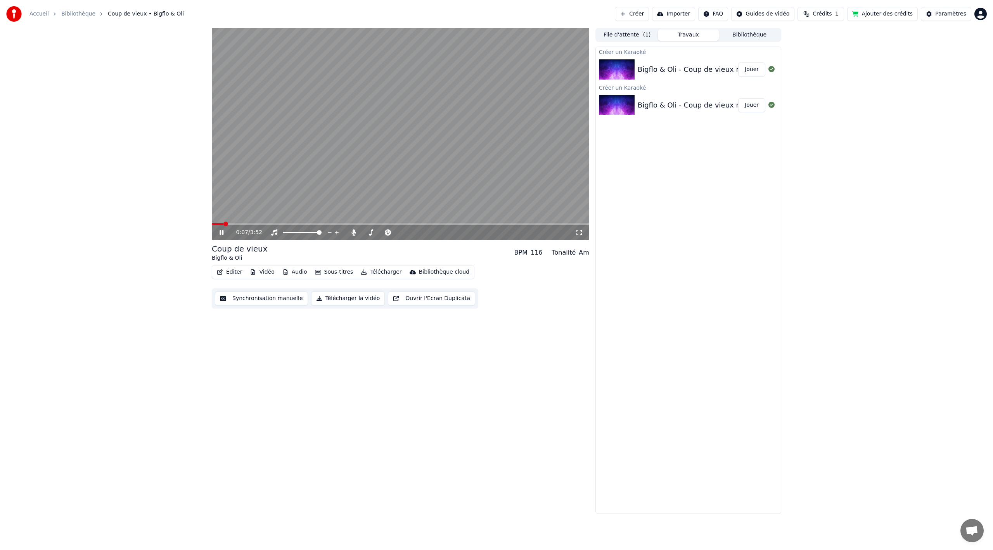
click at [221, 233] on icon at bounding box center [222, 232] width 4 height 5
click at [653, 116] on div "Créer un Karaoké Bigflo & Oli - Coup de vieux rebalanced Jouer Créer un Karaoké…" at bounding box center [689, 280] width 186 height 467
click at [660, 109] on div "Bigflo & Oli - Coup de vieux rebalanced" at bounding box center [706, 105] width 137 height 11
click at [757, 104] on button "Jouer" at bounding box center [751, 105] width 27 height 14
click at [279, 294] on button "Synchronisation manuelle" at bounding box center [261, 298] width 93 height 14
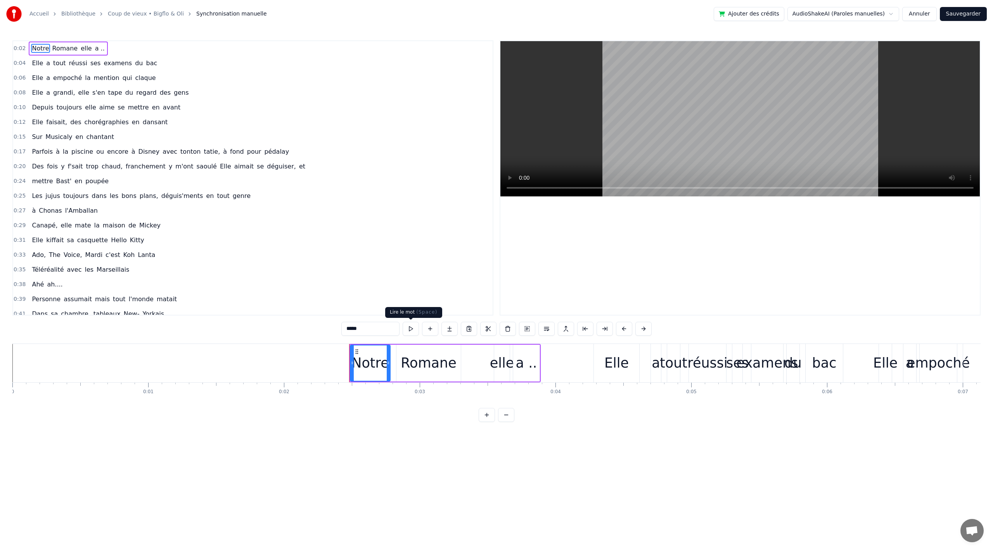
click at [414, 329] on button at bounding box center [411, 329] width 16 height 14
click at [407, 329] on button at bounding box center [411, 329] width 16 height 14
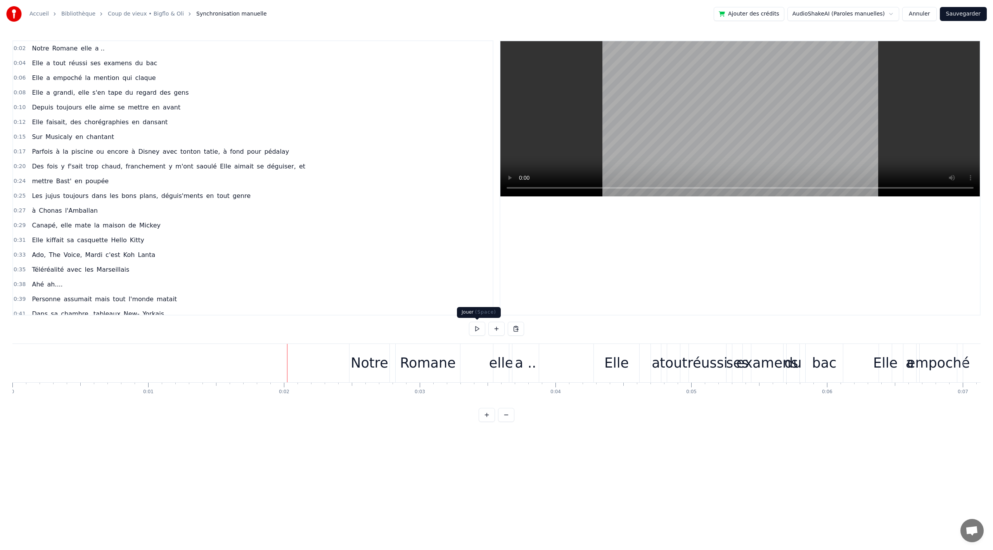
click at [483, 330] on button at bounding box center [477, 329] width 16 height 14
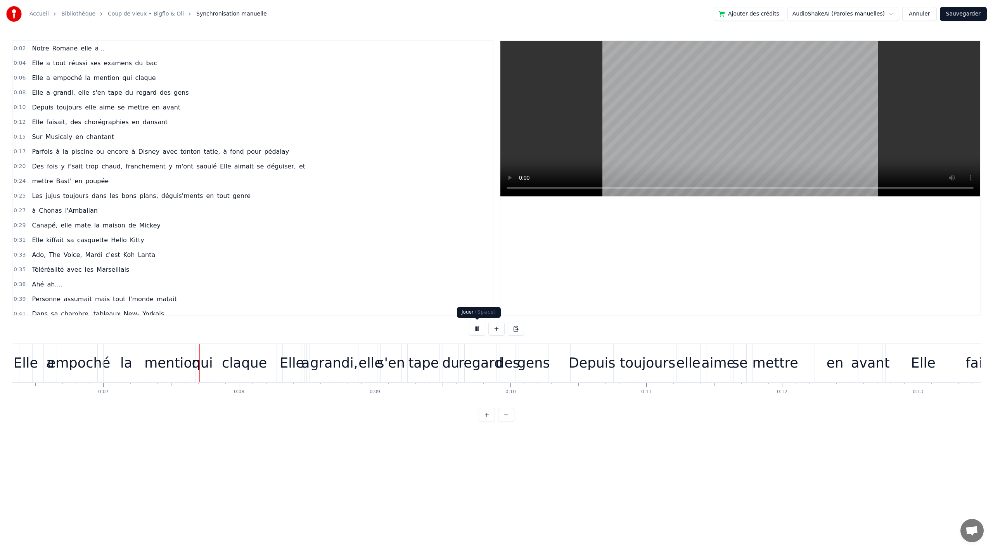
scroll to position [0, 911]
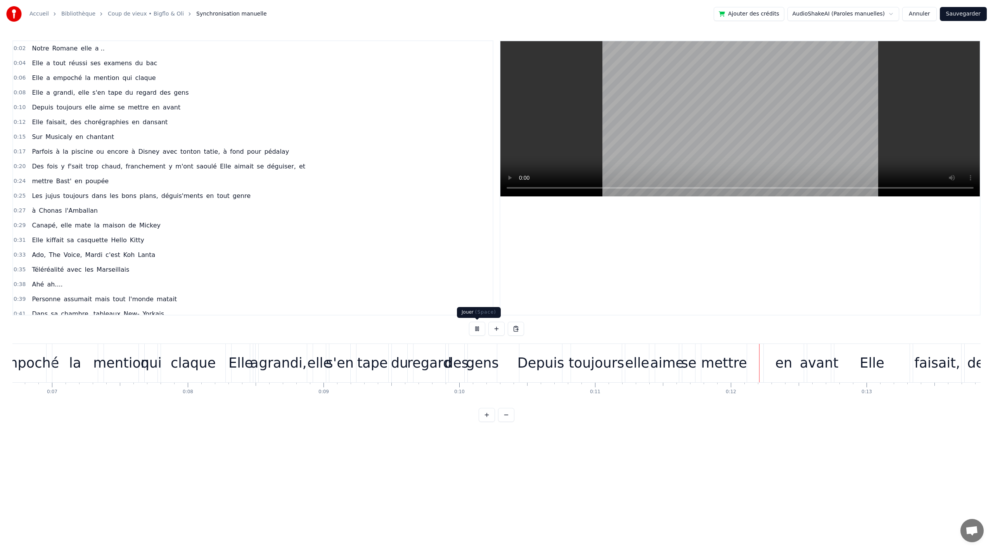
click at [478, 330] on button at bounding box center [477, 329] width 16 height 14
click at [785, 357] on div "en" at bounding box center [784, 363] width 17 height 21
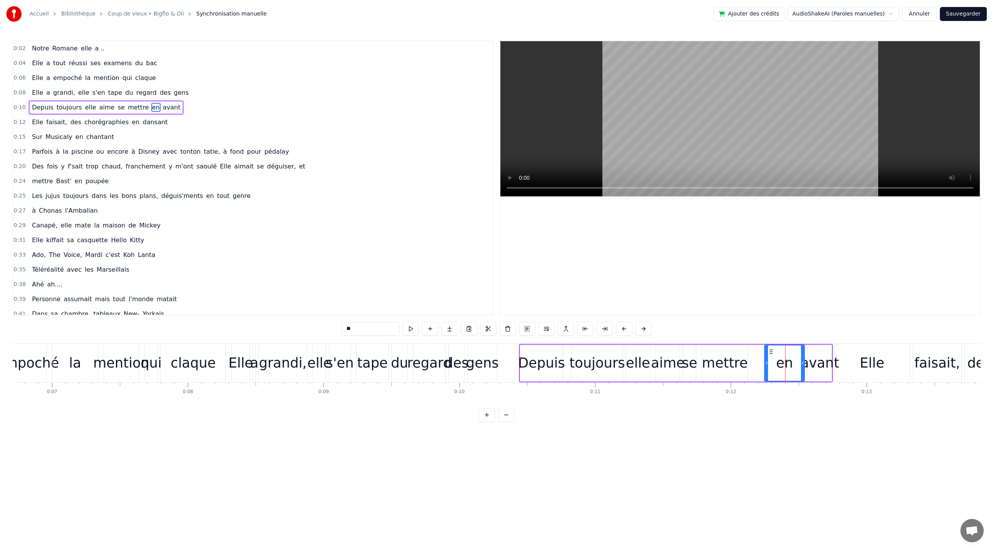
click at [820, 365] on div "avant" at bounding box center [820, 363] width 39 height 21
click at [797, 372] on div "en" at bounding box center [785, 363] width 40 height 37
click at [818, 357] on div "avant" at bounding box center [820, 363] width 39 height 21
click at [818, 353] on div "avant" at bounding box center [820, 363] width 39 height 21
click at [780, 360] on div "en" at bounding box center [785, 363] width 17 height 21
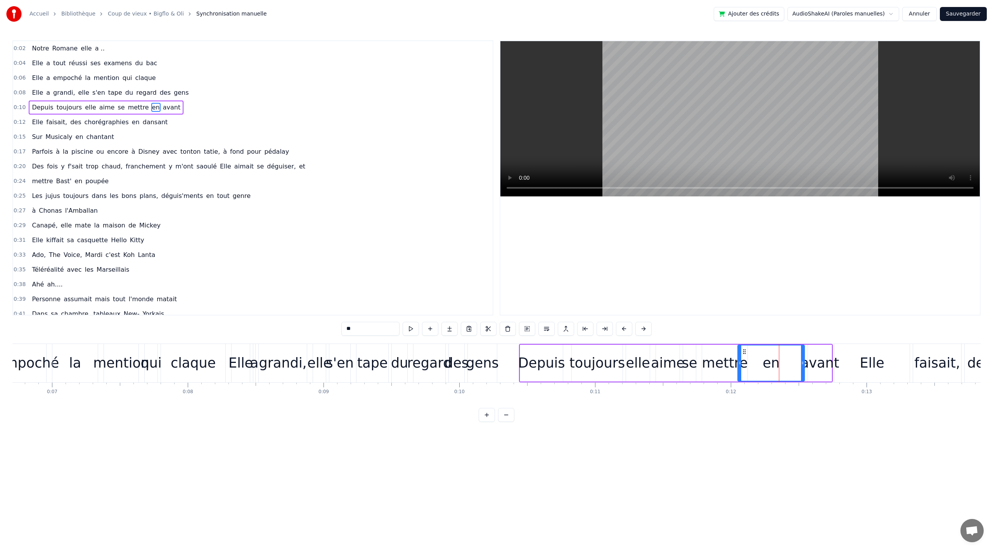
drag, startPoint x: 767, startPoint y: 359, endPoint x: 740, endPoint y: 361, distance: 26.9
click at [740, 361] on div at bounding box center [739, 362] width 3 height 35
drag, startPoint x: 740, startPoint y: 361, endPoint x: 751, endPoint y: 361, distance: 10.5
click at [751, 361] on icon at bounding box center [750, 363] width 3 height 6
drag, startPoint x: 802, startPoint y: 362, endPoint x: 775, endPoint y: 364, distance: 27.6
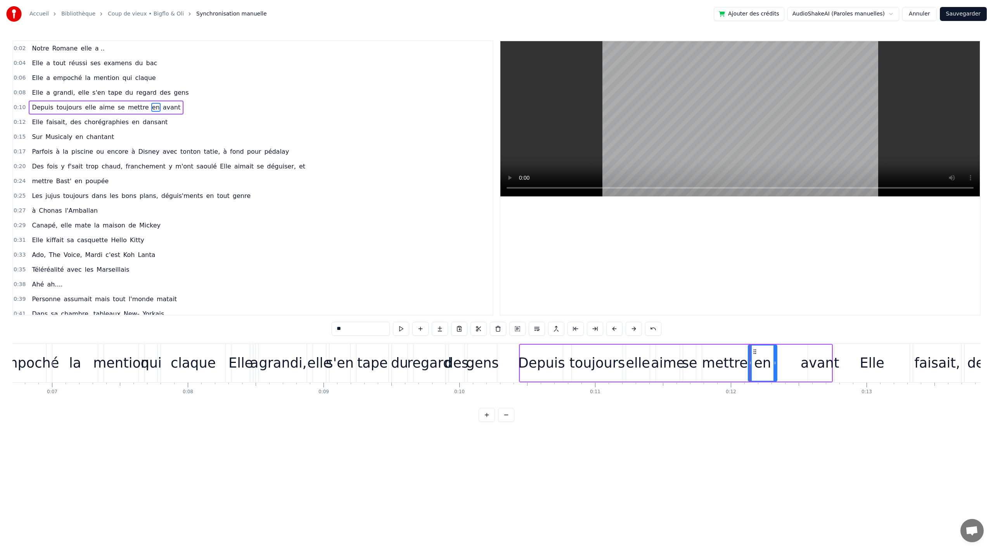
click at [775, 364] on icon at bounding box center [775, 363] width 3 height 6
click at [812, 363] on div "avant" at bounding box center [820, 363] width 39 height 21
type input "*****"
drag, startPoint x: 814, startPoint y: 350, endPoint x: 787, endPoint y: 353, distance: 27.3
click at [787, 353] on icon at bounding box center [788, 351] width 6 height 6
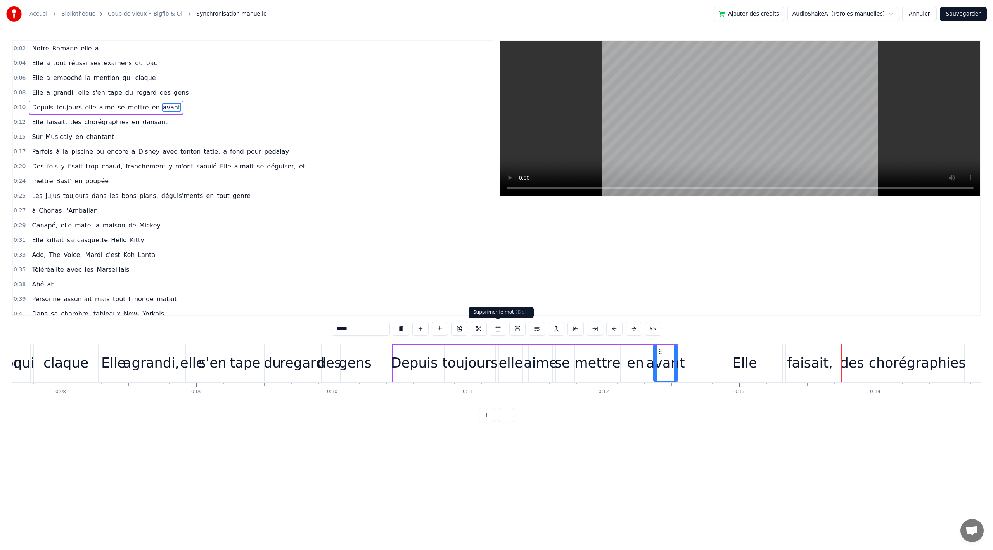
click at [485, 373] on div "Depuis toujours elle aime se mettre en avant" at bounding box center [535, 363] width 287 height 38
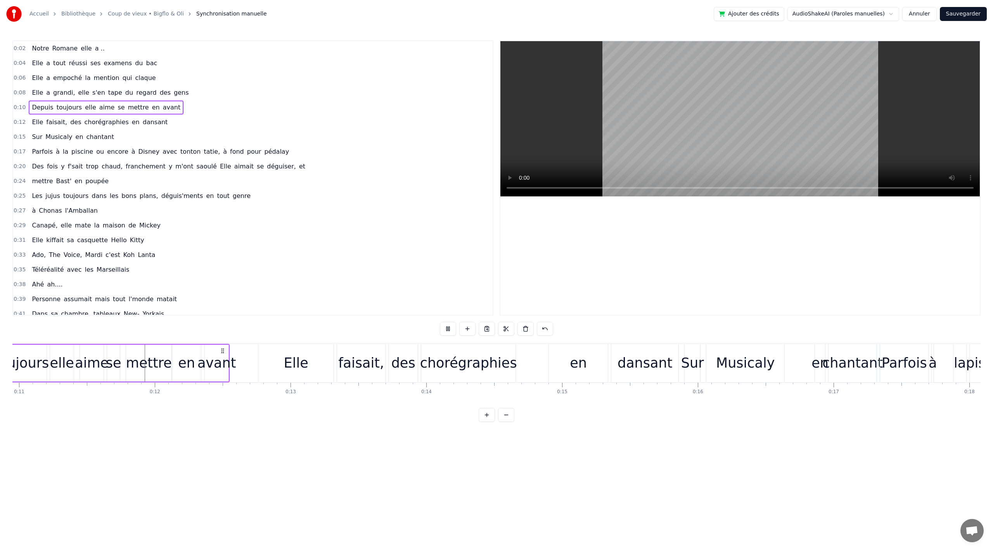
scroll to position [0, 1491]
click at [616, 364] on div "dansant" at bounding box center [641, 363] width 67 height 38
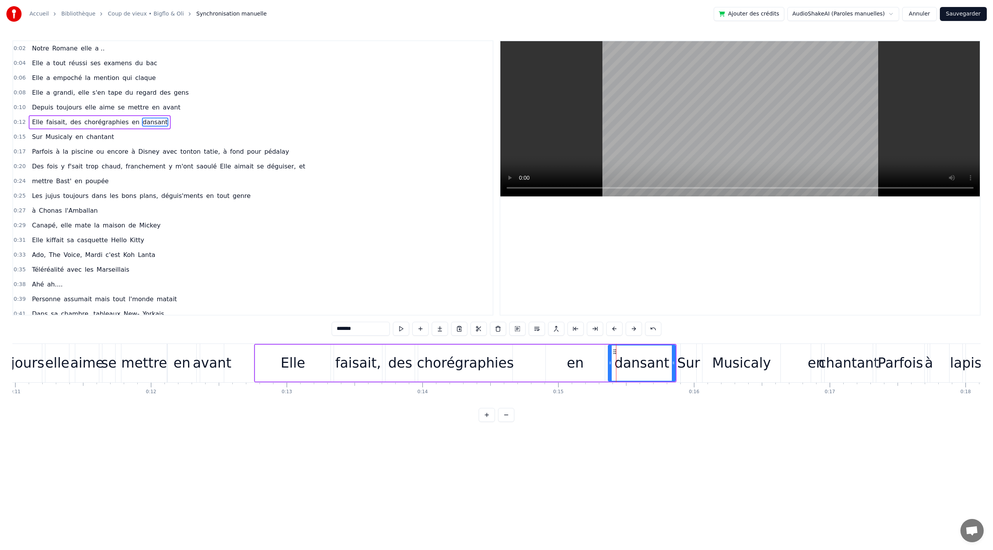
click at [580, 362] on div "en" at bounding box center [575, 363] width 17 height 21
drag, startPoint x: 553, startPoint y: 351, endPoint x: 509, endPoint y: 349, distance: 43.9
click at [509, 349] on icon at bounding box center [509, 351] width 6 height 6
drag, startPoint x: 504, startPoint y: 364, endPoint x: 533, endPoint y: 359, distance: 30.0
click at [518, 363] on icon at bounding box center [516, 363] width 3 height 6
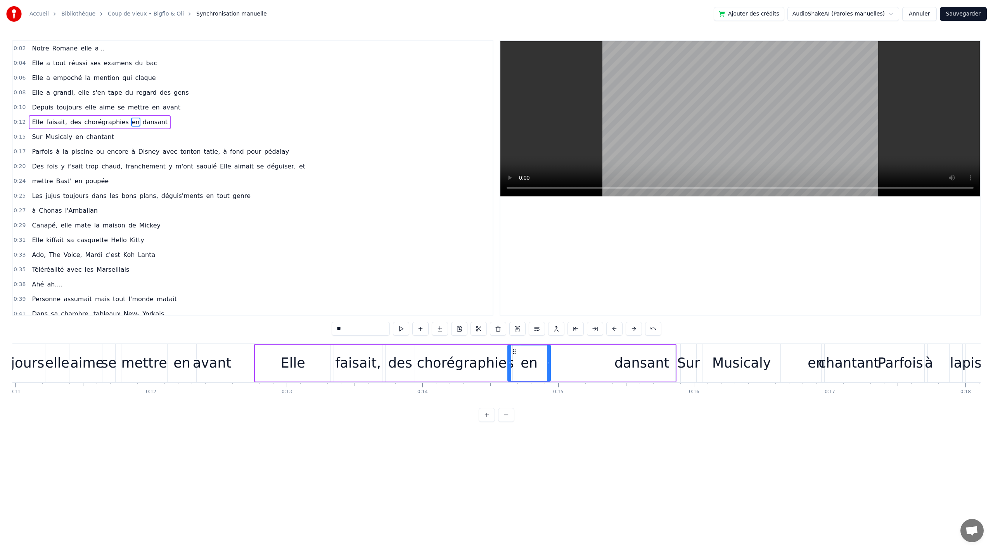
drag, startPoint x: 525, startPoint y: 349, endPoint x: 515, endPoint y: 350, distance: 10.5
click at [515, 350] on icon at bounding box center [514, 351] width 6 height 6
click at [643, 353] on div "dansant" at bounding box center [642, 363] width 55 height 21
type input "*******"
drag, startPoint x: 624, startPoint y: 351, endPoint x: 607, endPoint y: 352, distance: 17.5
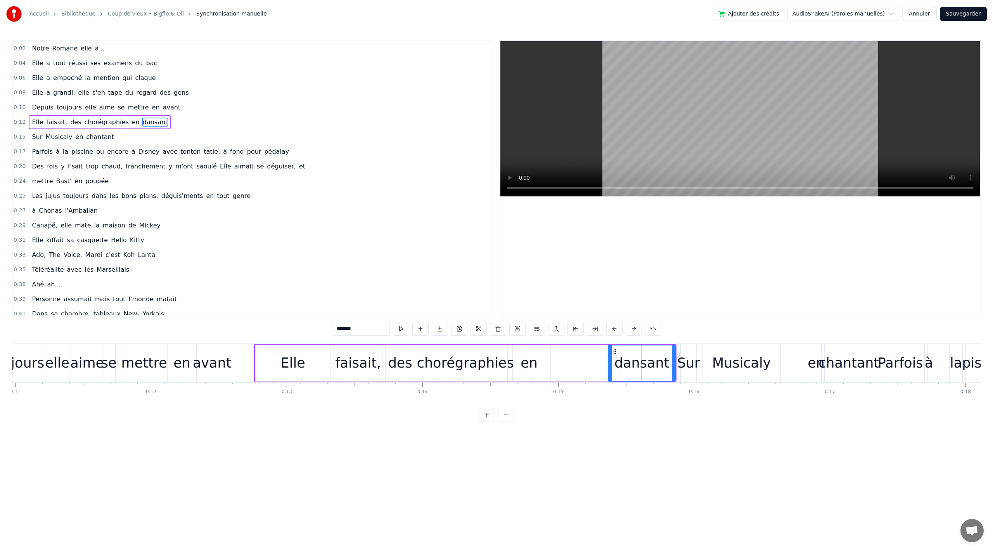
click at [607, 352] on div "Elle faisait, des chorégraphies en dansant" at bounding box center [465, 363] width 423 height 38
click at [614, 350] on div "dansant" at bounding box center [641, 363] width 67 height 37
drag, startPoint x: 614, startPoint y: 350, endPoint x: 546, endPoint y: 349, distance: 68.3
click at [546, 349] on circle at bounding box center [545, 349] width 0 height 0
drag, startPoint x: 542, startPoint y: 362, endPoint x: 551, endPoint y: 362, distance: 8.9
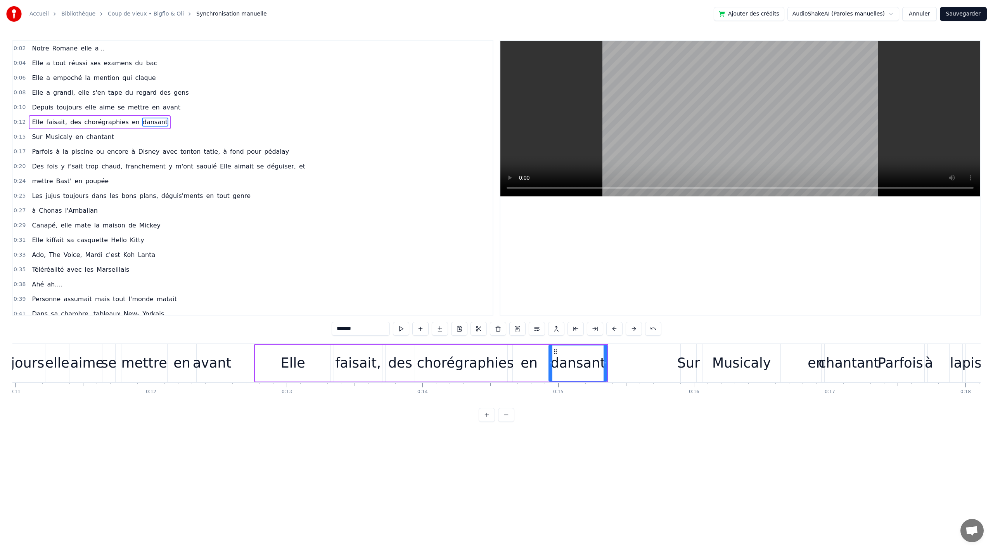
click at [551, 362] on circle at bounding box center [551, 362] width 0 height 0
drag, startPoint x: 278, startPoint y: 363, endPoint x: 282, endPoint y: 362, distance: 4.0
click at [278, 363] on div "Elle" at bounding box center [292, 363] width 75 height 37
click at [570, 352] on div "dansant" at bounding box center [578, 363] width 58 height 37
click at [529, 357] on div "en" at bounding box center [529, 363] width 17 height 21
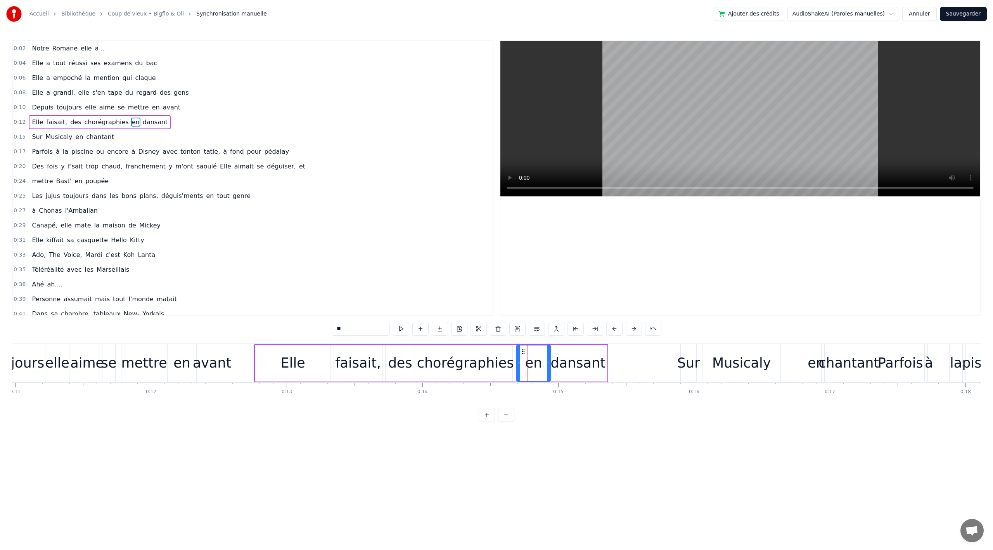
drag, startPoint x: 510, startPoint y: 364, endPoint x: 519, endPoint y: 363, distance: 9.4
click at [519, 363] on icon at bounding box center [518, 363] width 3 height 6
click at [515, 350] on icon at bounding box center [514, 351] width 6 height 6
click at [565, 348] on div "dansant" at bounding box center [578, 363] width 58 height 37
drag, startPoint x: 554, startPoint y: 350, endPoint x: 566, endPoint y: 350, distance: 12.4
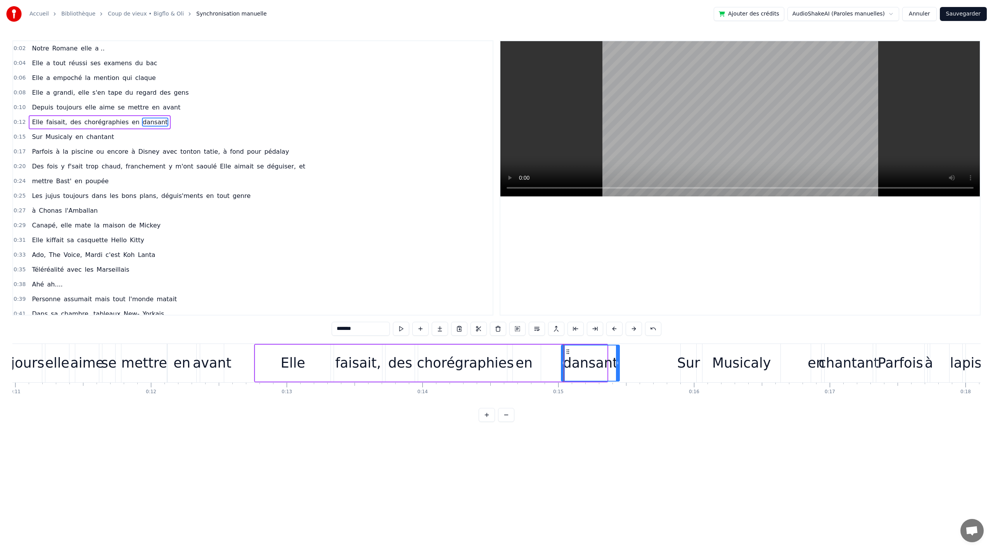
click at [566, 350] on icon at bounding box center [568, 351] width 6 height 6
drag, startPoint x: 567, startPoint y: 350, endPoint x: 548, endPoint y: 351, distance: 18.2
click at [541, 351] on icon at bounding box center [544, 351] width 6 height 6
drag, startPoint x: 588, startPoint y: 362, endPoint x: 561, endPoint y: 362, distance: 27.6
click at [561, 362] on icon at bounding box center [561, 363] width 3 height 6
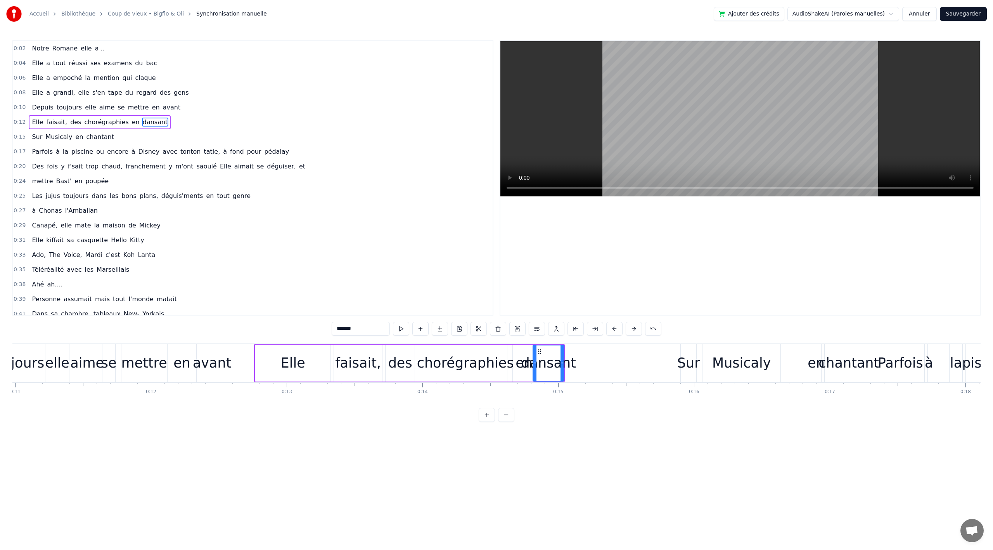
drag, startPoint x: 563, startPoint y: 361, endPoint x: 568, endPoint y: 361, distance: 4.7
click at [564, 361] on icon at bounding box center [562, 363] width 3 height 6
drag, startPoint x: 554, startPoint y: 356, endPoint x: 564, endPoint y: 355, distance: 10.1
click at [564, 355] on div "dansant" at bounding box center [551, 363] width 55 height 21
drag, startPoint x: 312, startPoint y: 369, endPoint x: 351, endPoint y: 359, distance: 39.5
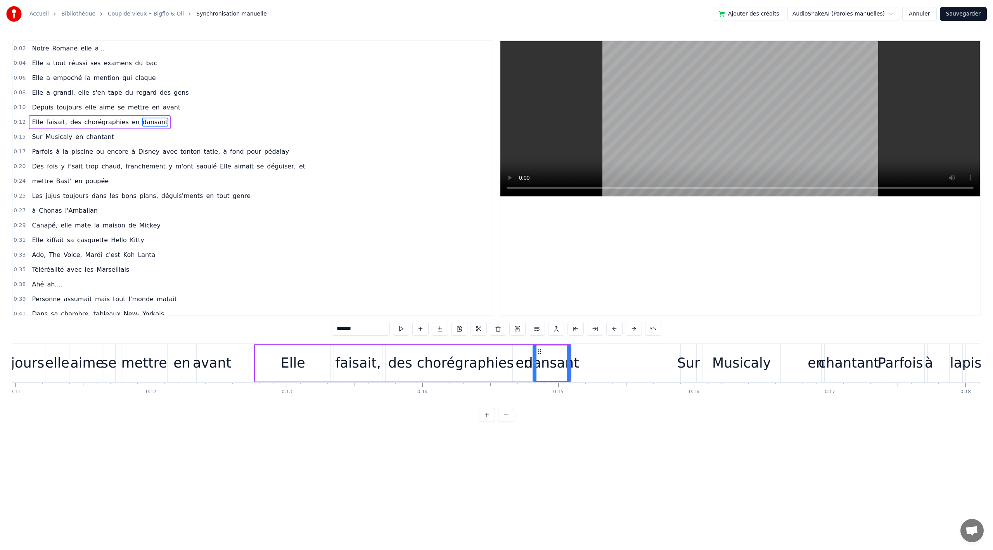
click at [314, 369] on div "Elle" at bounding box center [292, 363] width 75 height 37
click at [470, 373] on div "chorégraphies" at bounding box center [465, 363] width 97 height 21
drag, startPoint x: 511, startPoint y: 361, endPoint x: 484, endPoint y: 360, distance: 27.2
click at [484, 360] on icon at bounding box center [483, 363] width 3 height 6
drag, startPoint x: 282, startPoint y: 375, endPoint x: 336, endPoint y: 340, distance: 64.1
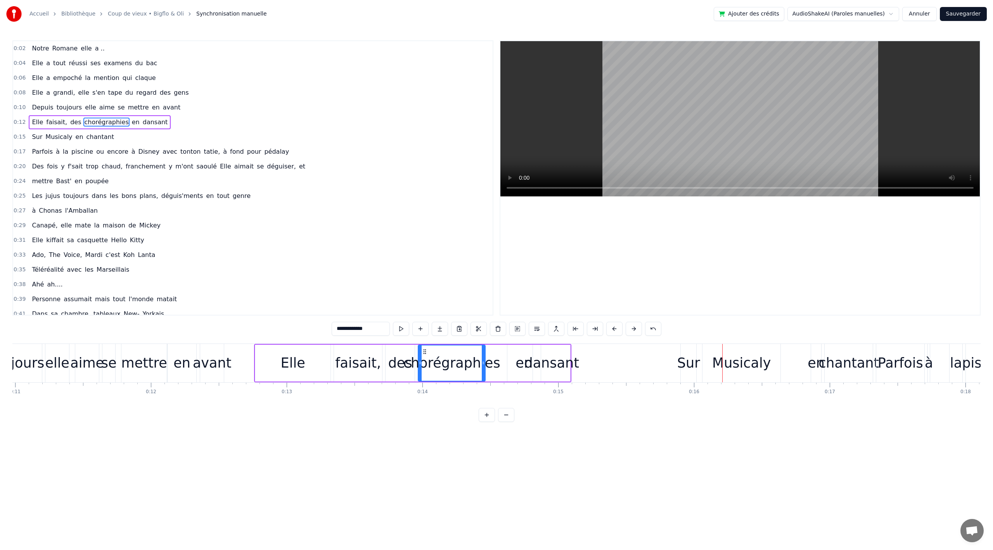
click at [283, 374] on div "Elle" at bounding box center [292, 363] width 75 height 37
type input "****"
click at [409, 363] on div "Elle faisait, des chorégraphies en dansant" at bounding box center [412, 363] width 317 height 38
click at [368, 365] on div "faisait," at bounding box center [358, 363] width 46 height 21
drag, startPoint x: 340, startPoint y: 352, endPoint x: 338, endPoint y: 348, distance: 4.2
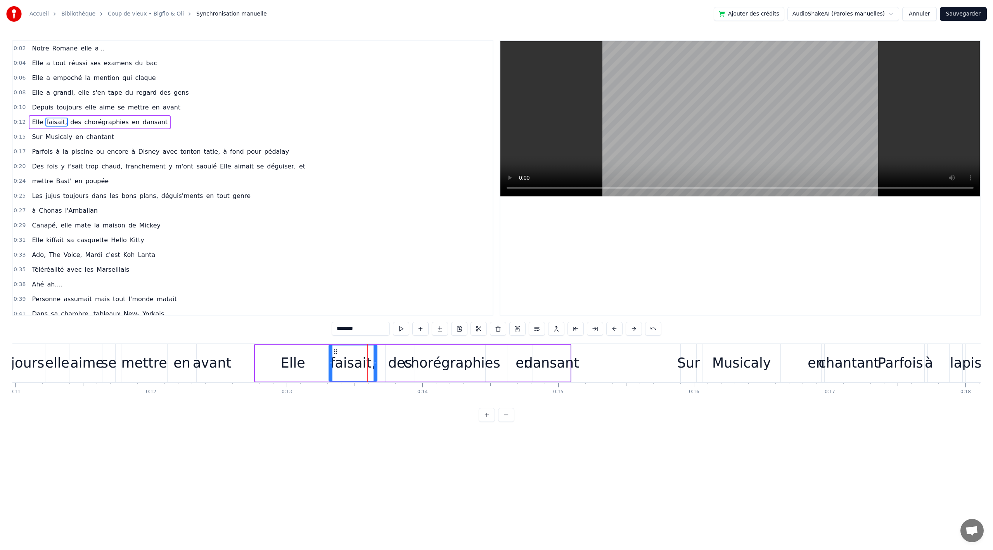
click at [335, 352] on circle at bounding box center [335, 351] width 0 height 0
click at [290, 365] on div "Elle" at bounding box center [293, 363] width 24 height 21
click at [543, 360] on div "dansant" at bounding box center [551, 363] width 55 height 21
type input "*******"
drag, startPoint x: 517, startPoint y: 364, endPoint x: 513, endPoint y: 360, distance: 5.5
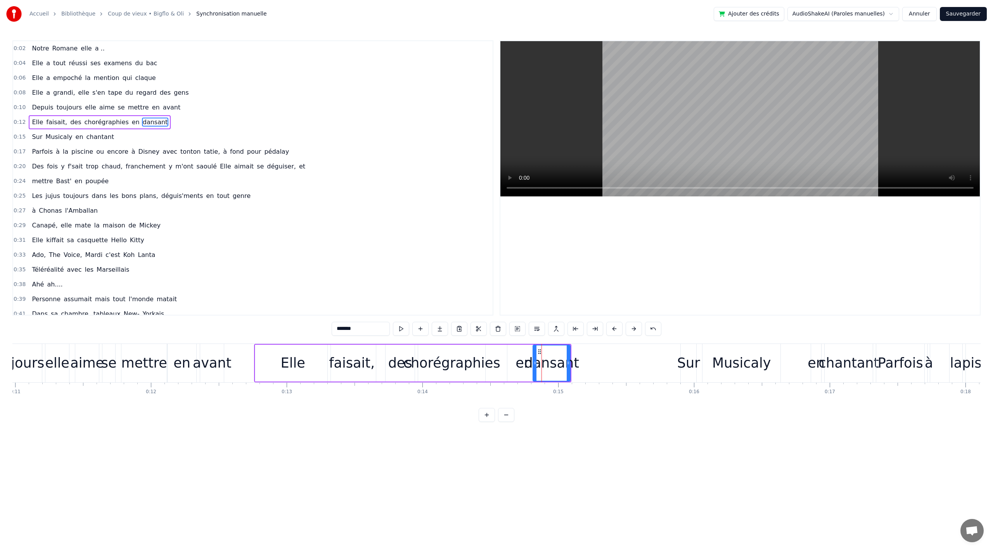
click at [502, 365] on div "Elle faisait, des chorégraphies en dansant" at bounding box center [412, 363] width 317 height 38
click at [517, 359] on div "en" at bounding box center [524, 363] width 17 height 21
drag, startPoint x: 512, startPoint y: 351, endPoint x: 474, endPoint y: 352, distance: 38.0
click at [474, 352] on icon at bounding box center [476, 351] width 6 height 6
click at [541, 353] on div "dansant" at bounding box center [551, 363] width 55 height 21
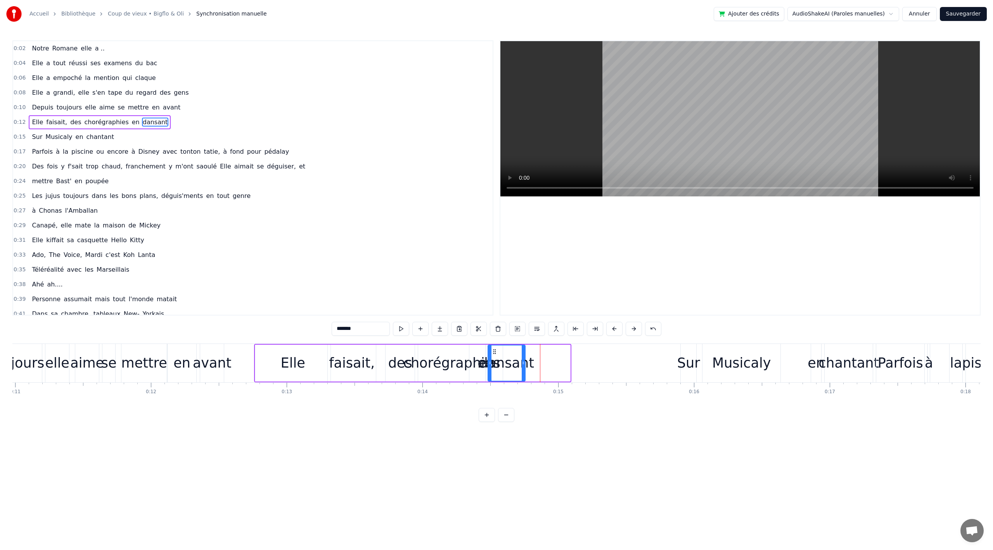
drag, startPoint x: 541, startPoint y: 350, endPoint x: 496, endPoint y: 350, distance: 45.0
click at [496, 350] on icon at bounding box center [495, 351] width 6 height 6
click at [292, 369] on div "Elle" at bounding box center [293, 363] width 24 height 21
click at [689, 357] on div "Sur" at bounding box center [689, 363] width 23 height 21
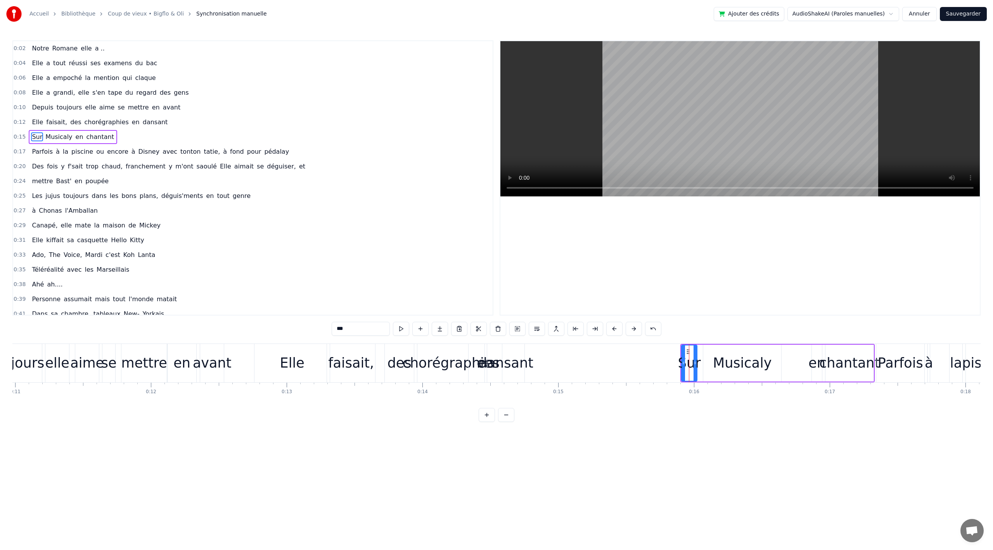
click at [728, 345] on div "Musicaly" at bounding box center [743, 363] width 78 height 37
click at [690, 345] on div "Sur" at bounding box center [690, 363] width 16 height 37
type input "***"
drag, startPoint x: 761, startPoint y: 339, endPoint x: 762, endPoint y: 343, distance: 3.9
click at [762, 340] on div "0:02 Notre Romane elle a .. 0:04 Elle a tout réussi ses examens du bac 0:06 Ell…" at bounding box center [496, 230] width 969 height 381
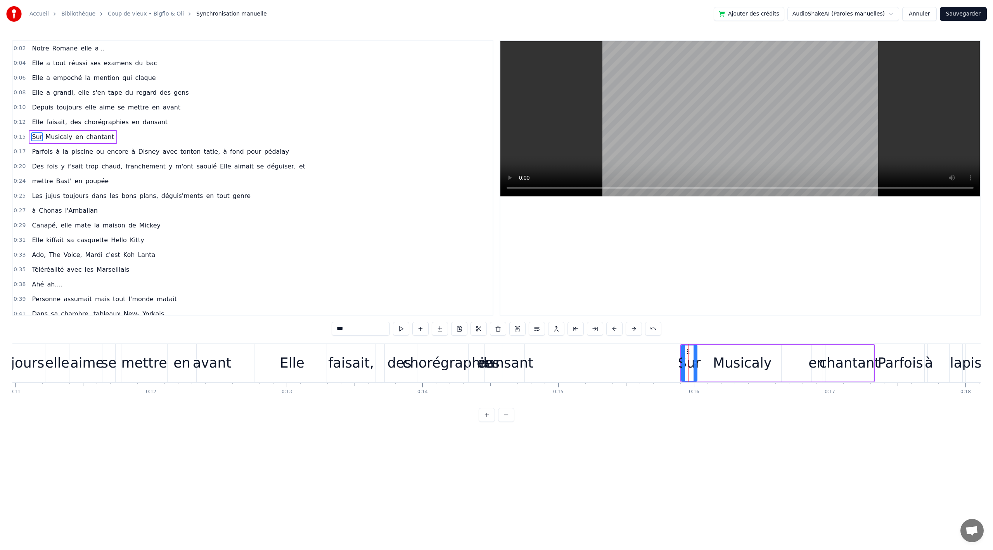
click at [837, 354] on div "chantant" at bounding box center [849, 363] width 61 height 21
drag, startPoint x: 813, startPoint y: 344, endPoint x: 736, endPoint y: 346, distance: 77.2
click at [737, 346] on div "Sur Musicaly en chantant" at bounding box center [778, 363] width 194 height 38
click at [682, 380] on div "Sur" at bounding box center [689, 363] width 16 height 37
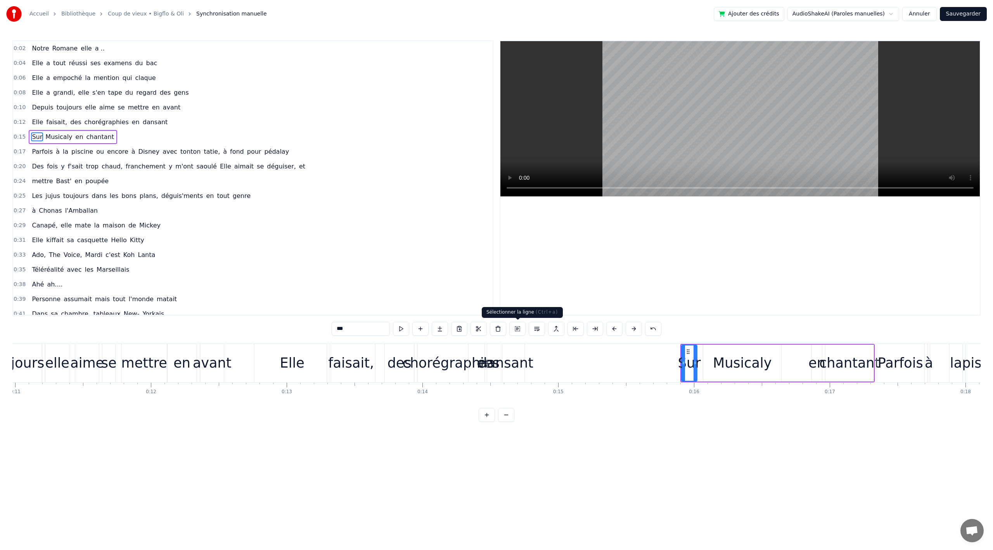
click at [515, 328] on button at bounding box center [518, 329] width 16 height 14
drag, startPoint x: 731, startPoint y: 344, endPoint x: 703, endPoint y: 345, distance: 28.0
click at [703, 345] on div "Sur Musicaly en chantant" at bounding box center [778, 363] width 194 height 38
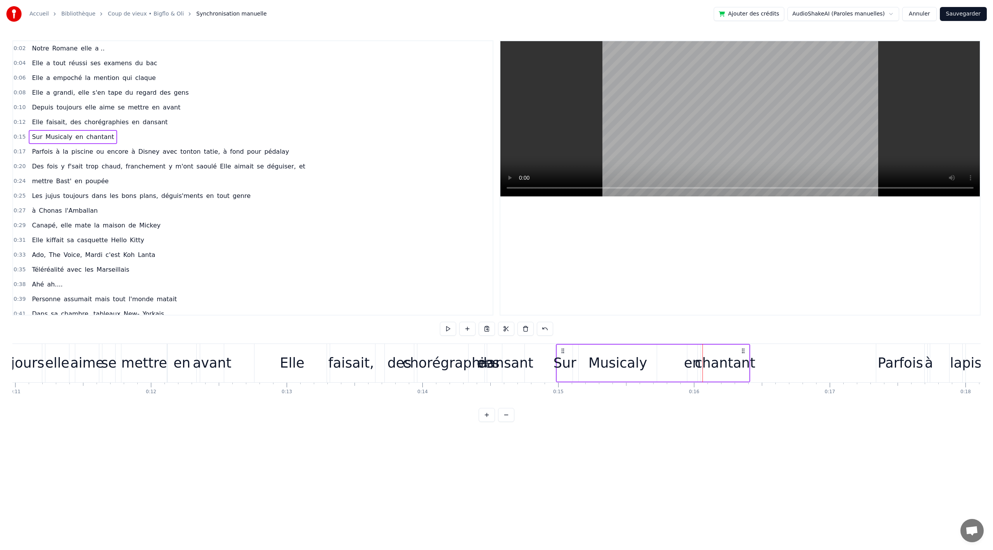
drag, startPoint x: 688, startPoint y: 349, endPoint x: 563, endPoint y: 346, distance: 124.6
click at [563, 346] on div "Sur Musicaly en chantant" at bounding box center [653, 363] width 194 height 38
click at [563, 349] on div "Sur" at bounding box center [564, 363] width 16 height 38
click at [516, 329] on button at bounding box center [518, 329] width 16 height 14
drag, startPoint x: 563, startPoint y: 348, endPoint x: 603, endPoint y: 335, distance: 42.0
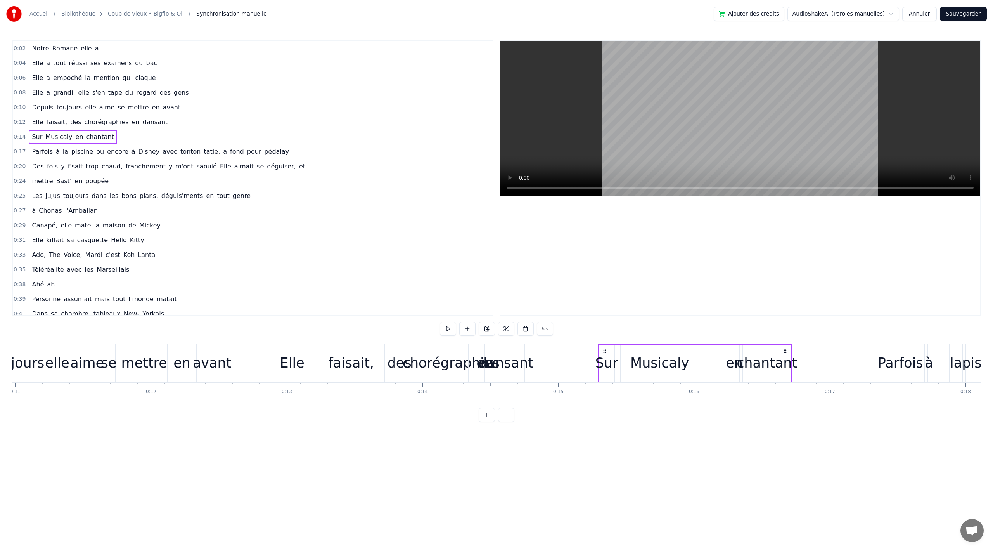
click at [606, 344] on div "Sur Musicaly en chantant" at bounding box center [695, 363] width 194 height 38
click at [296, 361] on div "Elle" at bounding box center [292, 363] width 24 height 21
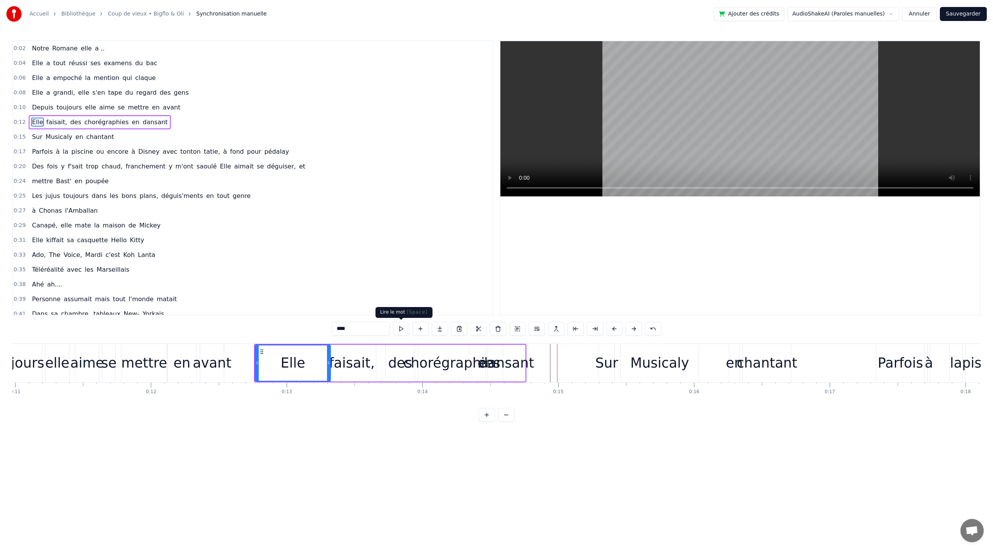
click at [407, 366] on div "des" at bounding box center [400, 363] width 24 height 21
drag, startPoint x: 391, startPoint y: 351, endPoint x: 381, endPoint y: 348, distance: 10.4
click at [381, 348] on icon at bounding box center [382, 351] width 6 height 6
click at [425, 353] on div "chorégraphies" at bounding box center [452, 363] width 97 height 21
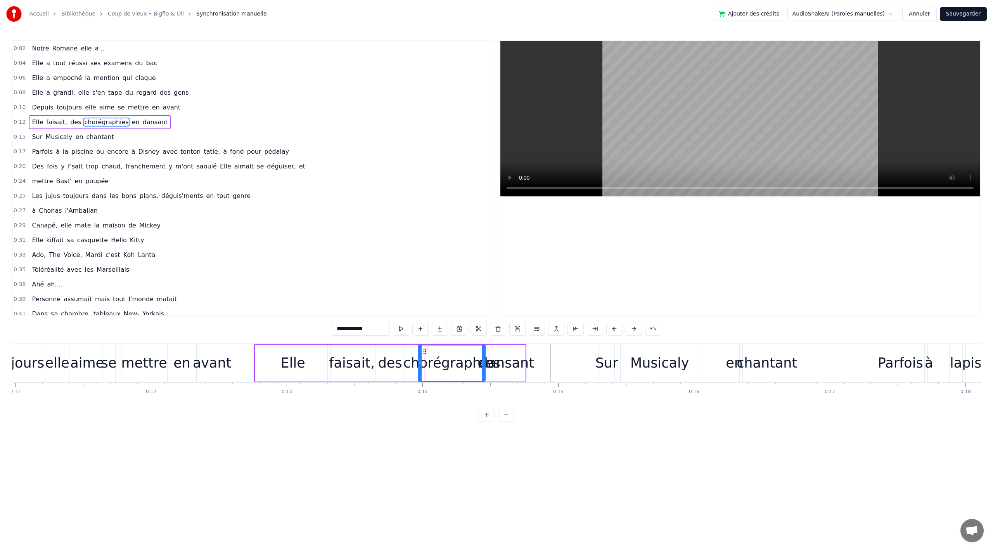
click at [287, 366] on div "Elle" at bounding box center [293, 363] width 24 height 21
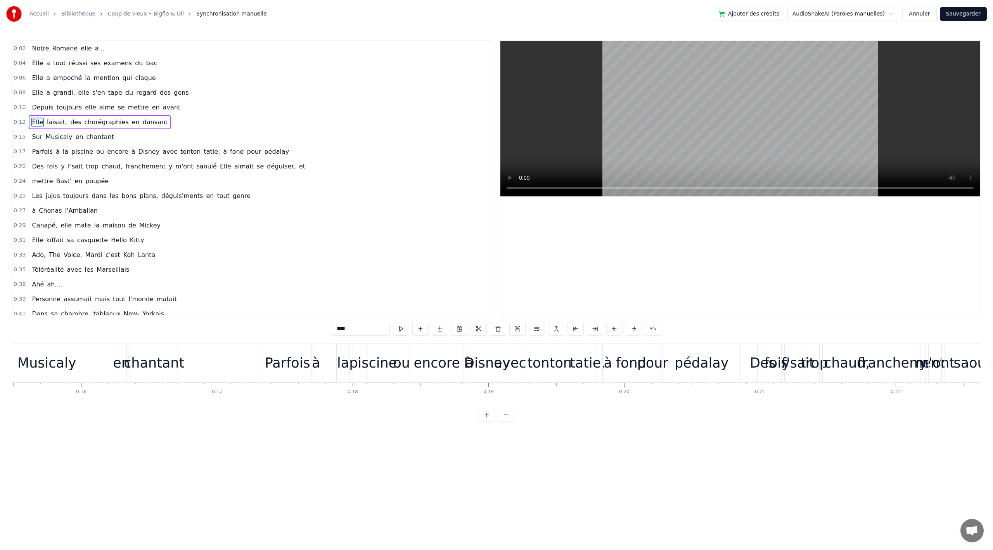
scroll to position [0, 2091]
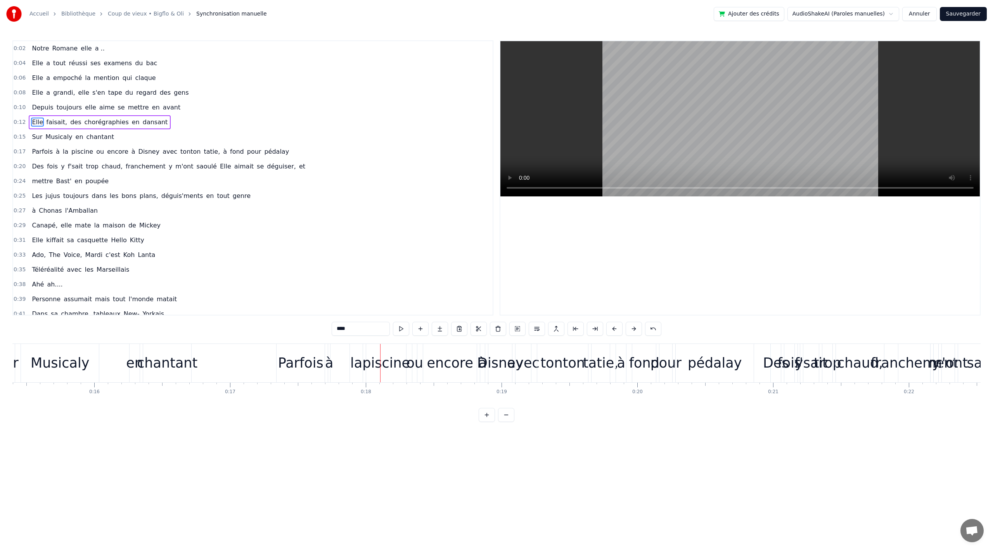
click at [288, 355] on div "Parfois" at bounding box center [300, 363] width 45 height 21
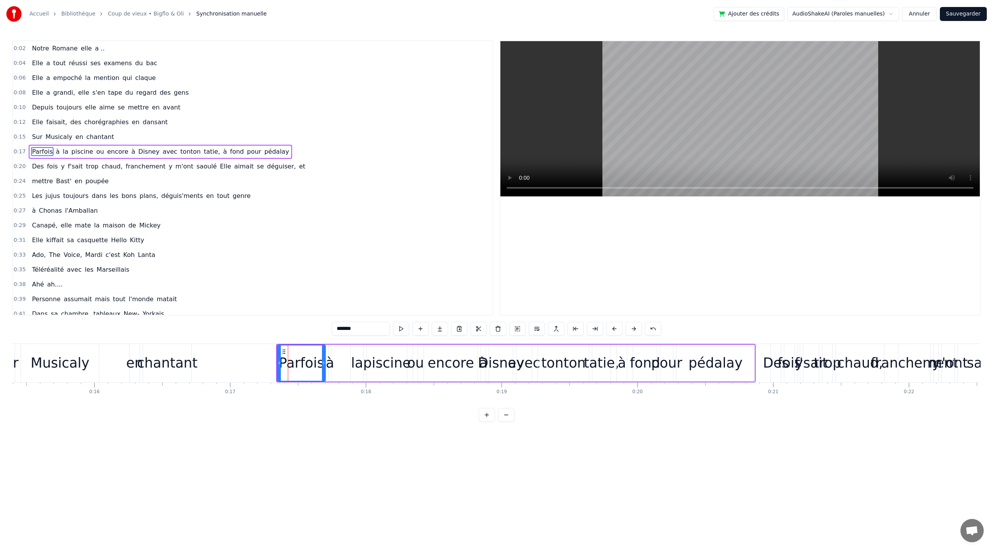
click at [190, 363] on div "chantant" at bounding box center [167, 363] width 61 height 21
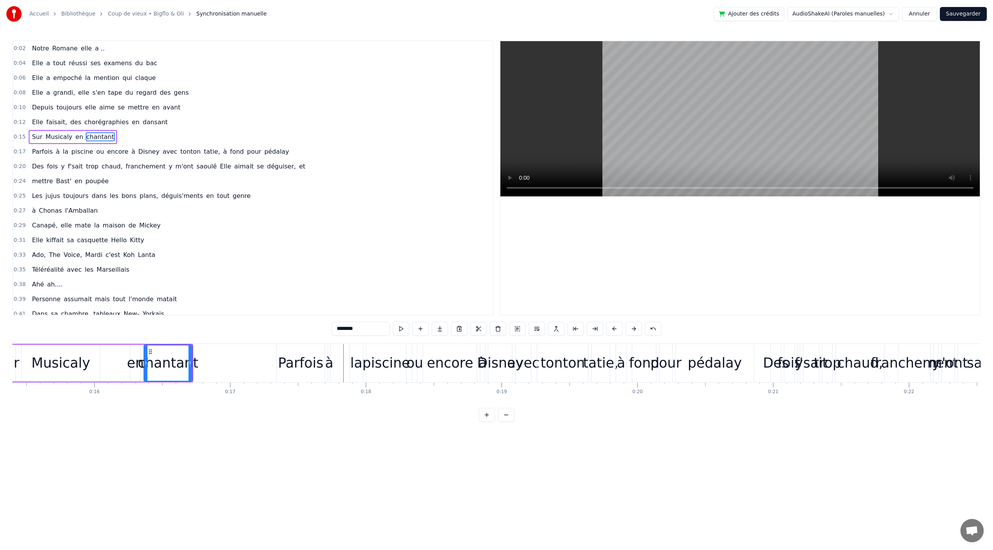
click at [295, 373] on div "Parfois" at bounding box center [300, 363] width 45 height 21
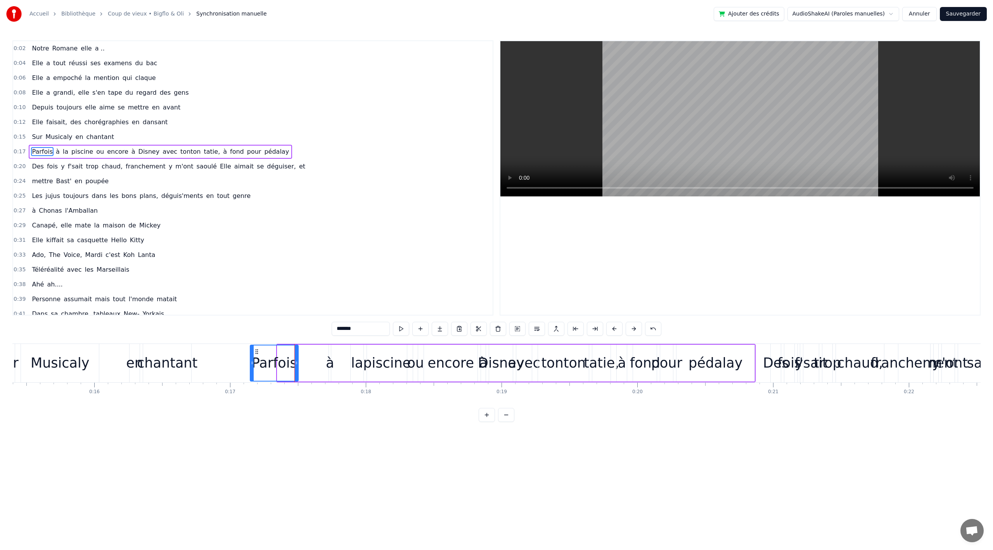
drag, startPoint x: 285, startPoint y: 352, endPoint x: 269, endPoint y: 349, distance: 16.5
click at [257, 350] on icon at bounding box center [257, 351] width 6 height 6
click at [329, 359] on div "à" at bounding box center [330, 363] width 8 height 21
type input "*"
click at [307, 362] on div "Parfois à la piscine ou encore à Disney avec [PERSON_NAME], à fond pour pédalay" at bounding box center [502, 363] width 508 height 38
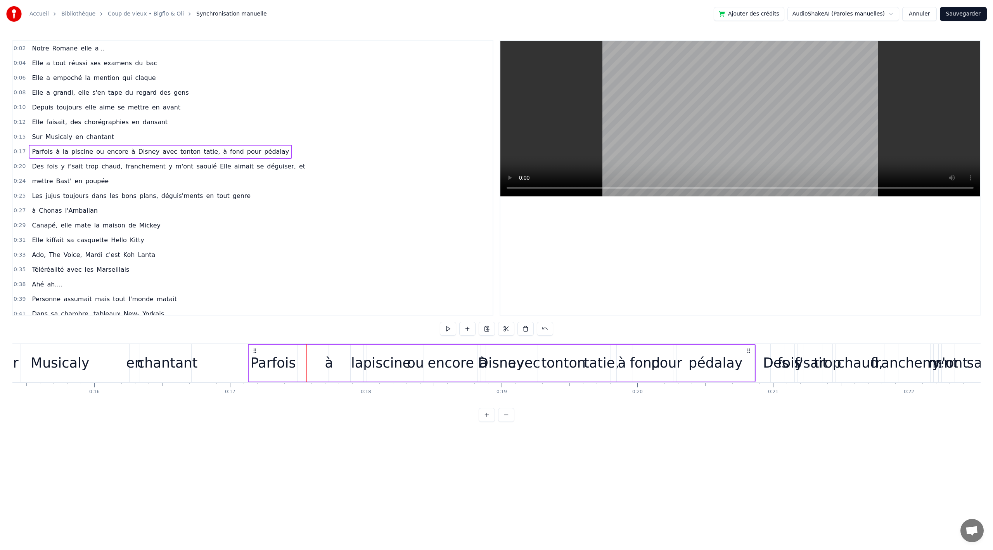
drag, startPoint x: 330, startPoint y: 362, endPoint x: 321, endPoint y: 362, distance: 9.7
click at [317, 363] on div "Parfois à la piscine ou encore à Disney avec [PERSON_NAME], à fond pour pédalay" at bounding box center [502, 363] width 508 height 38
click at [331, 361] on div "à" at bounding box center [329, 363] width 8 height 21
click at [266, 358] on div "Parfois" at bounding box center [273, 363] width 45 height 21
type input "*******"
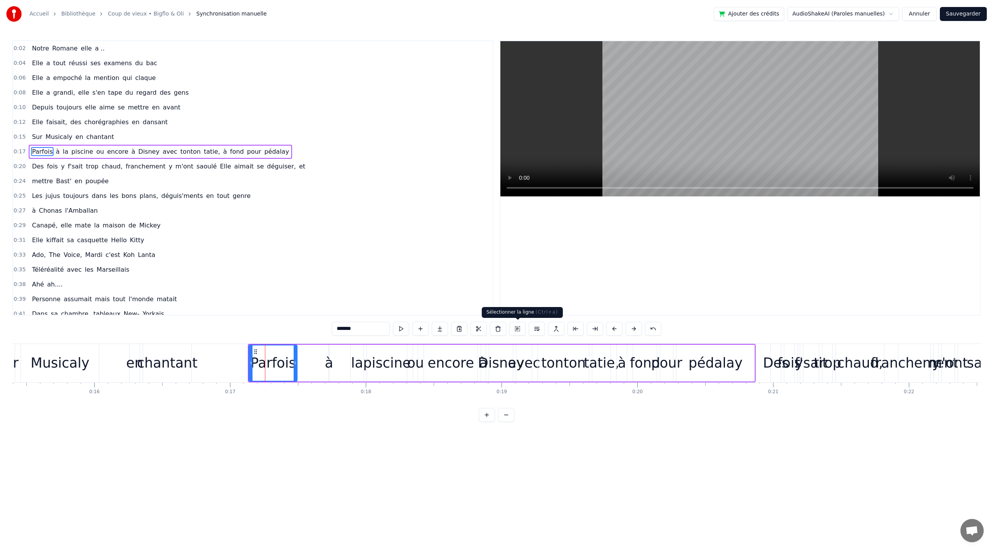
click at [517, 328] on button at bounding box center [518, 329] width 16 height 14
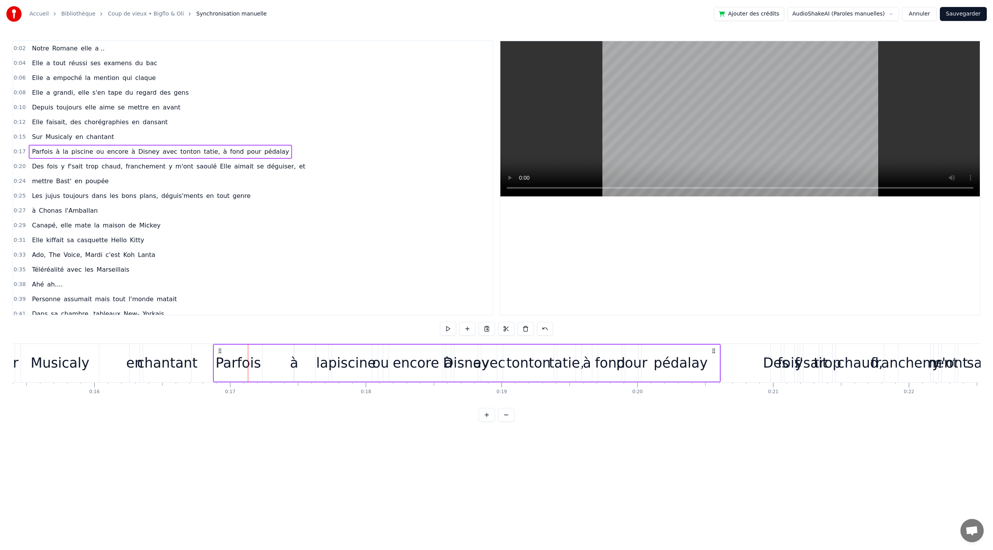
drag, startPoint x: 254, startPoint y: 351, endPoint x: 219, endPoint y: 350, distance: 34.9
click at [219, 350] on icon at bounding box center [220, 351] width 6 height 6
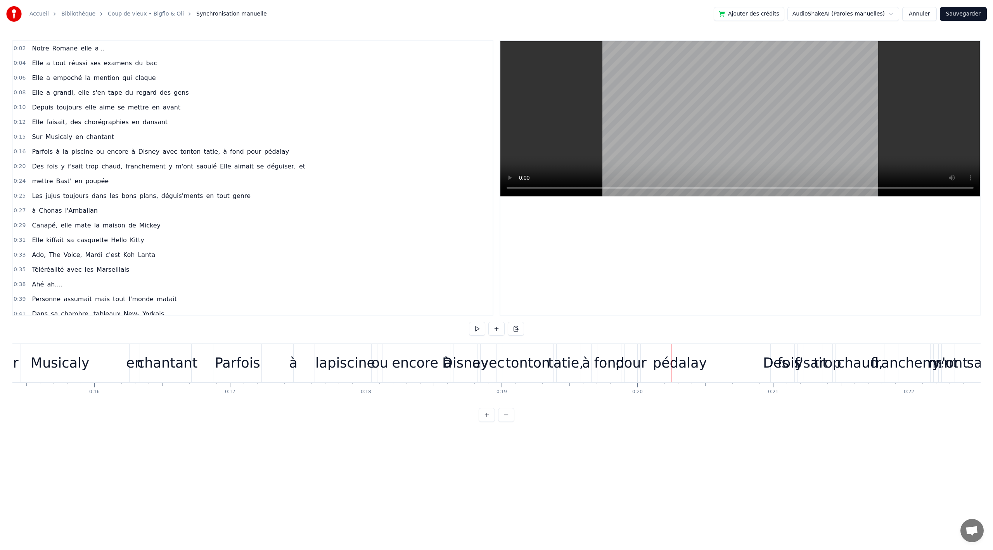
click at [241, 362] on div "Parfois" at bounding box center [237, 363] width 45 height 21
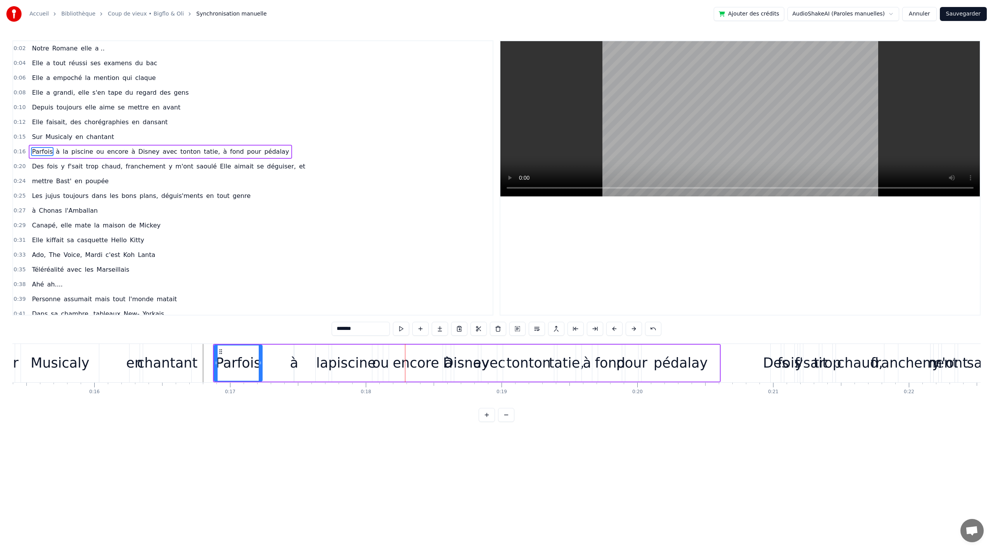
click at [314, 369] on div "Parfois à la piscine ou encore à Disney avec [PERSON_NAME], à fond pour pédalay" at bounding box center [467, 363] width 508 height 38
click at [435, 362] on div "encore" at bounding box center [416, 363] width 47 height 21
click at [162, 149] on span "avec" at bounding box center [170, 151] width 16 height 9
type input "****"
click at [162, 152] on span "avec" at bounding box center [170, 151] width 16 height 9
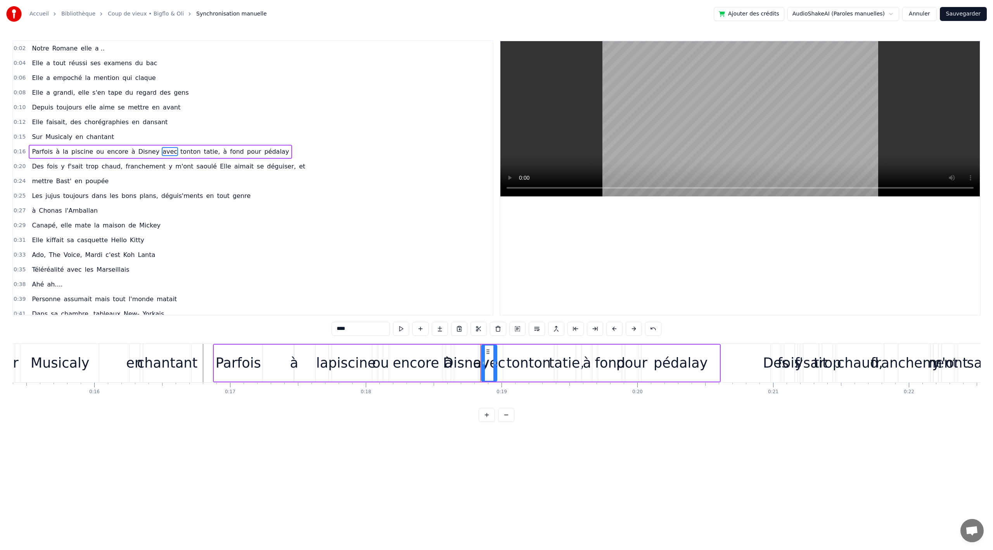
click at [283, 145] on div "0:16 Parfois à la piscine ou encore à Disney avec [PERSON_NAME], à fond pour pé…" at bounding box center [253, 151] width 480 height 15
click at [145, 149] on div "Parfois à la piscine ou encore à Disney avec [PERSON_NAME], à fond pour pédalay" at bounding box center [160, 152] width 263 height 14
click at [178, 199] on div "Couper la ligne Ctrl+X" at bounding box center [197, 196] width 95 height 12
click at [184, 201] on div "Couper la ligne Ctrl+X" at bounding box center [196, 199] width 95 height 12
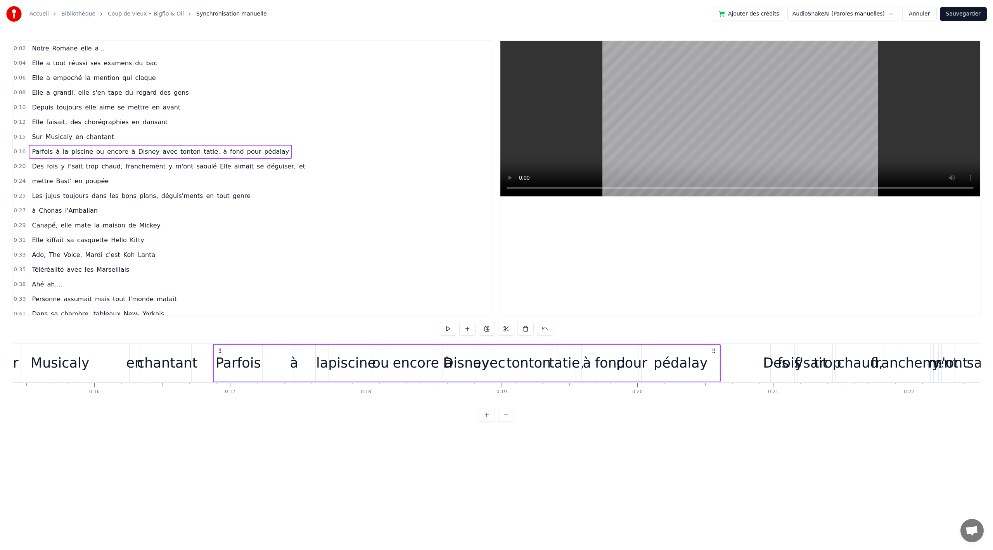
click at [270, 149] on div "0:16 Parfois à la piscine ou encore à Disney avec [PERSON_NAME], à fond pour pé…" at bounding box center [253, 151] width 480 height 15
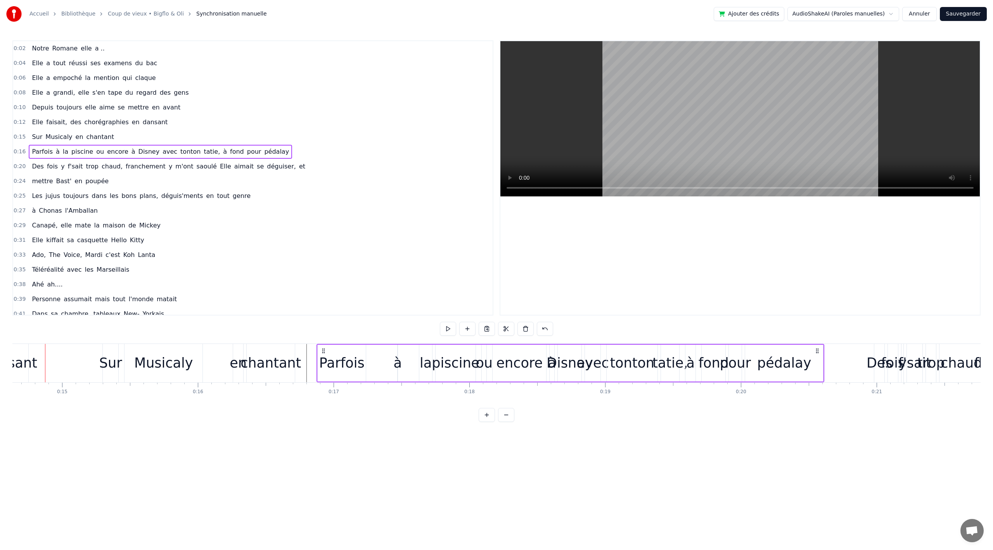
click at [461, 373] on div "piscine" at bounding box center [456, 363] width 40 height 37
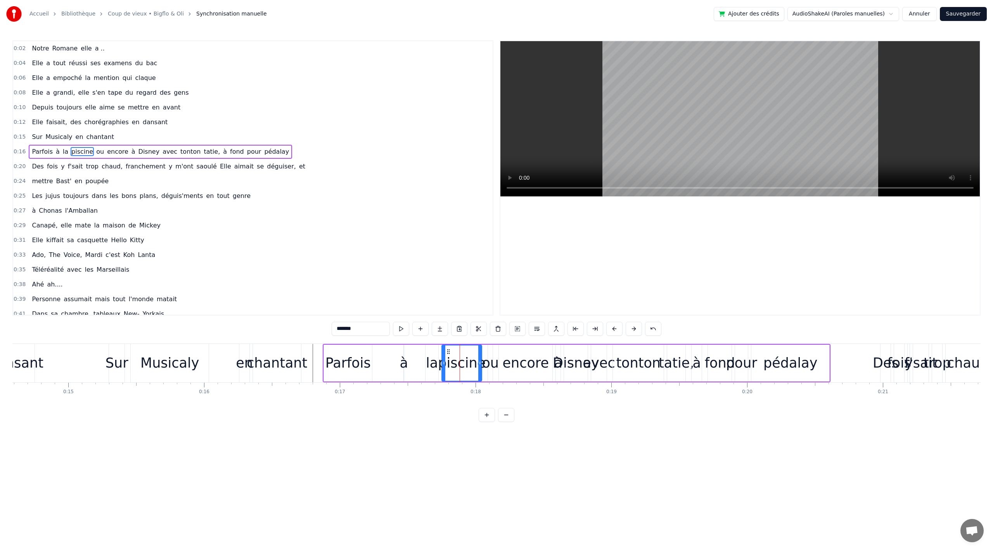
click at [459, 367] on div "piscine" at bounding box center [462, 363] width 48 height 21
click at [448, 352] on circle at bounding box center [448, 351] width 0 height 0
click at [406, 363] on div "à" at bounding box center [404, 363] width 8 height 21
drag, startPoint x: 410, startPoint y: 351, endPoint x: 383, endPoint y: 351, distance: 26.8
click at [383, 351] on icon at bounding box center [385, 351] width 6 height 6
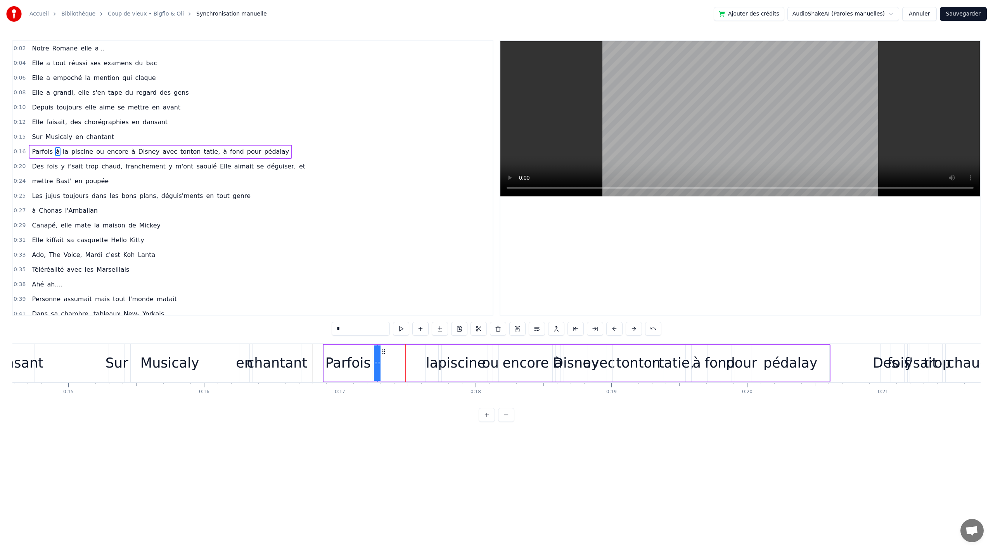
click at [430, 356] on div "la" at bounding box center [432, 363] width 12 height 21
drag, startPoint x: 433, startPoint y: 348, endPoint x: 390, endPoint y: 347, distance: 43.1
click at [390, 347] on div "la" at bounding box center [389, 362] width 12 height 35
click at [453, 357] on div "piscine" at bounding box center [462, 363] width 48 height 21
drag, startPoint x: 448, startPoint y: 352, endPoint x: 399, endPoint y: 349, distance: 49.0
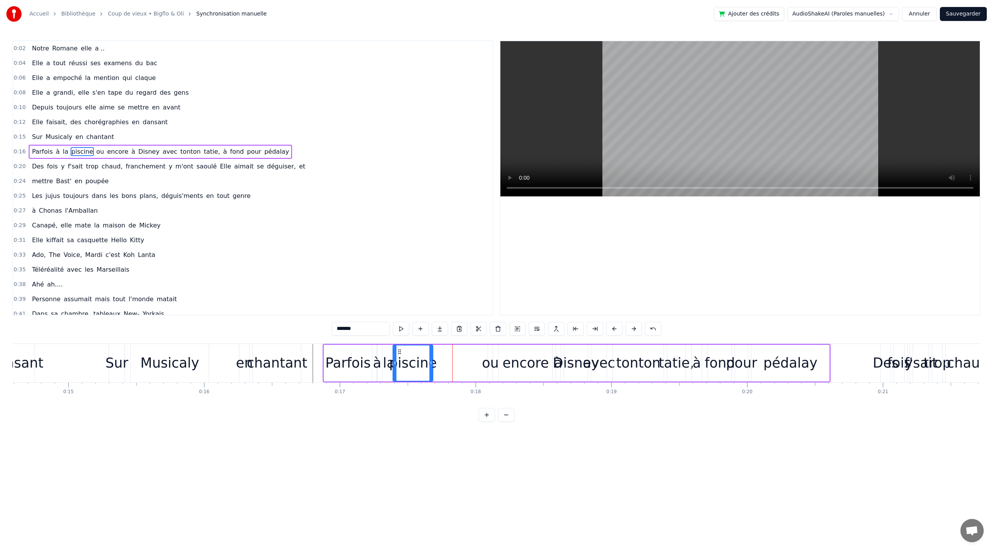
click at [399, 349] on icon at bounding box center [400, 351] width 6 height 6
click at [520, 371] on div "encore" at bounding box center [526, 363] width 47 height 21
click at [490, 367] on div "ou" at bounding box center [490, 363] width 17 height 21
drag, startPoint x: 496, startPoint y: 352, endPoint x: 447, endPoint y: 354, distance: 49.3
click at [447, 354] on icon at bounding box center [447, 351] width 6 height 6
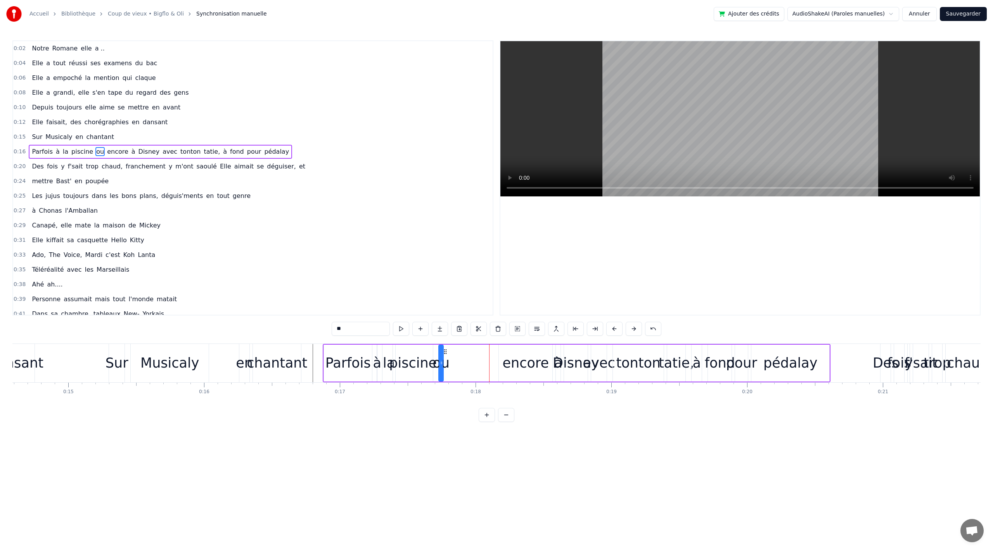
click at [525, 353] on div "encore" at bounding box center [526, 363] width 47 height 21
drag, startPoint x: 505, startPoint y: 350, endPoint x: 441, endPoint y: 350, distance: 64.0
click at [444, 350] on circle at bounding box center [444, 349] width 0 height 0
click at [557, 354] on div "Disney" at bounding box center [576, 363] width 46 height 21
type input "******"
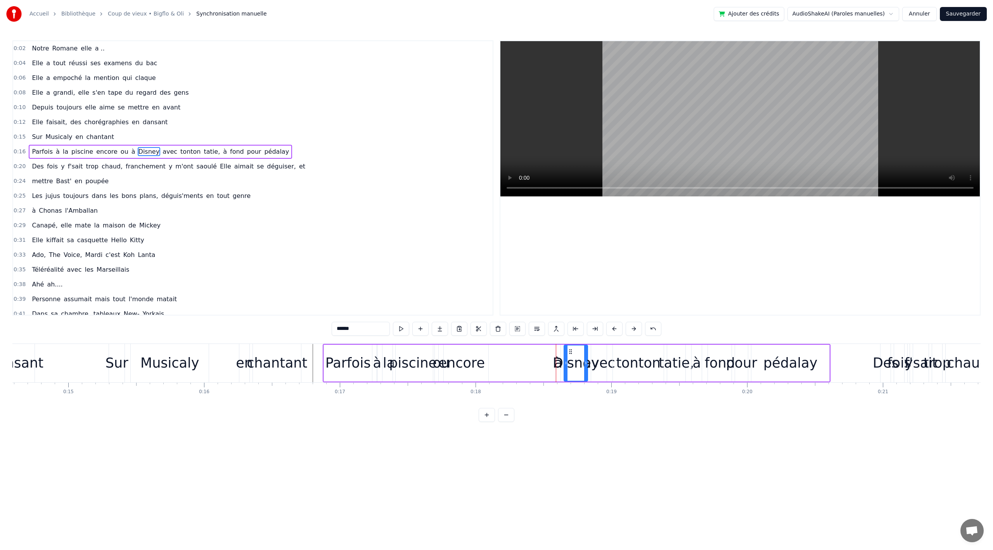
click at [555, 355] on div "Parfois à la piscine encore ou à Disney avec [PERSON_NAME], à fond pour pédalay" at bounding box center [577, 363] width 508 height 38
click at [557, 355] on div "Disney" at bounding box center [576, 363] width 46 height 21
click at [554, 355] on div "Parfois à la piscine encore ou à Disney avec [PERSON_NAME], à fond pour pédalay" at bounding box center [577, 363] width 508 height 38
click at [557, 355] on div "Disney" at bounding box center [576, 363] width 46 height 21
click at [558, 352] on div "à" at bounding box center [558, 363] width 5 height 37
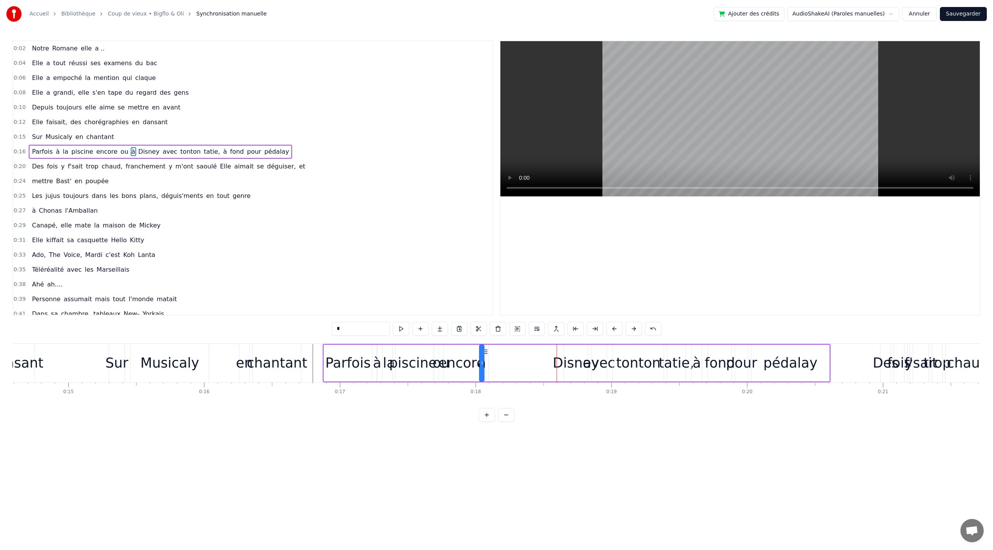
drag, startPoint x: 561, startPoint y: 352, endPoint x: 492, endPoint y: 351, distance: 69.1
click at [484, 352] on icon at bounding box center [486, 351] width 6 height 6
click at [561, 355] on div "Disney" at bounding box center [576, 363] width 46 height 21
type input "******"
drag, startPoint x: 572, startPoint y: 350, endPoint x: 499, endPoint y: 350, distance: 72.6
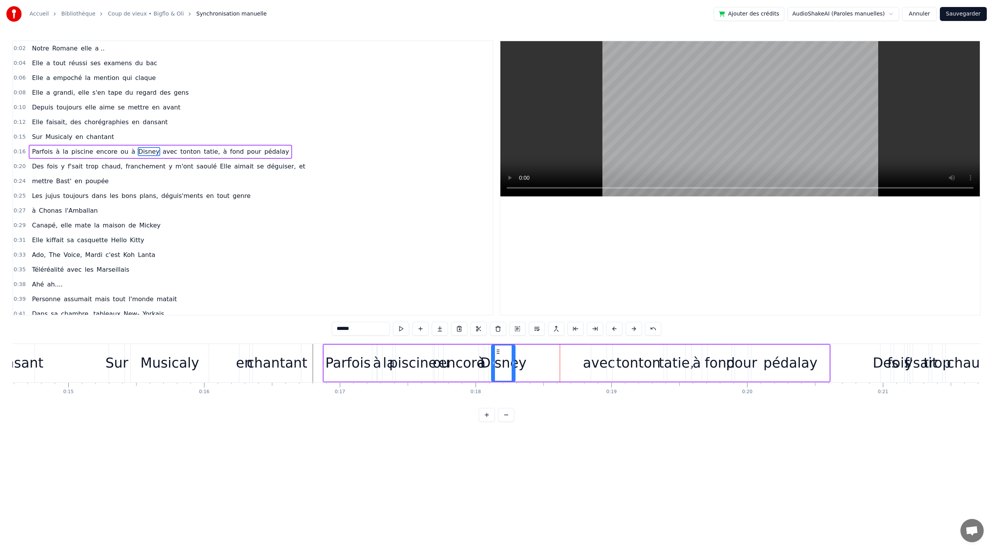
click at [499, 350] on circle at bounding box center [499, 349] width 0 height 0
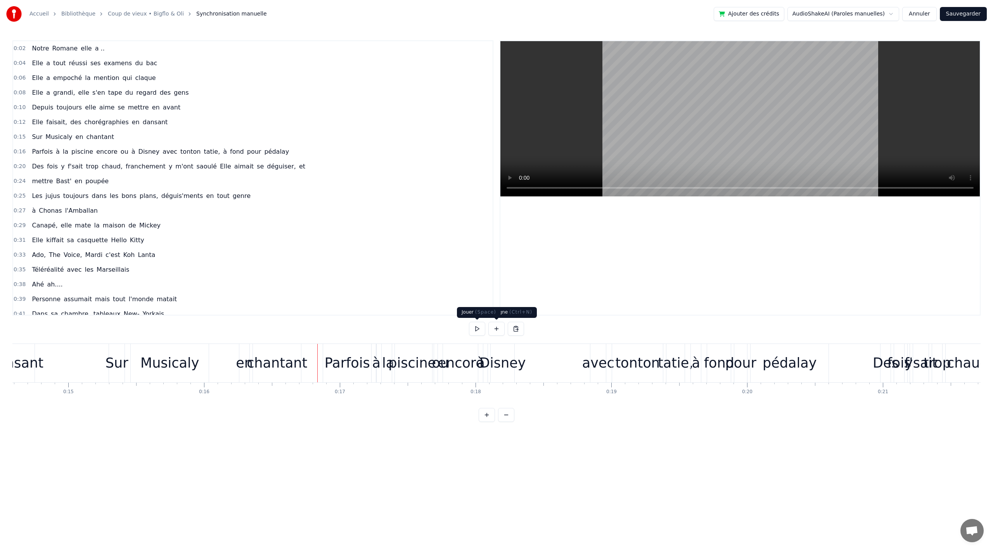
click at [477, 332] on button at bounding box center [477, 329] width 16 height 14
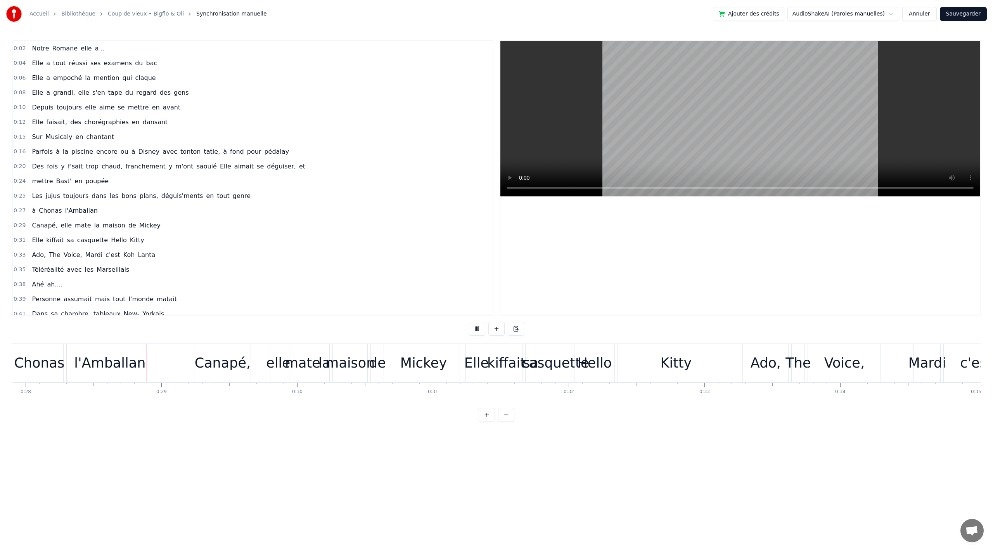
scroll to position [0, 3794]
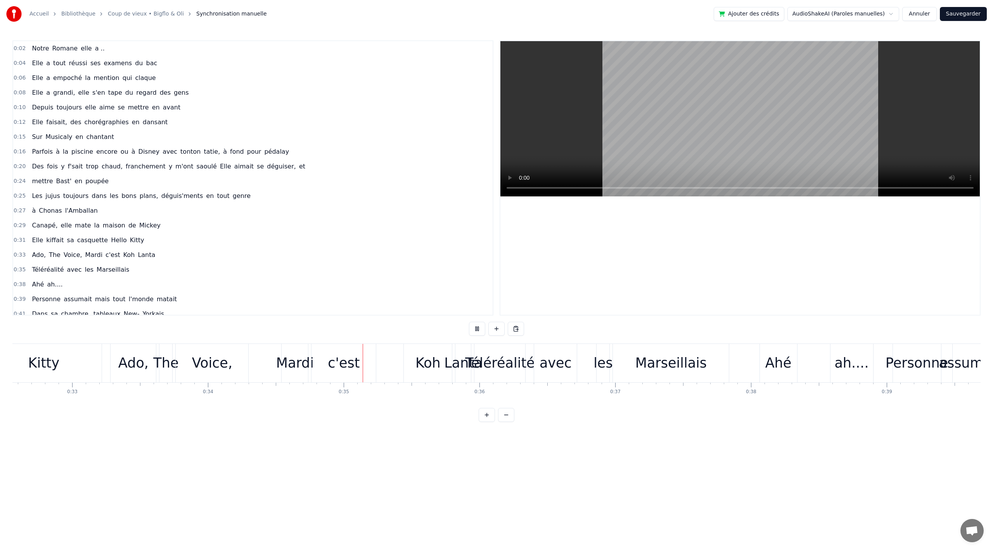
click at [478, 333] on button at bounding box center [477, 329] width 16 height 14
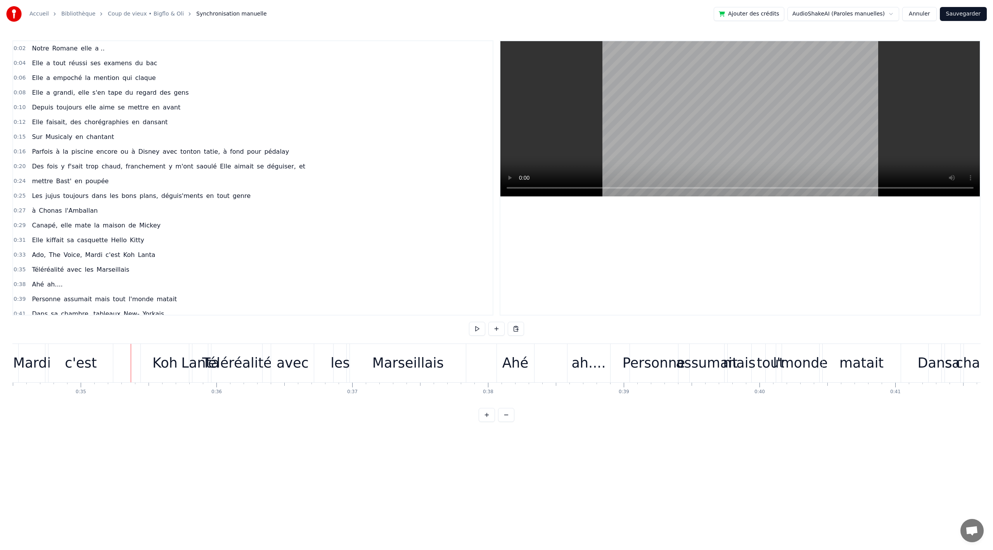
scroll to position [0, 4694]
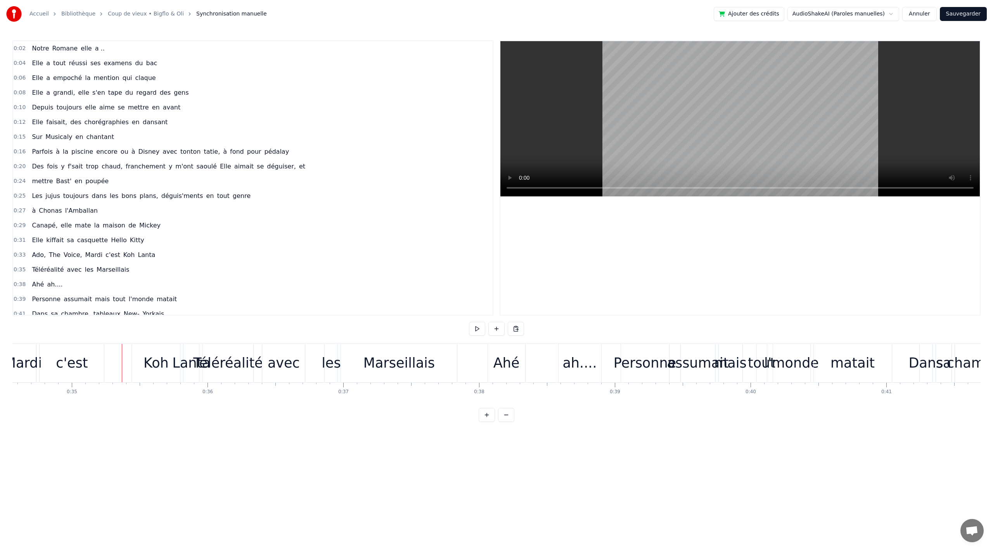
click at [147, 369] on div "Koh" at bounding box center [156, 363] width 25 height 21
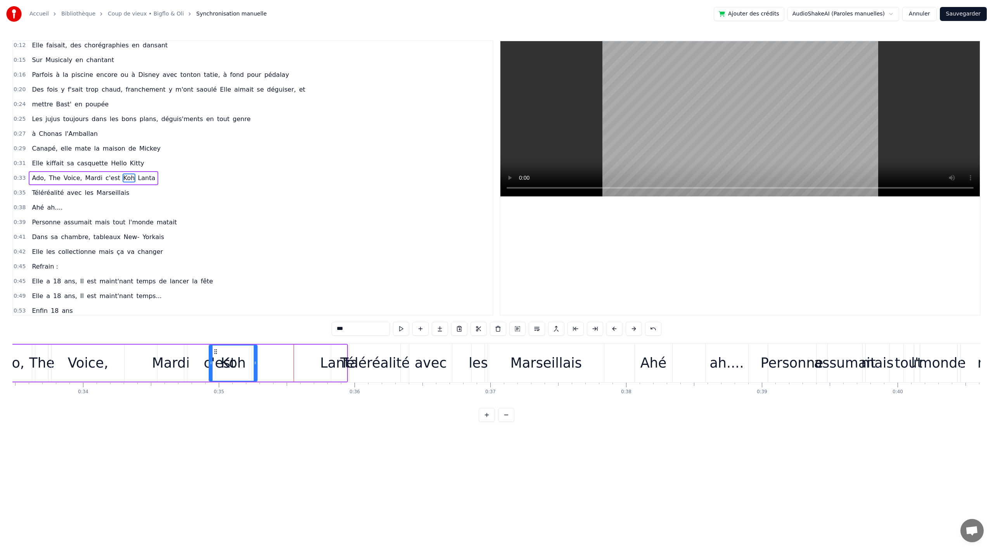
scroll to position [0, 4543]
drag, startPoint x: 138, startPoint y: 351, endPoint x: 241, endPoint y: 355, distance: 102.5
click at [242, 355] on div "Koh" at bounding box center [259, 362] width 47 height 35
click at [342, 364] on div "Lanta" at bounding box center [343, 363] width 38 height 21
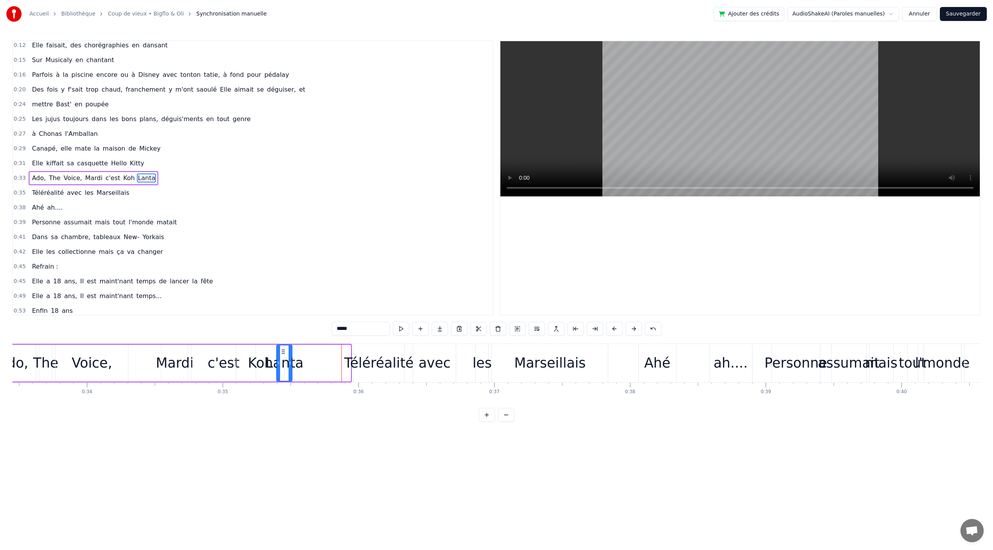
drag, startPoint x: 341, startPoint y: 352, endPoint x: 283, endPoint y: 352, distance: 58.2
click at [283, 352] on icon at bounding box center [283, 351] width 6 height 6
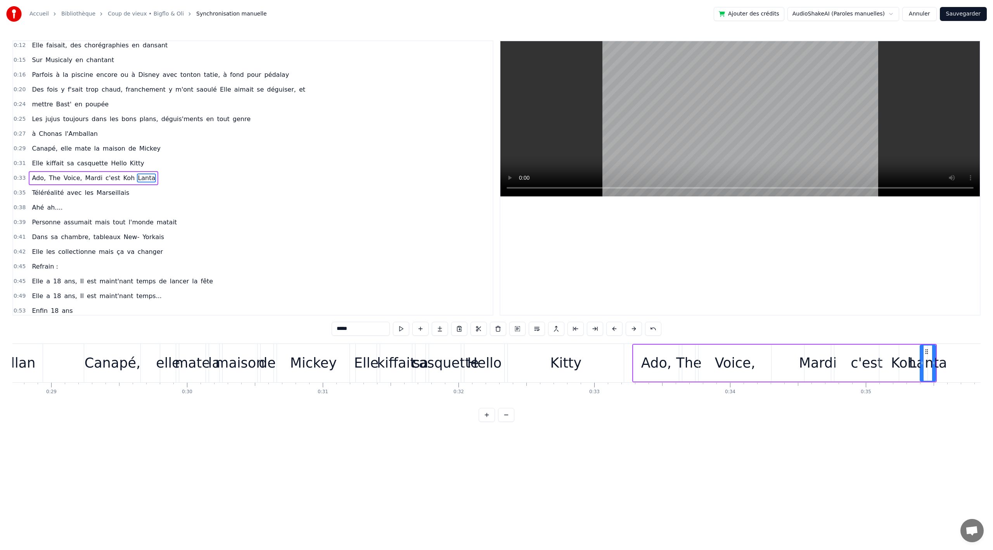
click at [336, 369] on div "Mickey" at bounding box center [313, 363] width 73 height 38
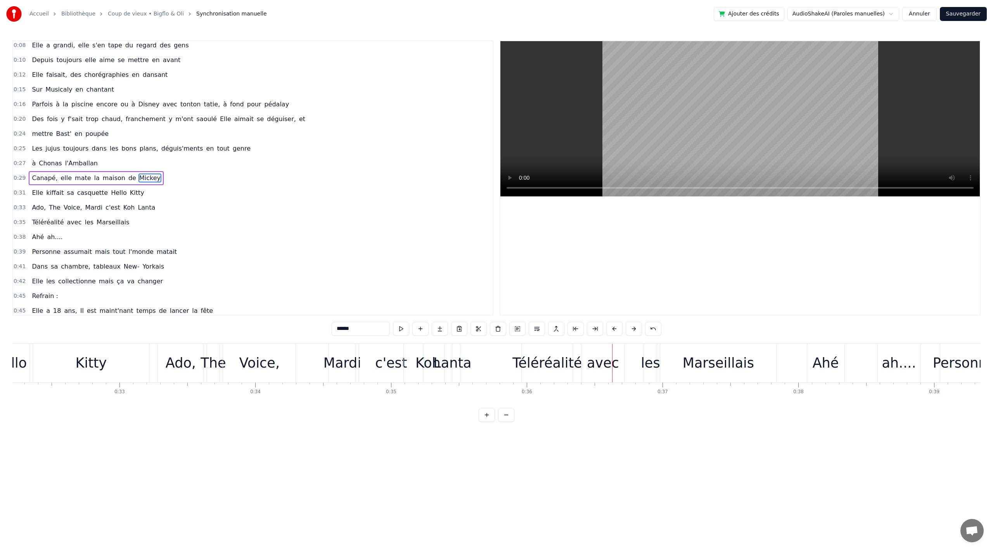
scroll to position [0, 4349]
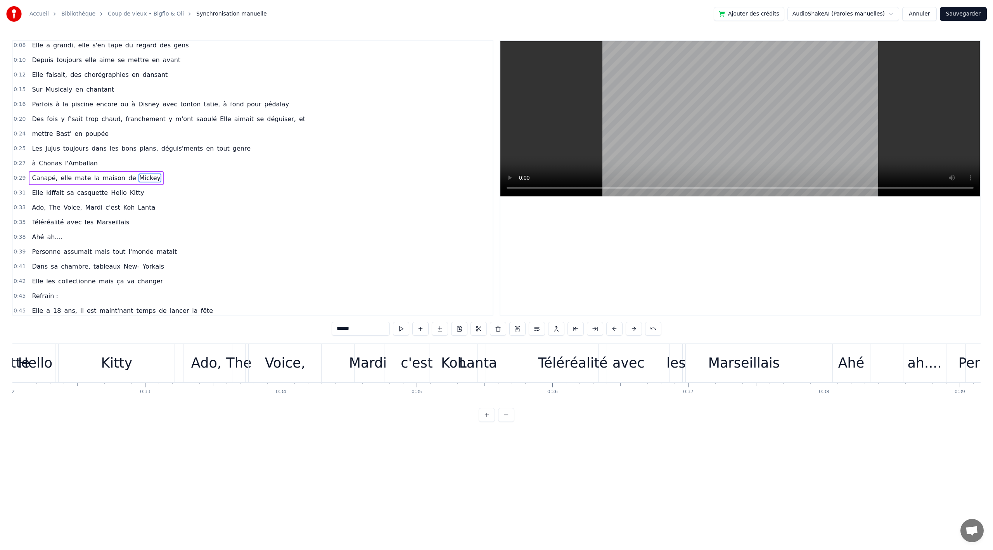
click at [91, 206] on span "Mardi" at bounding box center [94, 207] width 19 height 9
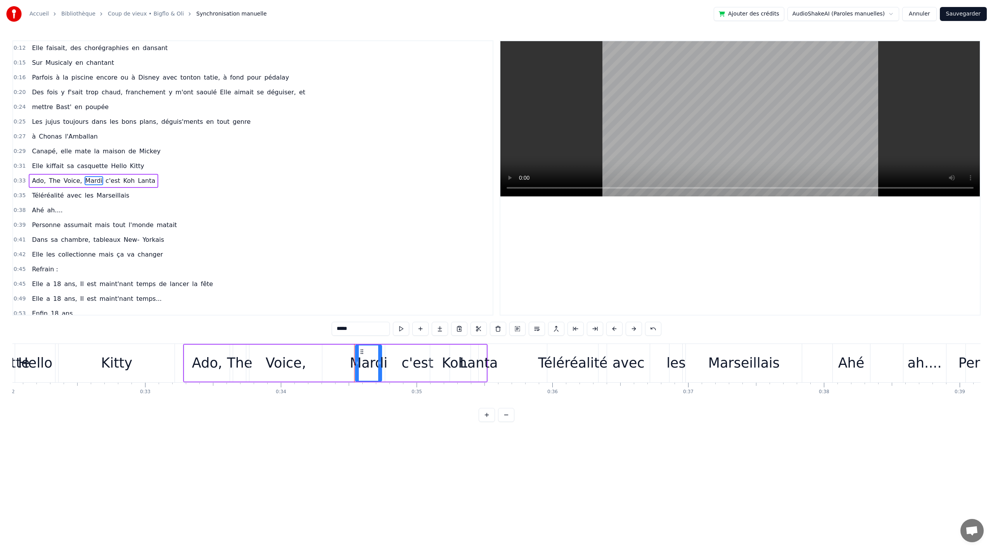
scroll to position [77, 0]
drag, startPoint x: 360, startPoint y: 351, endPoint x: 321, endPoint y: 350, distance: 38.8
click at [321, 350] on icon at bounding box center [323, 351] width 6 height 6
click at [411, 358] on div "c'est" at bounding box center [418, 363] width 32 height 21
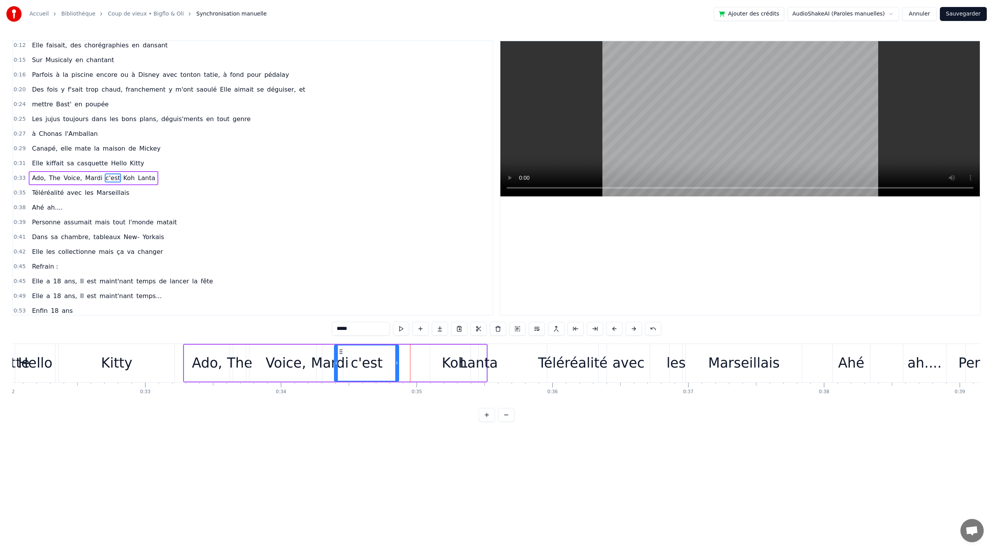
drag, startPoint x: 388, startPoint y: 352, endPoint x: 340, endPoint y: 351, distance: 47.3
click at [340, 351] on circle at bounding box center [340, 351] width 0 height 0
click at [449, 350] on div "Koh" at bounding box center [454, 363] width 48 height 37
drag, startPoint x: 436, startPoint y: 351, endPoint x: 387, endPoint y: 350, distance: 49.7
click at [387, 350] on icon at bounding box center [387, 351] width 6 height 6
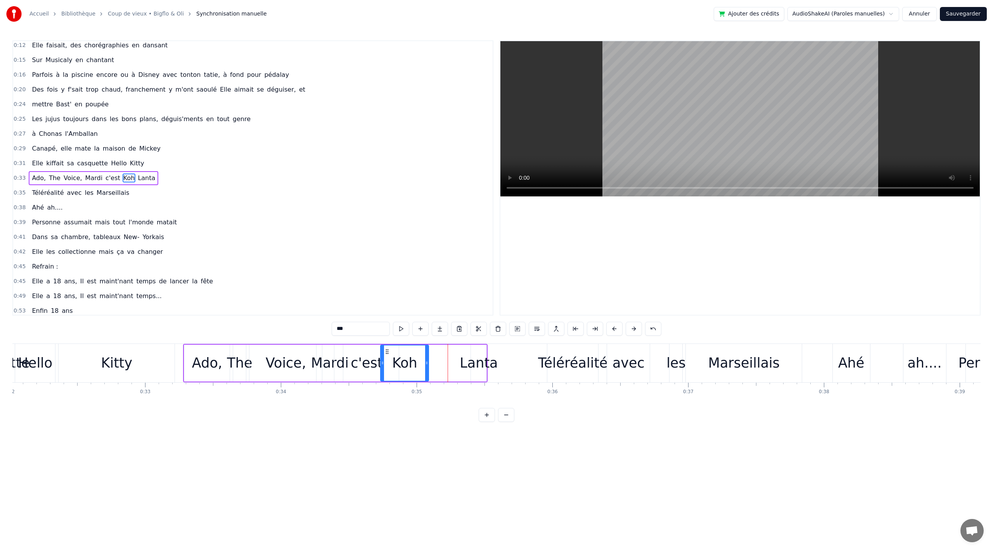
click at [477, 358] on div "Lanta" at bounding box center [479, 363] width 38 height 21
drag, startPoint x: 476, startPoint y: 350, endPoint x: 432, endPoint y: 350, distance: 44.6
click at [432, 350] on icon at bounding box center [433, 351] width 6 height 6
click at [126, 365] on div "Kitty" at bounding box center [116, 363] width 31 height 21
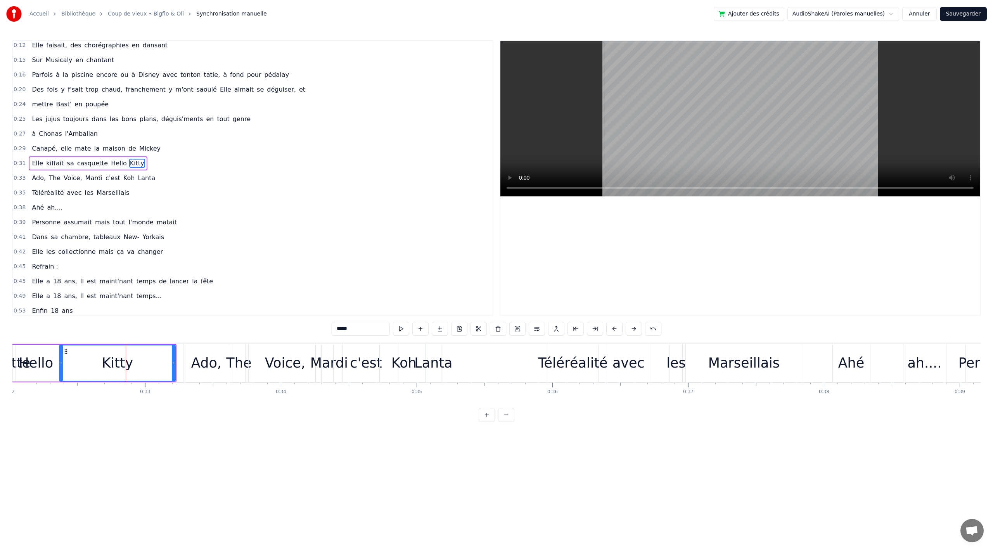
scroll to position [62, 0]
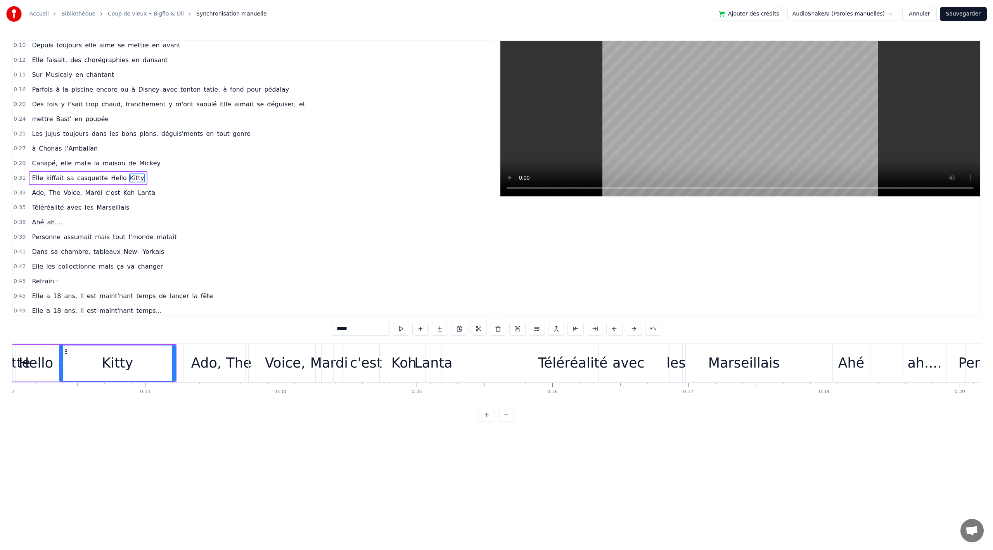
click at [561, 365] on div "Téléréalité" at bounding box center [573, 363] width 70 height 21
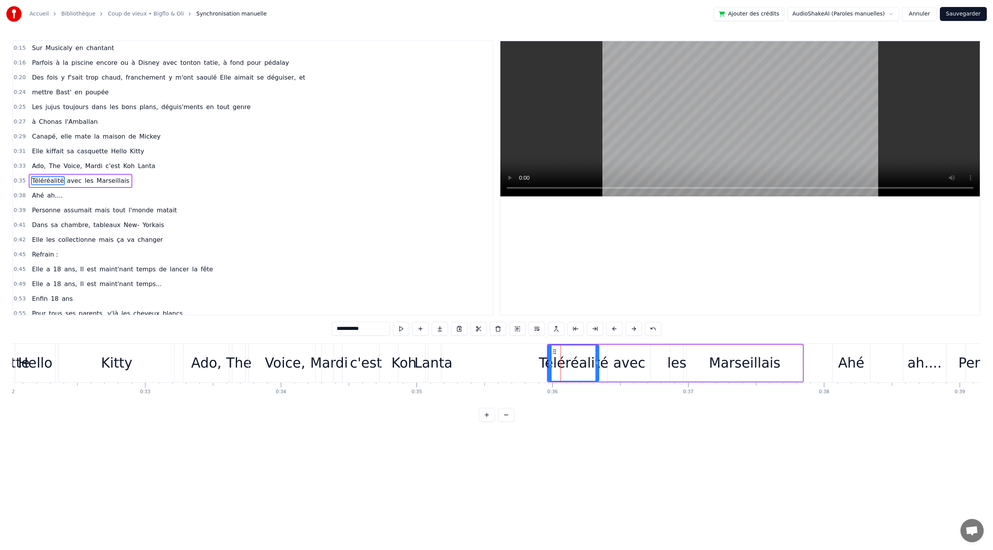
scroll to position [92, 0]
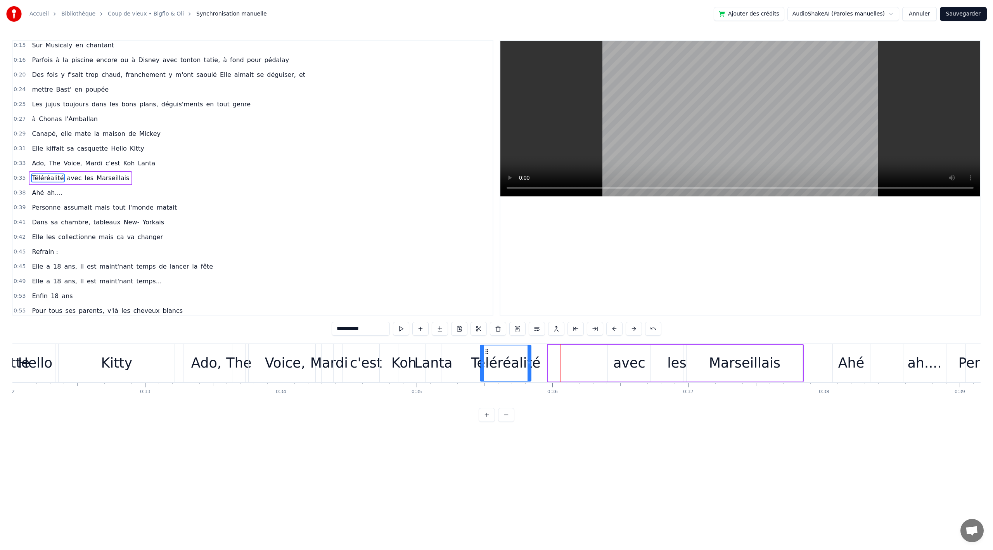
drag, startPoint x: 554, startPoint y: 350, endPoint x: 486, endPoint y: 351, distance: 67.9
click at [486, 351] on icon at bounding box center [487, 351] width 6 height 6
click at [629, 365] on div "avec" at bounding box center [630, 363] width 32 height 21
drag, startPoint x: 614, startPoint y: 351, endPoint x: 541, endPoint y: 354, distance: 72.6
click at [541, 354] on icon at bounding box center [544, 351] width 6 height 6
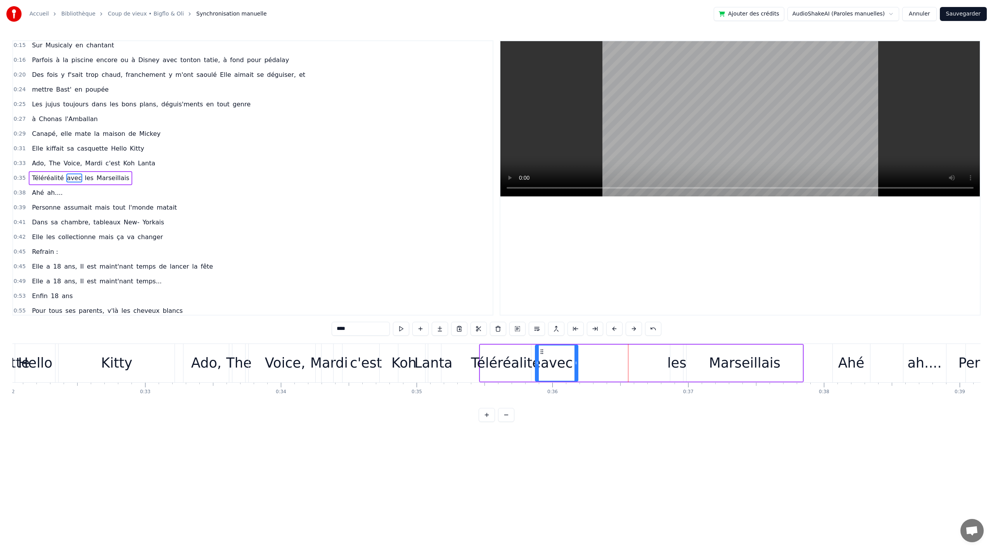
click at [673, 354] on div "les" at bounding box center [676, 363] width 19 height 21
drag, startPoint x: 675, startPoint y: 350, endPoint x: 583, endPoint y: 351, distance: 92.0
click at [574, 352] on icon at bounding box center [577, 351] width 6 height 6
click at [726, 358] on div "Marseillais" at bounding box center [744, 363] width 71 height 21
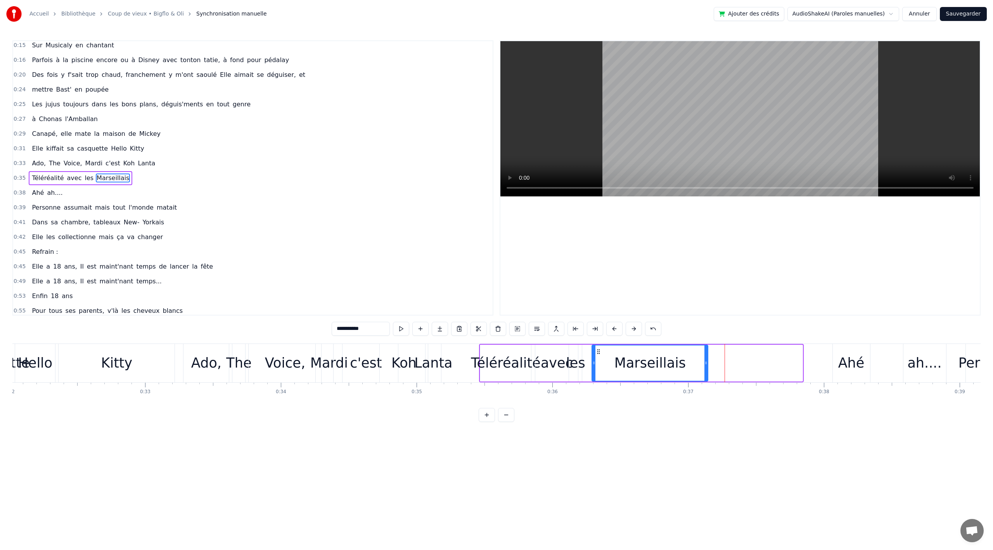
drag, startPoint x: 691, startPoint y: 352, endPoint x: 595, endPoint y: 352, distance: 95.9
click at [596, 352] on icon at bounding box center [599, 351] width 6 height 6
click at [490, 358] on div "Téléréalité" at bounding box center [506, 363] width 70 height 21
type input "**********"
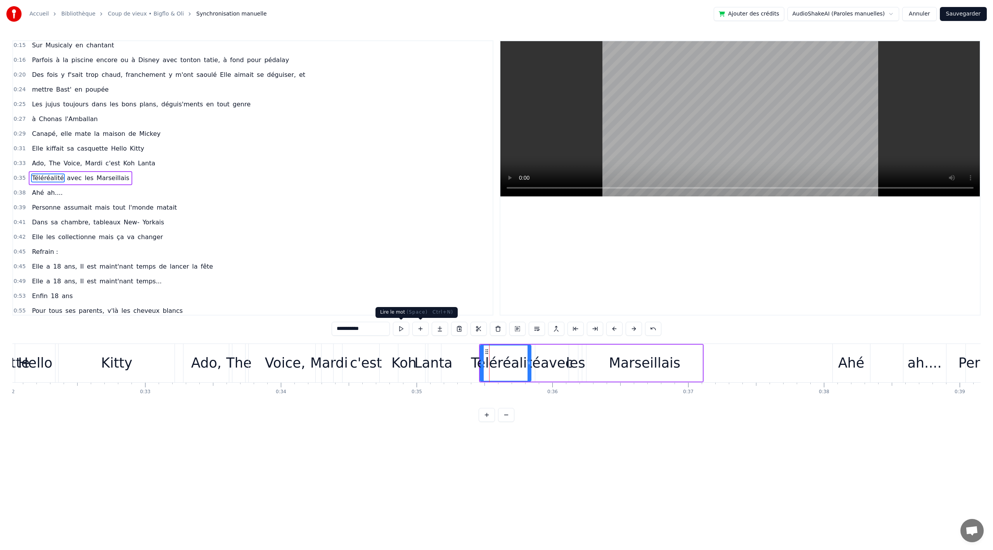
click at [405, 331] on button at bounding box center [401, 329] width 16 height 14
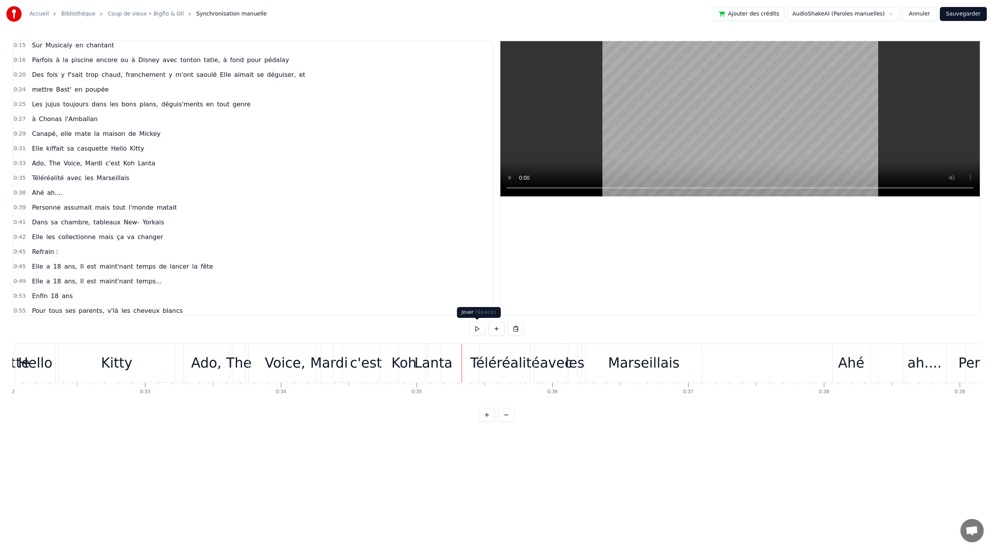
click at [479, 324] on button at bounding box center [477, 329] width 16 height 14
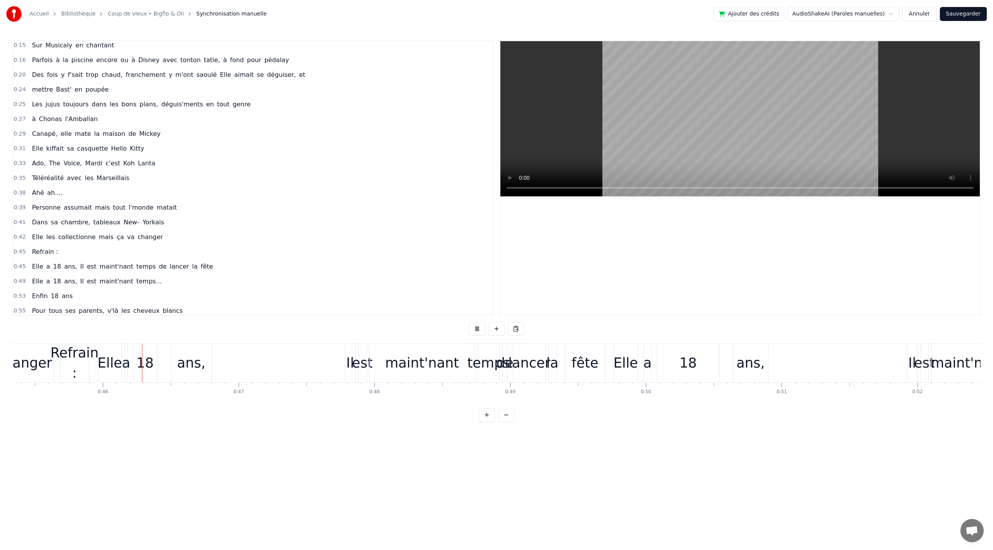
scroll to position [0, 6161]
click at [480, 328] on button at bounding box center [477, 329] width 16 height 14
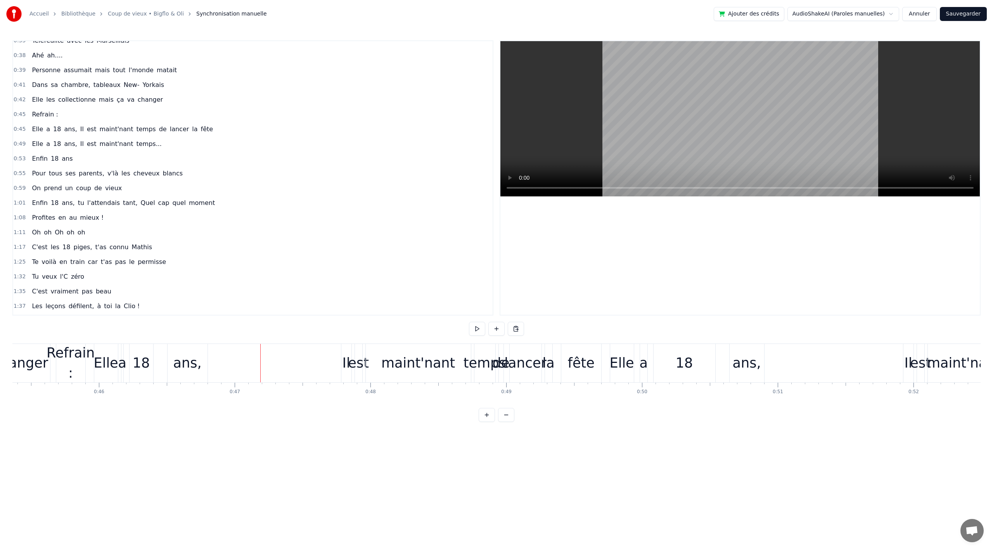
scroll to position [229, 0]
click at [133, 12] on link "Coup de vieux • Bigflo & Oli" at bounding box center [146, 14] width 76 height 8
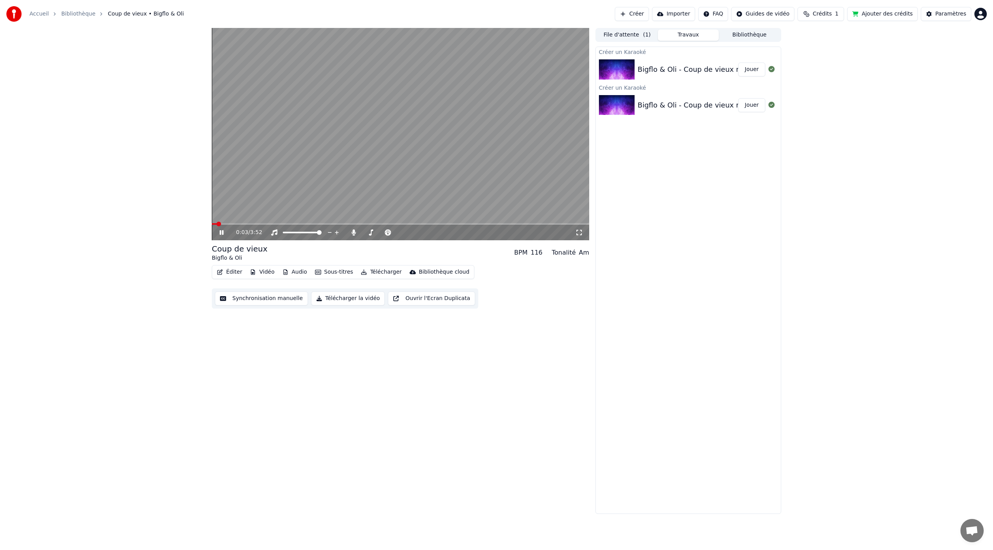
click at [72, 16] on link "Bibliothèque" at bounding box center [78, 14] width 34 height 8
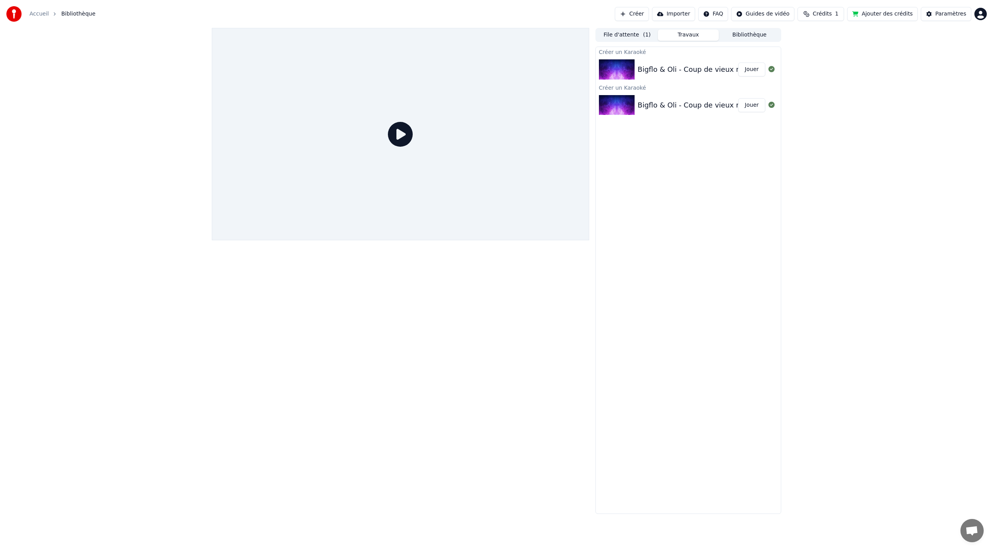
click at [839, 16] on span "1" at bounding box center [837, 14] width 3 height 8
click at [790, 54] on td "15" at bounding box center [790, 52] width 34 height 14
drag, startPoint x: 855, startPoint y: 54, endPoint x: 868, endPoint y: 53, distance: 13.2
click at [868, 53] on td "30" at bounding box center [860, 52] width 53 height 14
click at [823, 71] on button "Actualiser" at bounding box center [829, 72] width 46 height 14
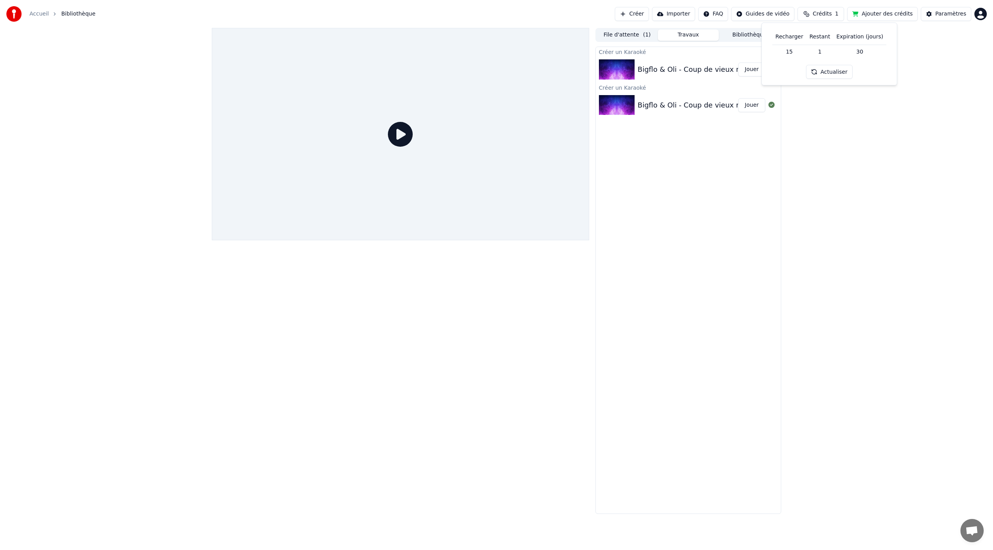
click at [789, 52] on td "15" at bounding box center [790, 52] width 34 height 14
click at [790, 42] on th "Recharger" at bounding box center [790, 37] width 34 height 16
click at [794, 55] on td "15" at bounding box center [790, 52] width 34 height 14
click at [794, 53] on td "15" at bounding box center [790, 52] width 34 height 14
click at [709, 159] on div "Créer un Karaoké Bigflo & Oli - Coup de vieux rebalanced Jouer Créer un Karaoké…" at bounding box center [689, 280] width 186 height 467
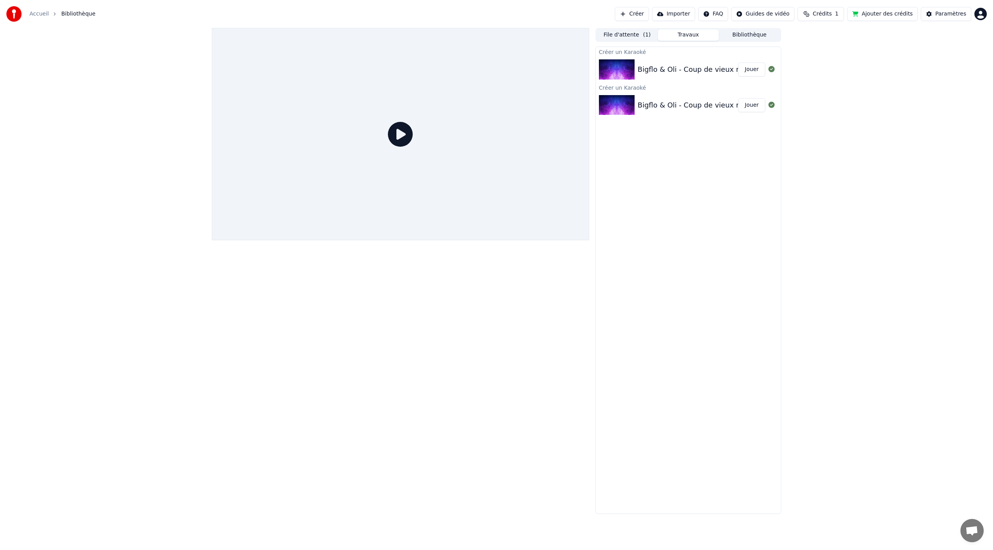
drag, startPoint x: 639, startPoint y: 16, endPoint x: 644, endPoint y: 38, distance: 23.4
click at [644, 38] on div "Accueil Bibliothèque Créer Importer FAQ Guides de vidéo Crédits 1 Ajouter des c…" at bounding box center [496, 275] width 993 height 550
click at [642, 38] on button "File d'attente ( 1 )" at bounding box center [627, 34] width 61 height 11
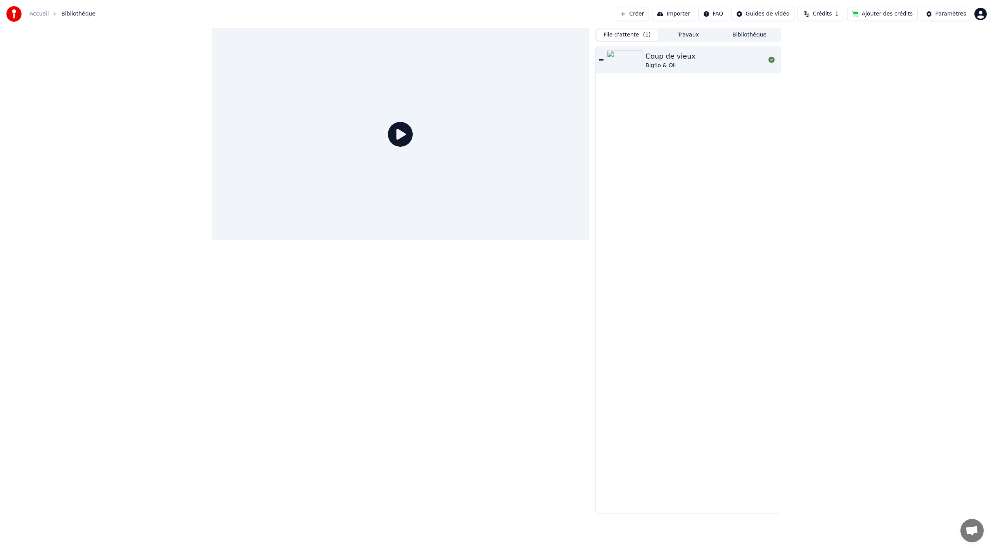
click at [706, 57] on div "Coup de vieux Bigflo & Oli" at bounding box center [706, 60] width 120 height 19
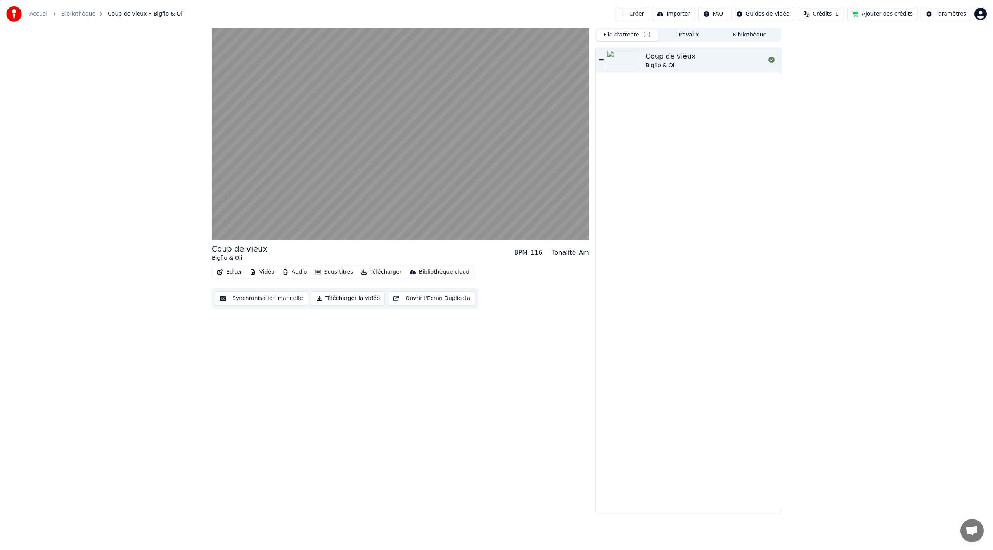
click at [746, 34] on button "Bibliothèque" at bounding box center [749, 34] width 61 height 11
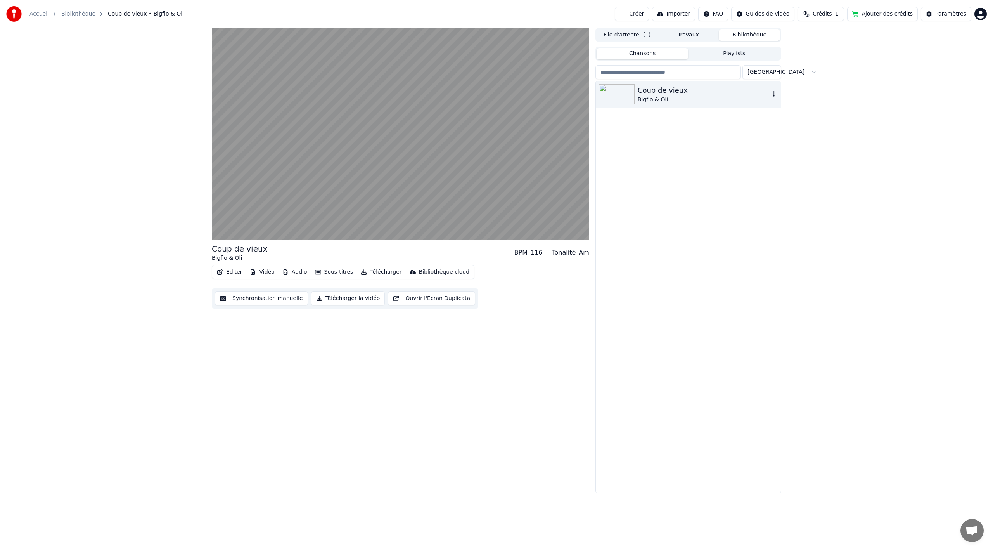
click at [670, 100] on div "Bigflo & Oli" at bounding box center [704, 100] width 132 height 8
click at [693, 36] on button "Travaux" at bounding box center [688, 34] width 61 height 11
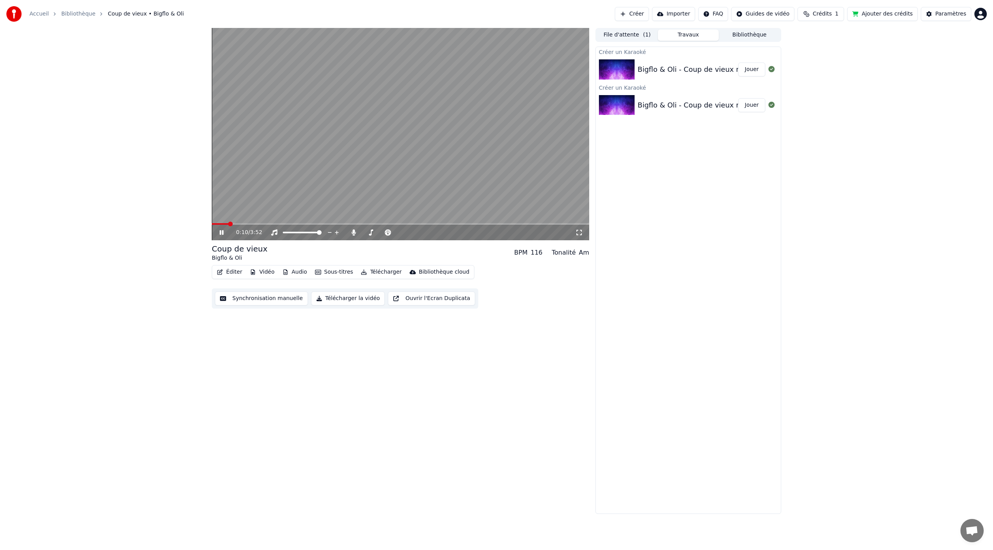
click at [257, 300] on button "Synchronisation manuelle" at bounding box center [261, 298] width 93 height 14
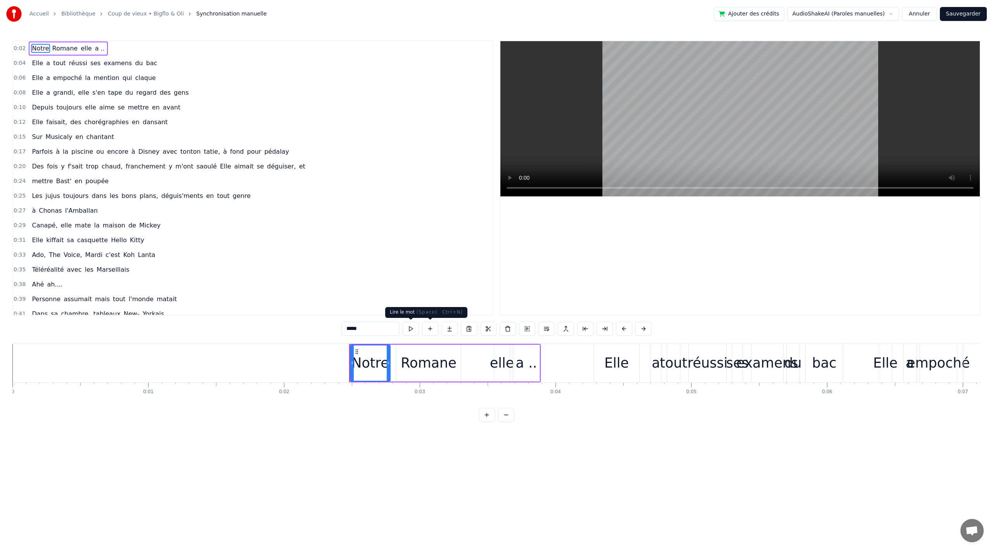
click at [409, 330] on button at bounding box center [411, 329] width 16 height 14
click at [408, 333] on button at bounding box center [411, 329] width 16 height 14
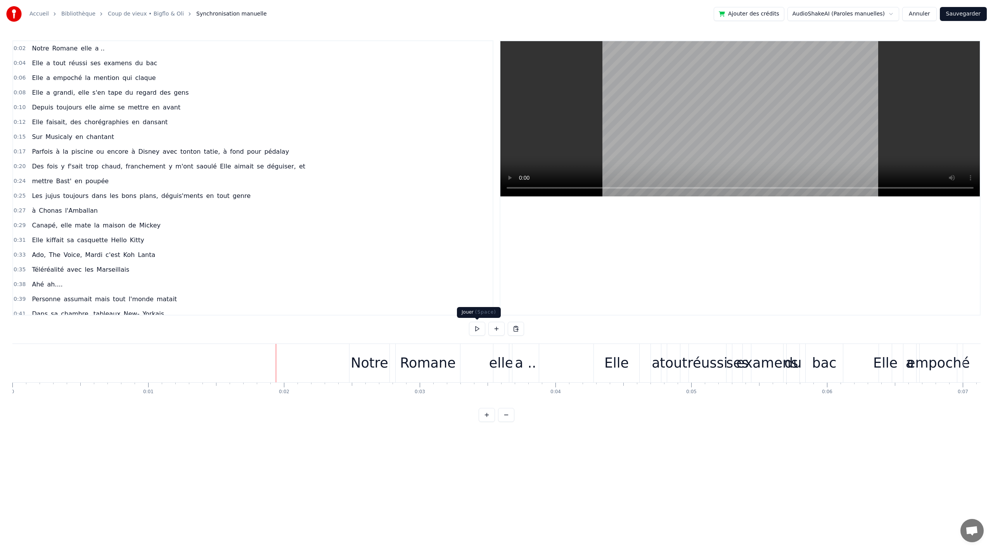
click at [480, 331] on button at bounding box center [477, 329] width 16 height 14
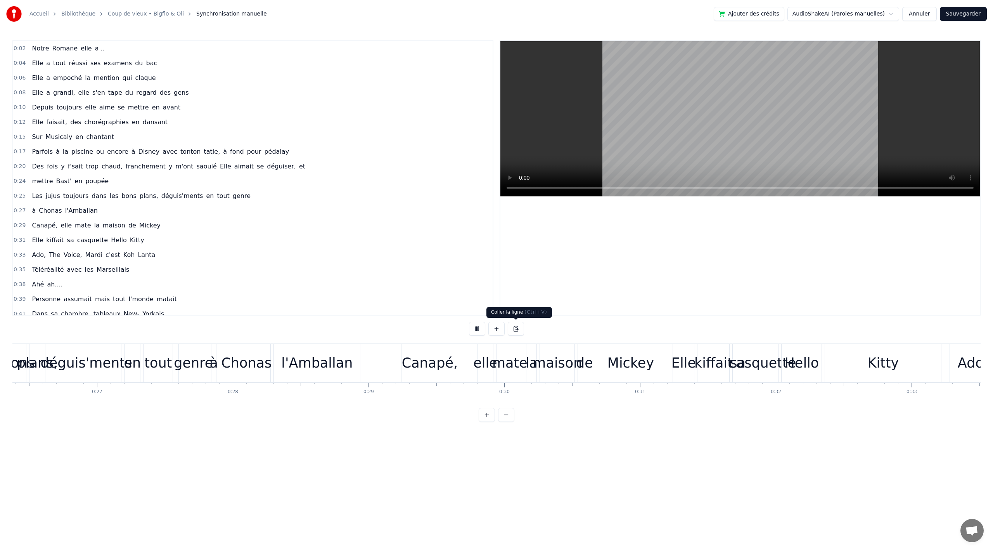
scroll to position [0, 3620]
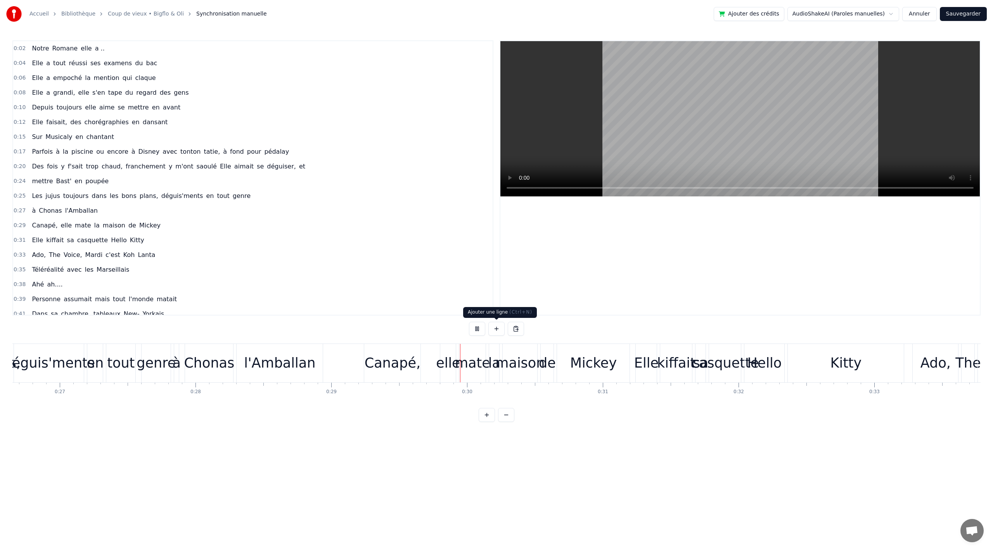
click at [495, 329] on button at bounding box center [497, 329] width 16 height 14
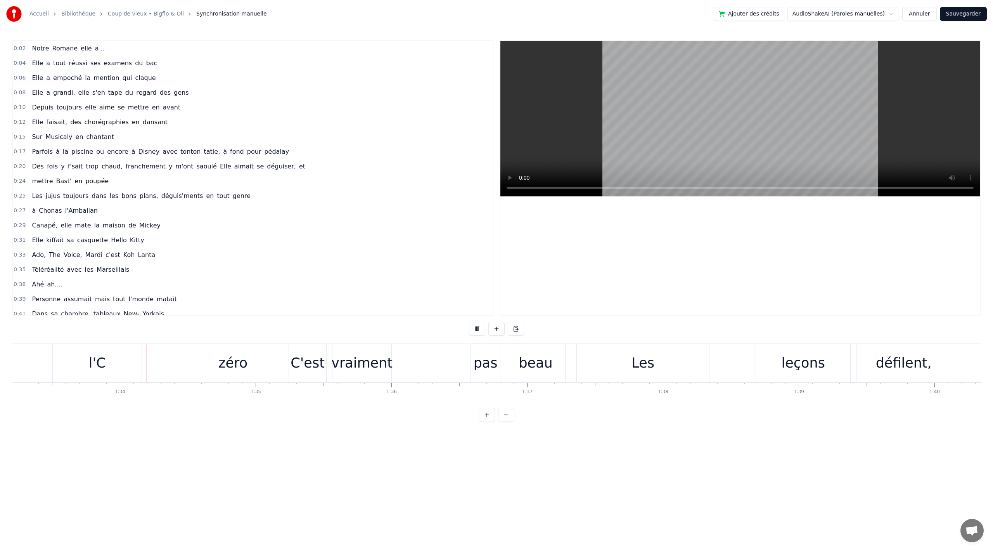
scroll to position [0, 12664]
click at [40, 13] on link "Accueil" at bounding box center [38, 14] width 19 height 8
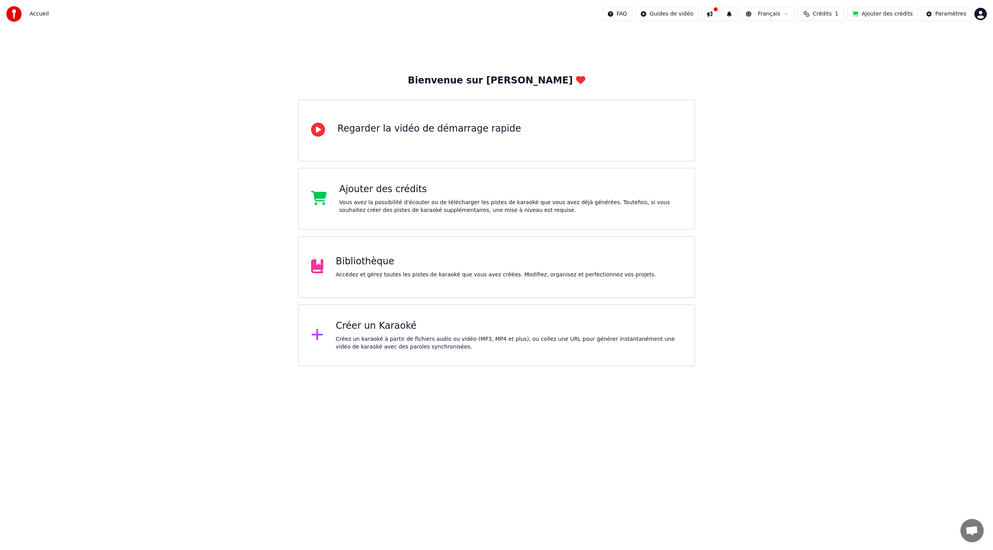
click at [433, 191] on div "Ajouter des crédits" at bounding box center [511, 189] width 343 height 12
click at [448, 345] on div "Créez un karaoké à partir de fichiers audio ou vidéo (MP3, MP4 et plus), ou col…" at bounding box center [509, 343] width 347 height 16
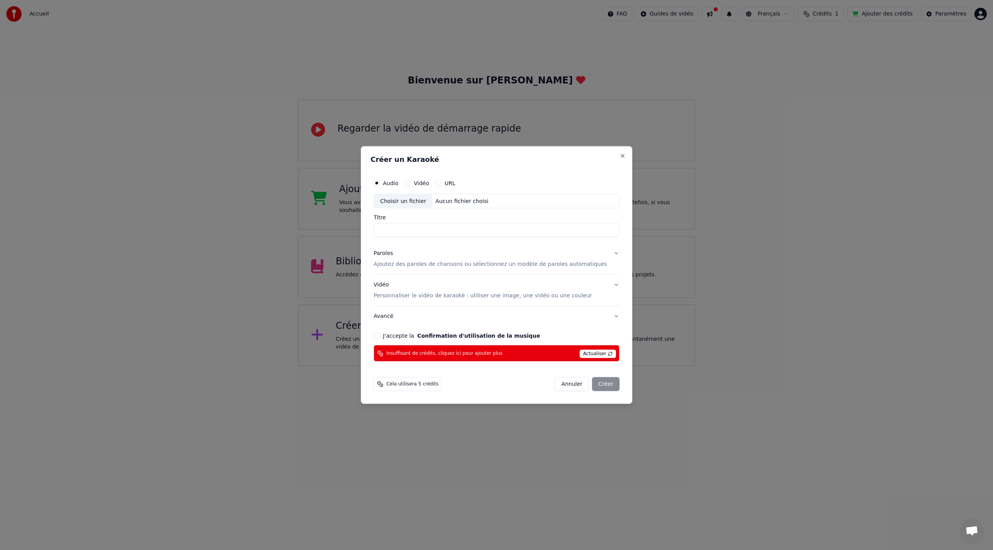
click at [560, 383] on button "Annuler" at bounding box center [572, 384] width 34 height 14
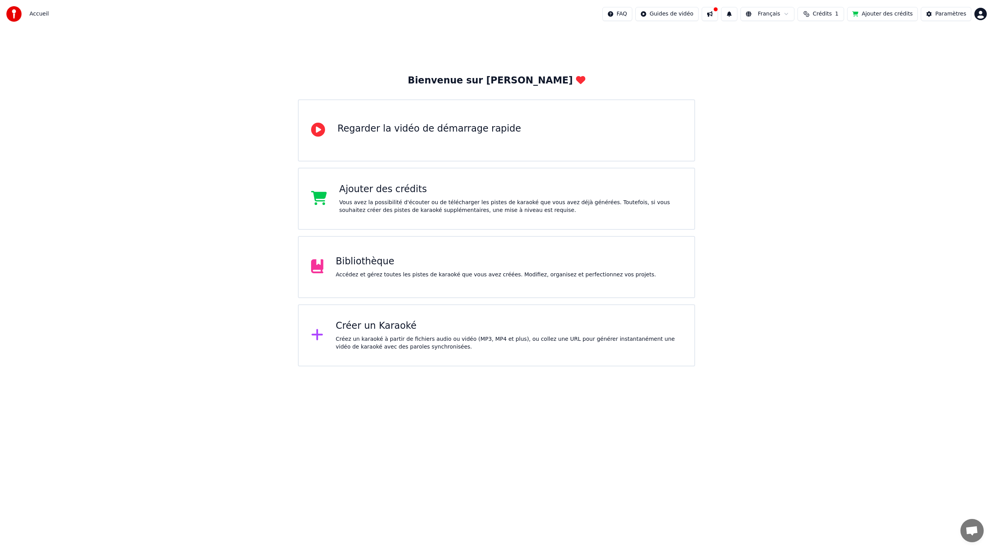
click at [984, 11] on html "Accueil FAQ Guides de vidéo Français Crédits 1 Ajouter des crédits Paramètres B…" at bounding box center [496, 183] width 993 height 366
click at [930, 78] on span "Se Déconnecter" at bounding box center [939, 82] width 43 height 8
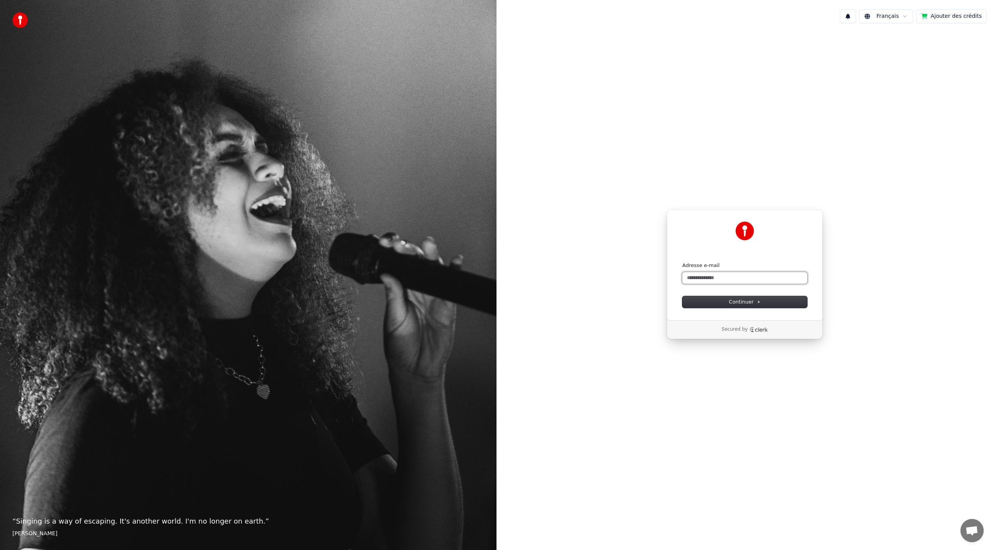
click at [706, 281] on input "Adresse e-mail" at bounding box center [745, 278] width 125 height 12
click at [745, 282] on input "Adresse e-mail" at bounding box center [745, 278] width 125 height 12
click at [683, 262] on button "submit" at bounding box center [683, 262] width 0 height 0
type input "**********"
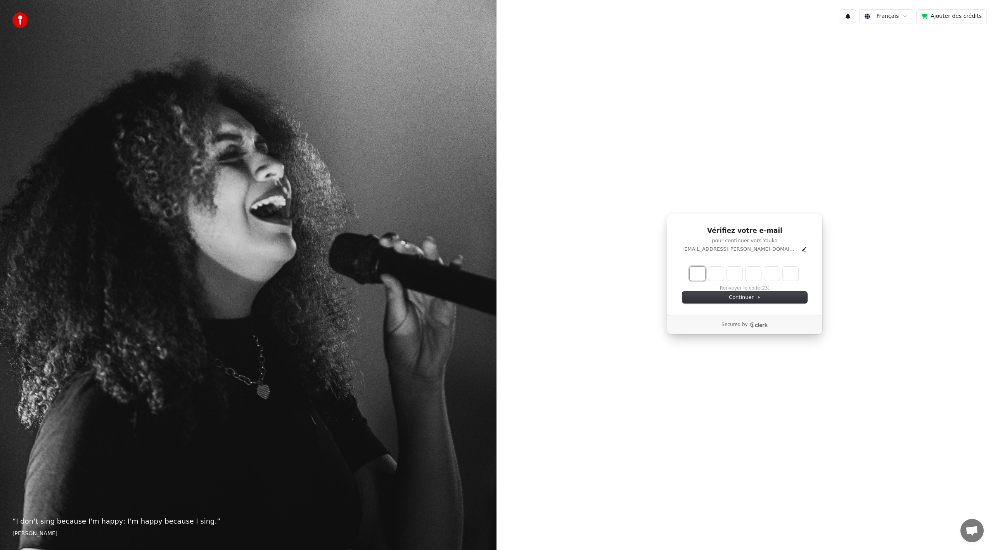
click at [699, 276] on input "Enter verification code. Digit 1" at bounding box center [698, 274] width 16 height 14
type input "*"
type input "**"
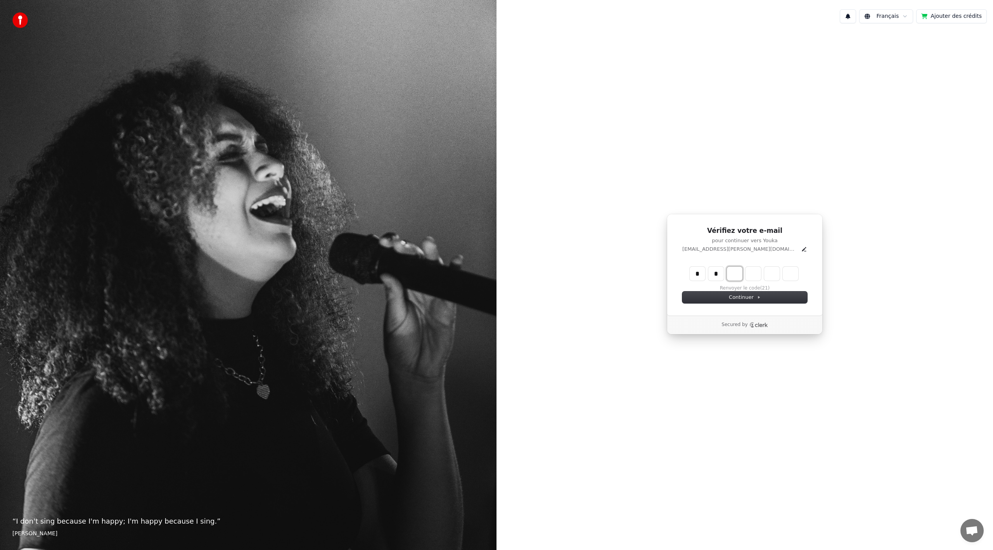
type input "*"
type input "***"
type input "*"
type input "****"
type input "*"
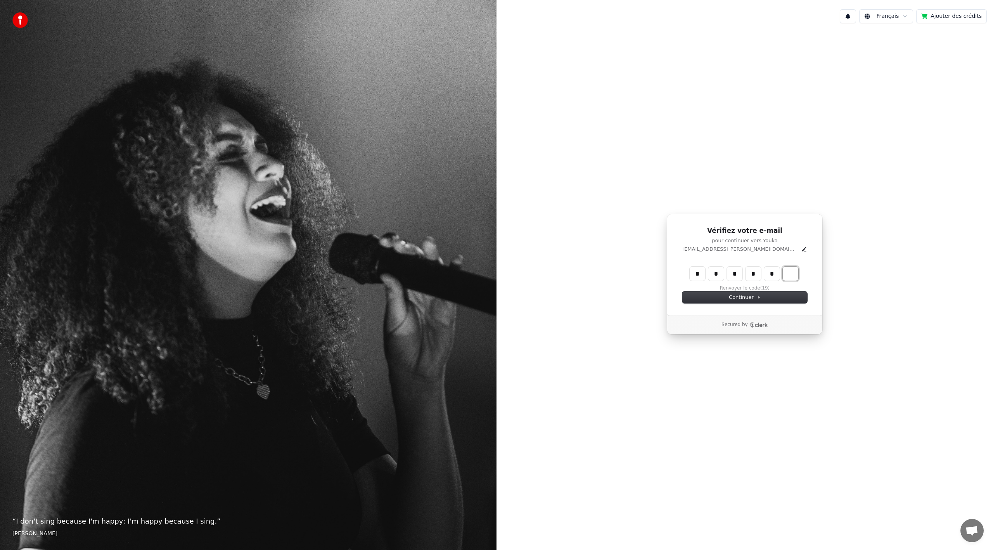
type input "******"
type input "*"
